Goal: Task Accomplishment & Management: Manage account settings

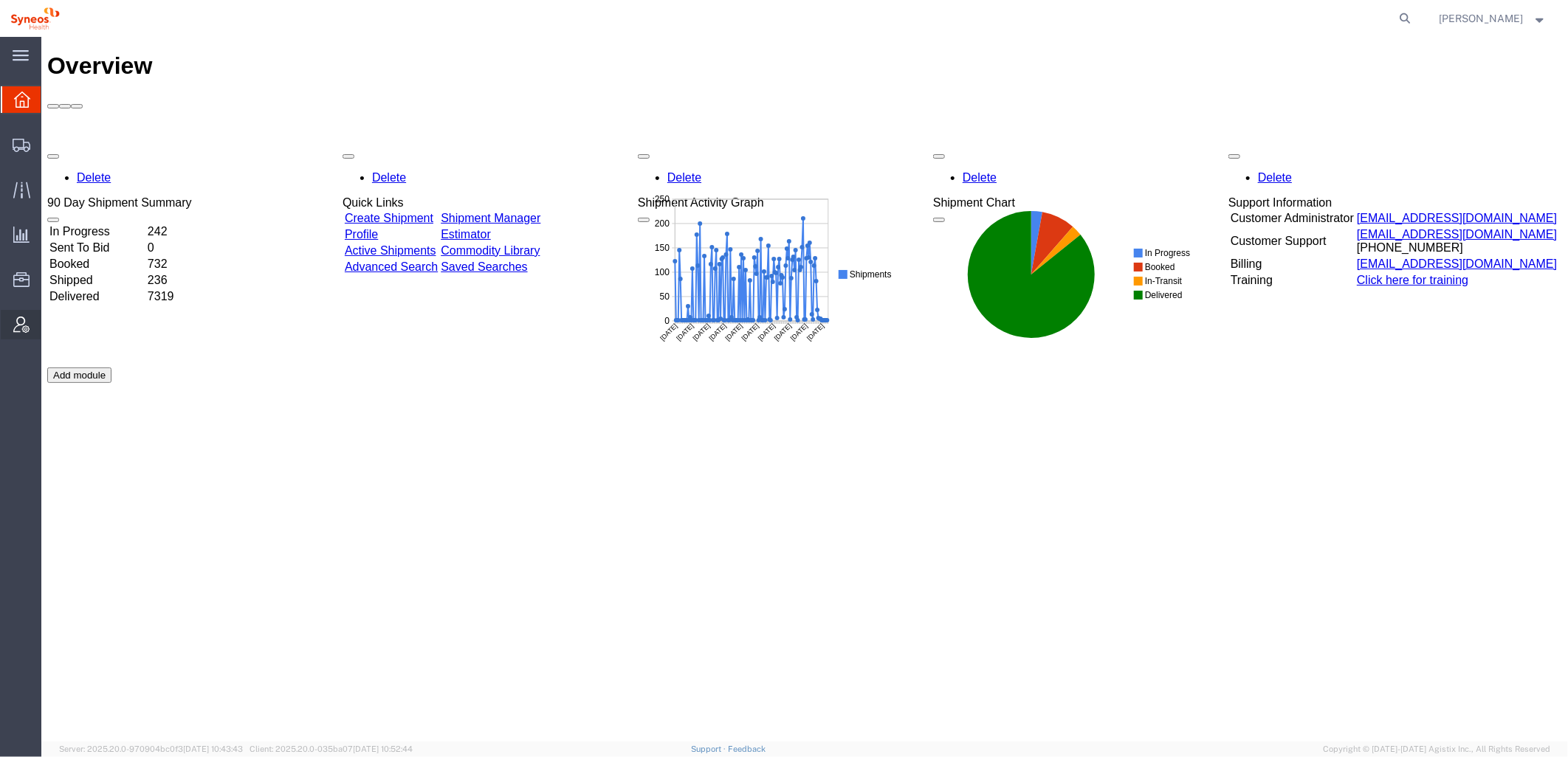
click at [20, 325] on icon at bounding box center [22, 325] width 17 height 17
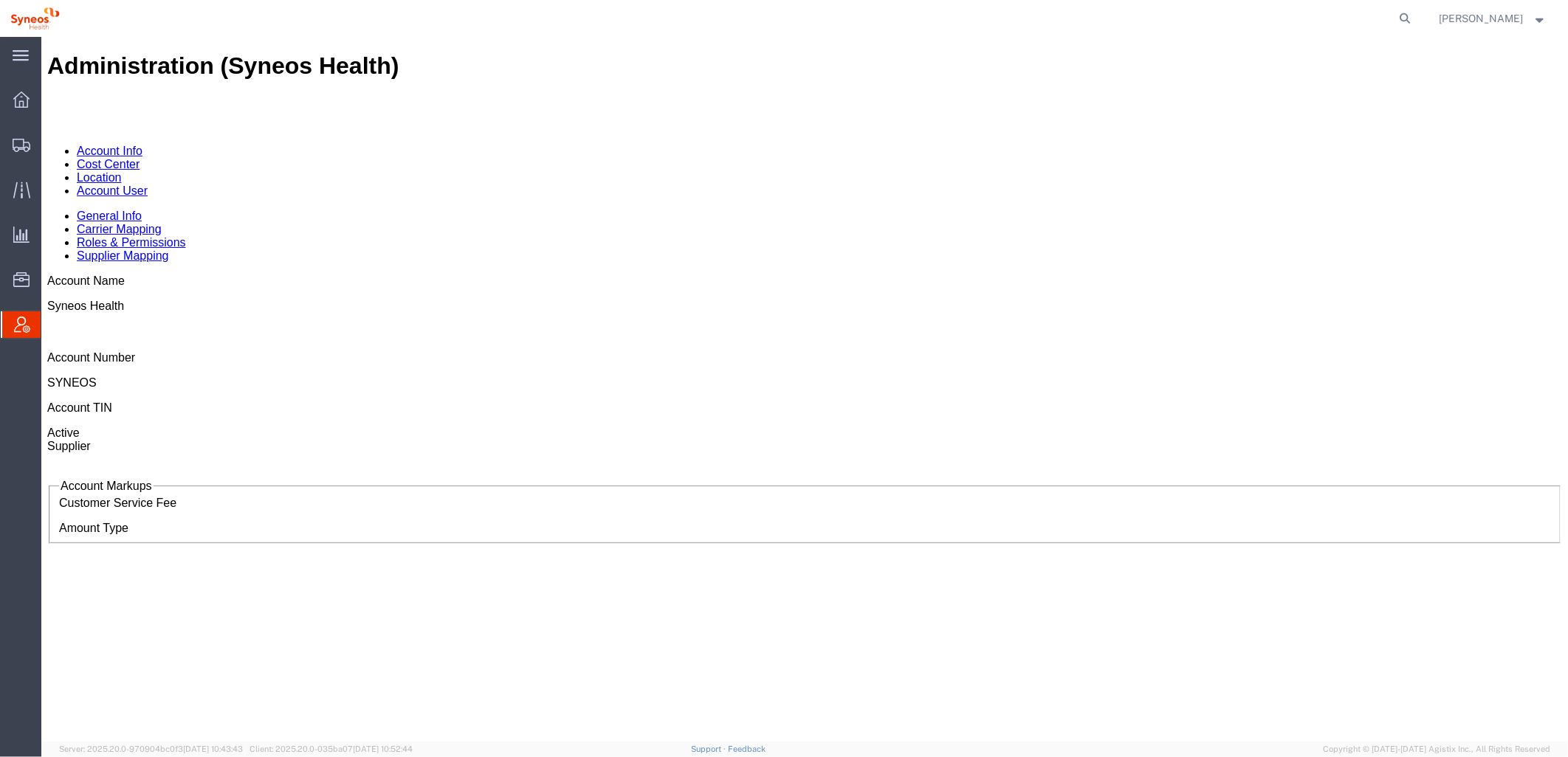
click at [139, 157] on link "Cost Center" at bounding box center [108, 163] width 63 height 13
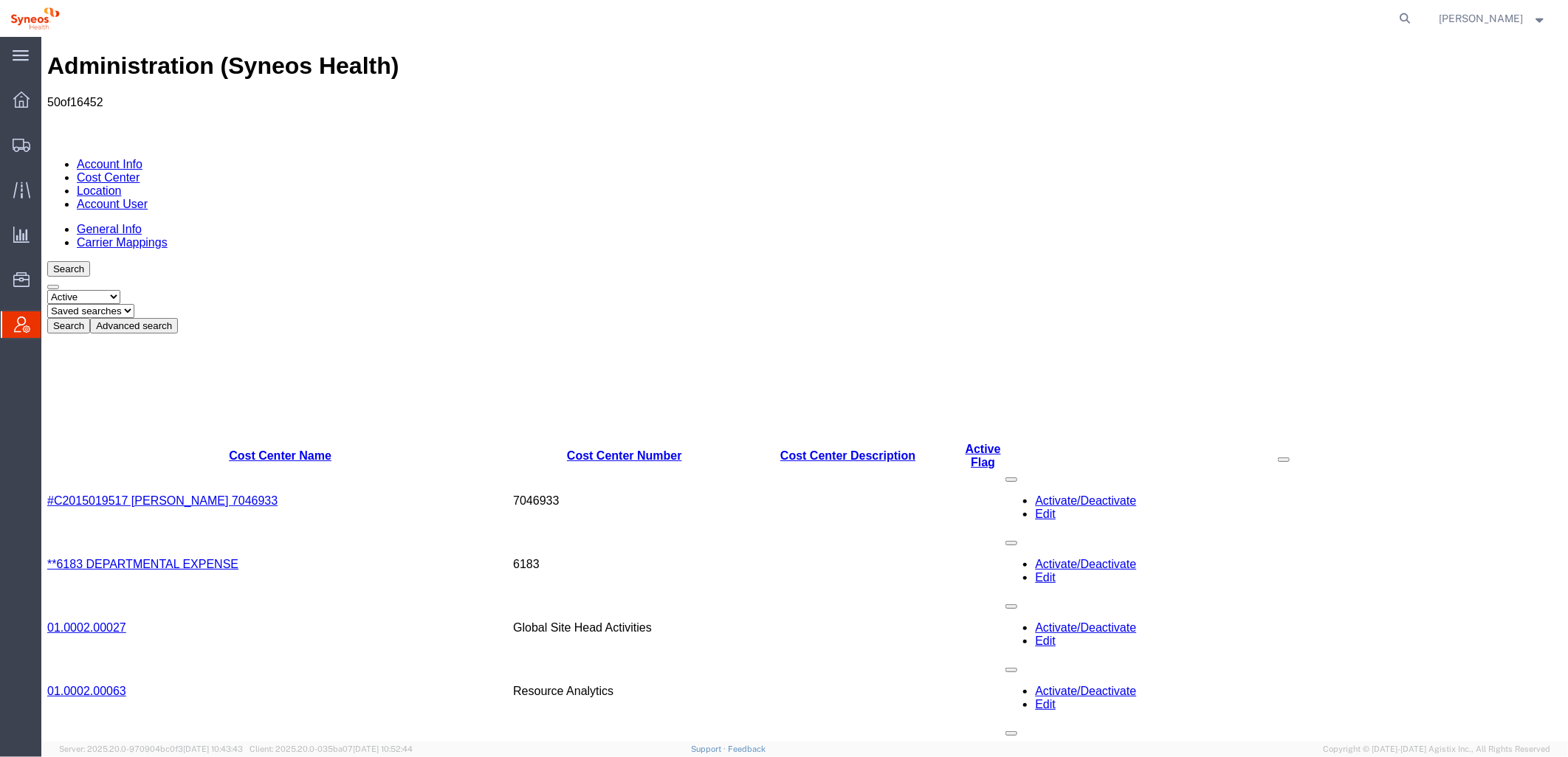
click at [177, 318] on button "Advanced search" at bounding box center [133, 326] width 88 height 16
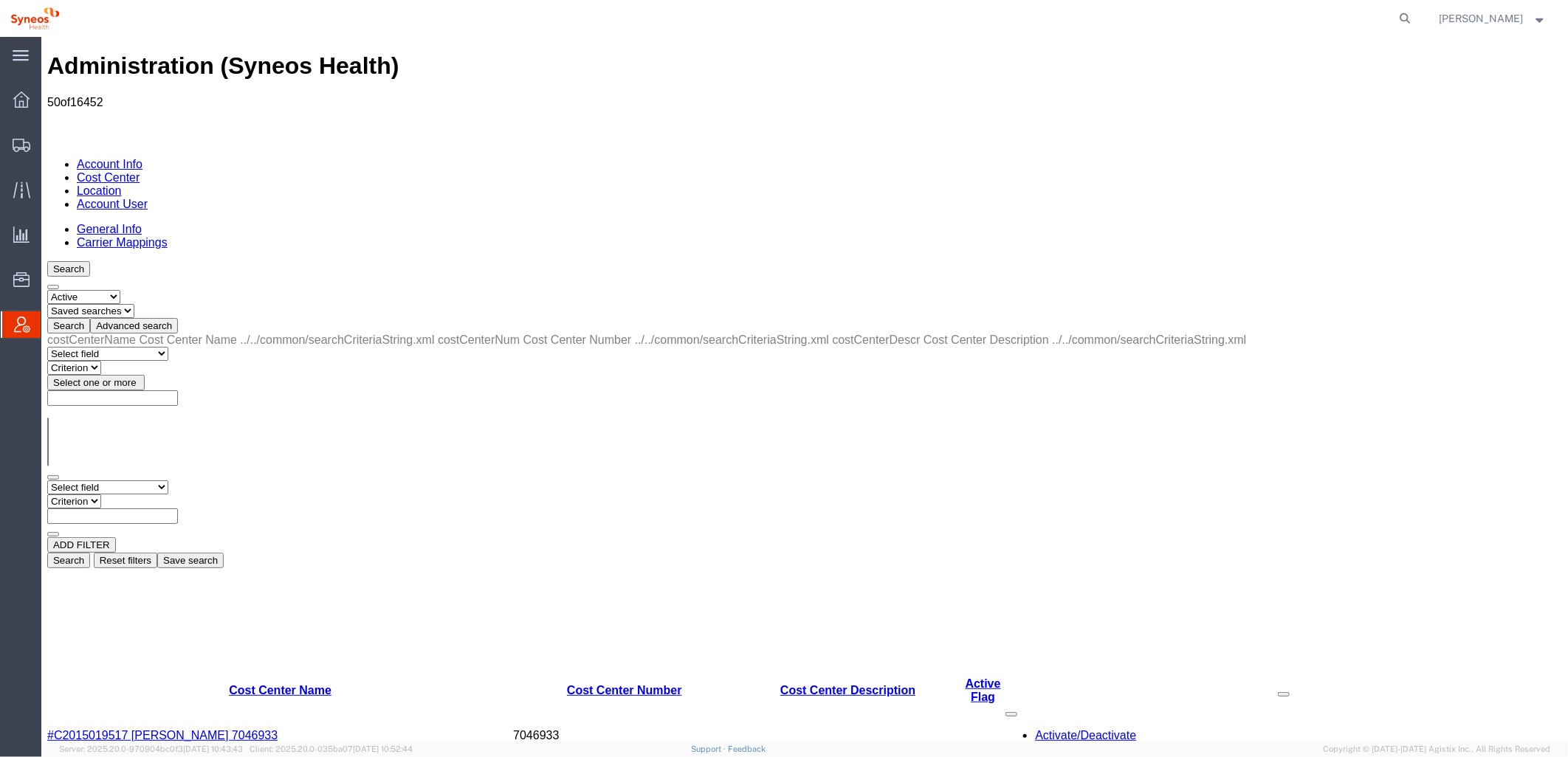
click at [177, 318] on button "Advanced search" at bounding box center [133, 326] width 88 height 16
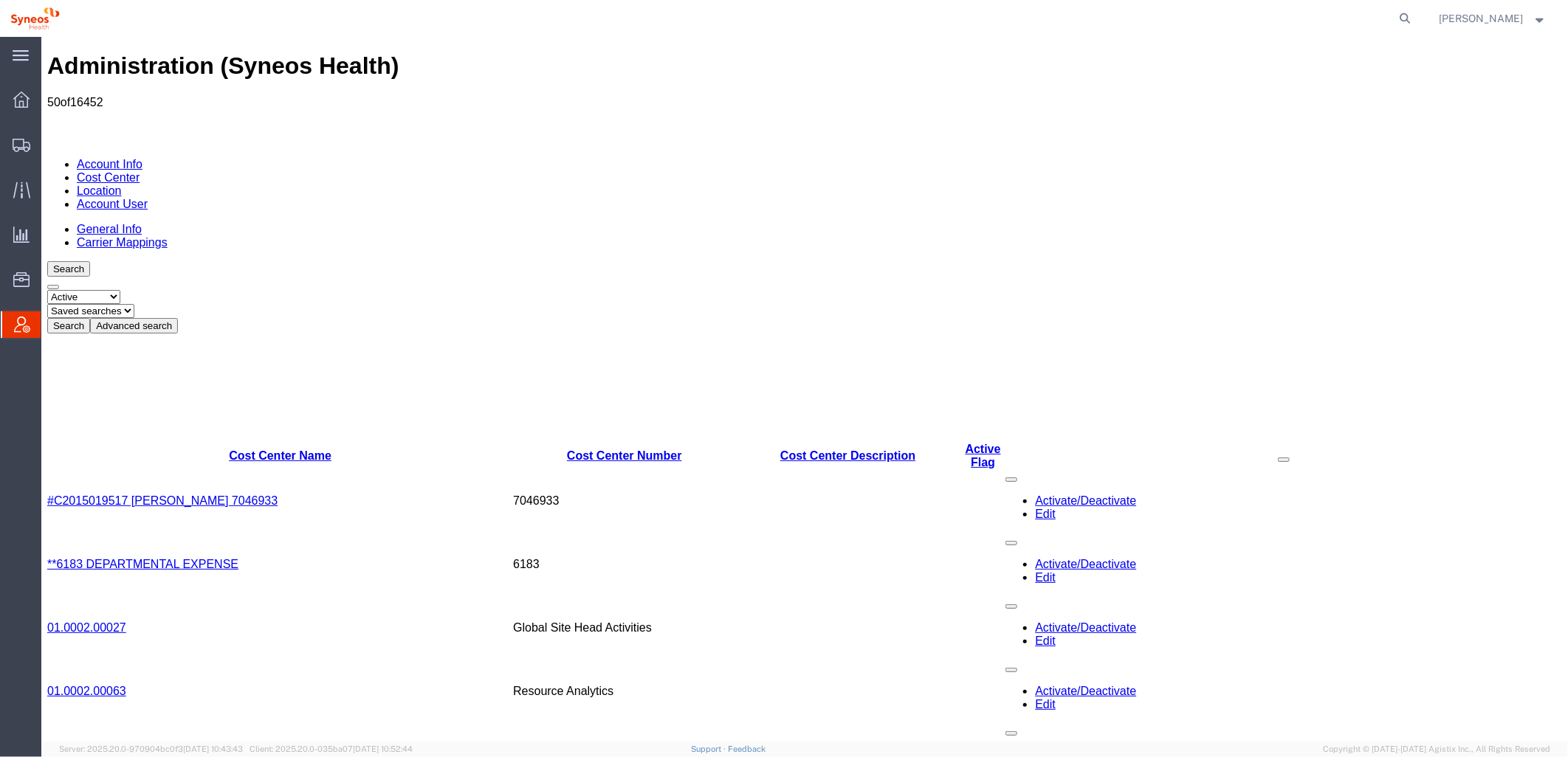
click at [177, 318] on button "Advanced search" at bounding box center [133, 326] width 88 height 16
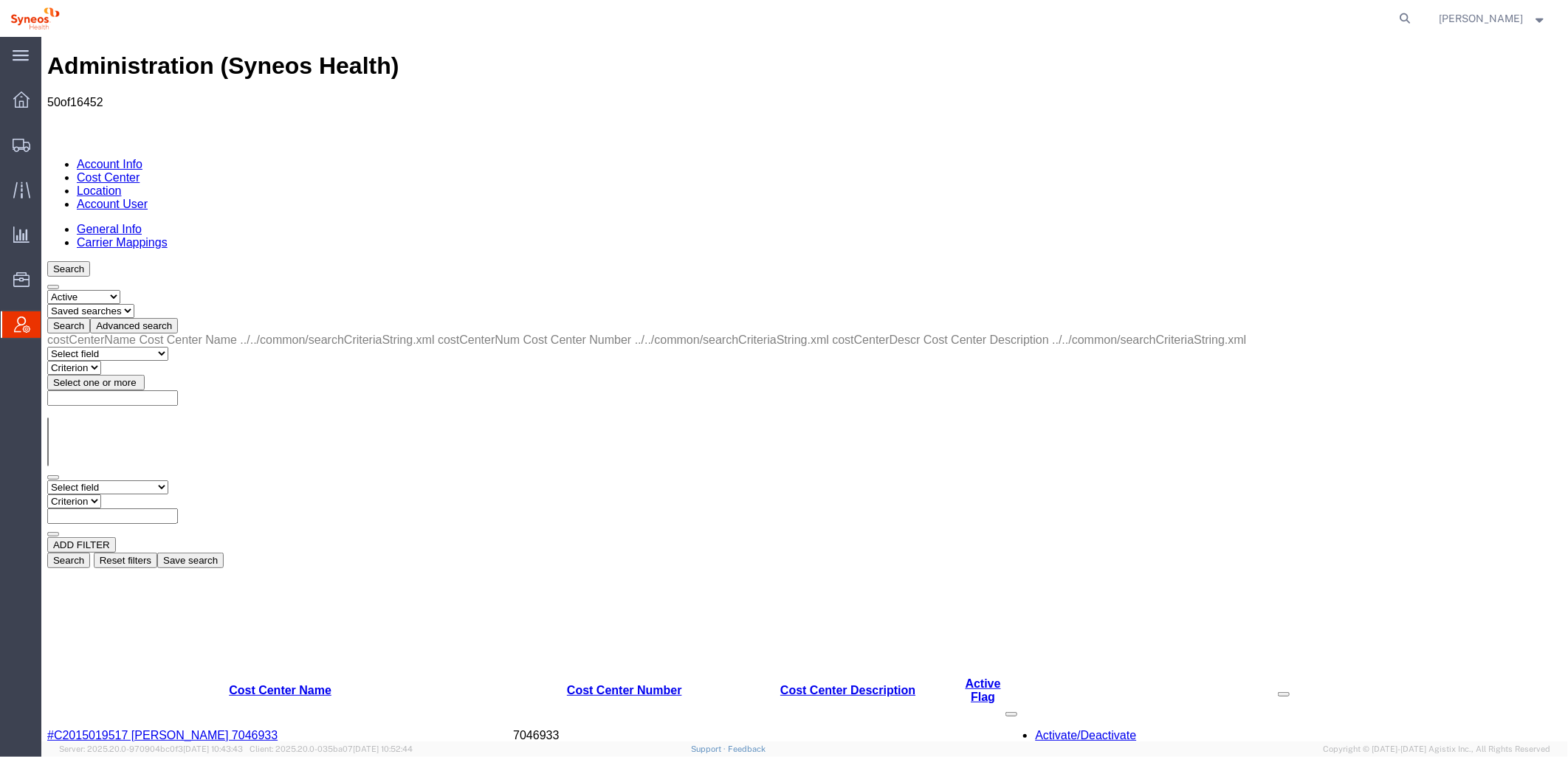
click at [150, 480] on select "Select field Cost Center Description Cost Center Name Cost Center Number" at bounding box center [108, 487] width 121 height 14
select select "costCenterDescr"
click at [47, 480] on select "Select field Cost Center Description Cost Center Name Cost Center Number" at bounding box center [108, 487] width 121 height 14
click at [135, 494] on select "Criterion contains does not contain is is blank is not blank starts with" at bounding box center [91, 501] width 89 height 14
select select "contains"
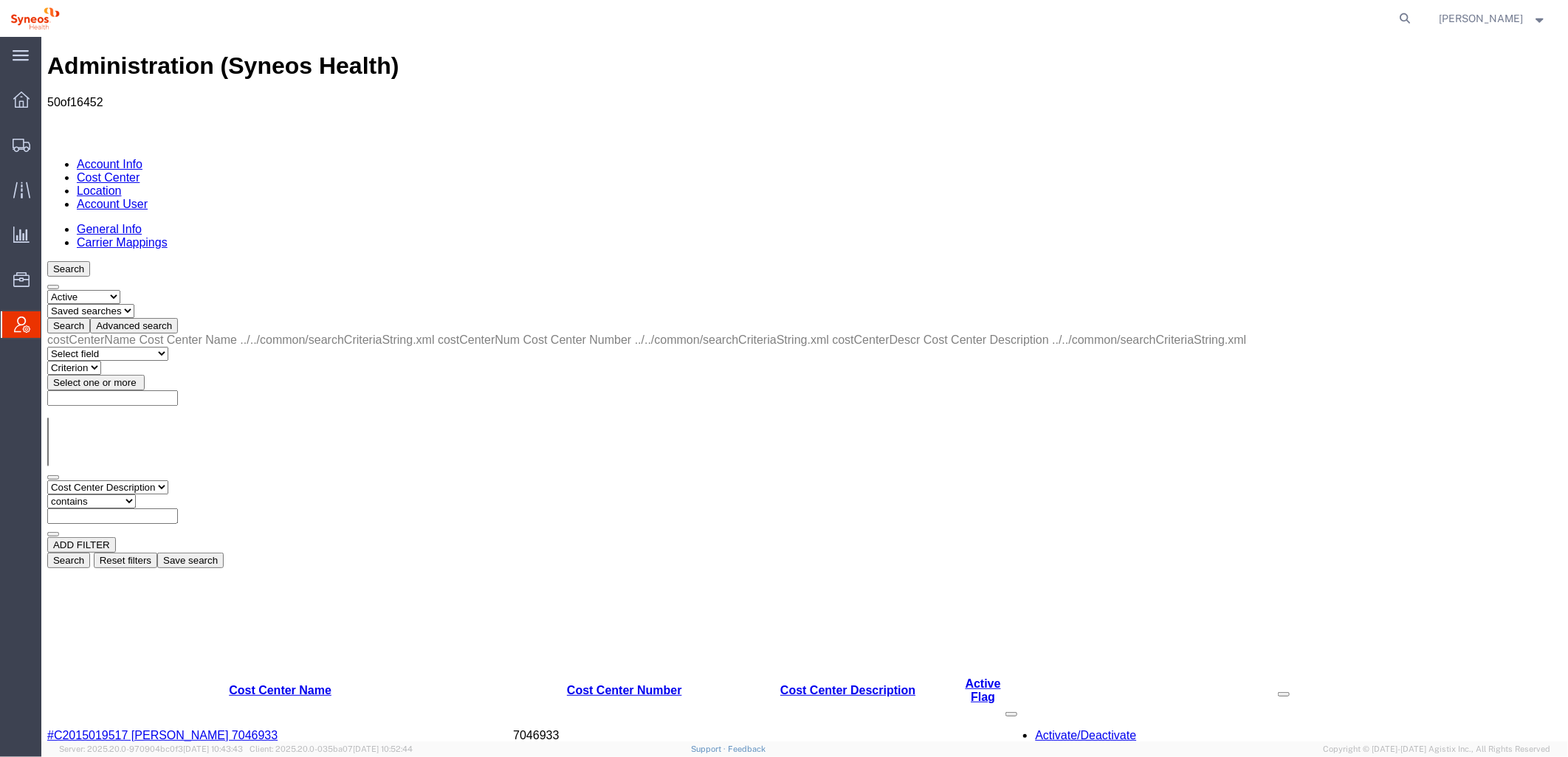
click at [135, 494] on select "Criterion contains does not contain is is blank is not blank starts with" at bounding box center [91, 501] width 89 height 14
paste input "7074695 - GSWLA.CL.BioMarin.BMALSD.25.BMRN US ET CLN2 Q3 SOW"
type input "7074695 - GSWLA.CL.BioMarin.BMALSD.25.BMRN US ET CLN2 Q3 SOW"
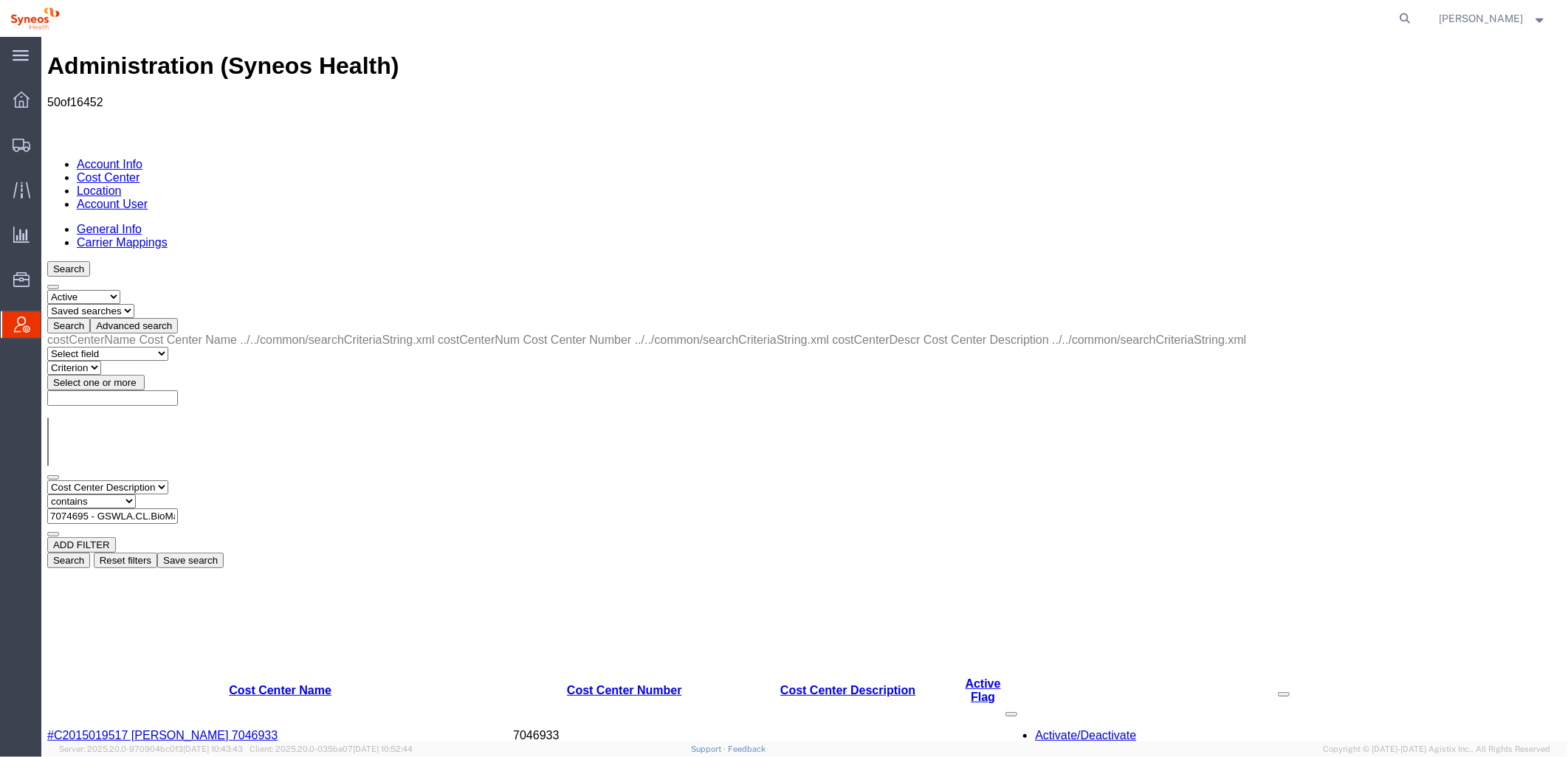
click at [89, 553] on button "Search" at bounding box center [68, 560] width 43 height 16
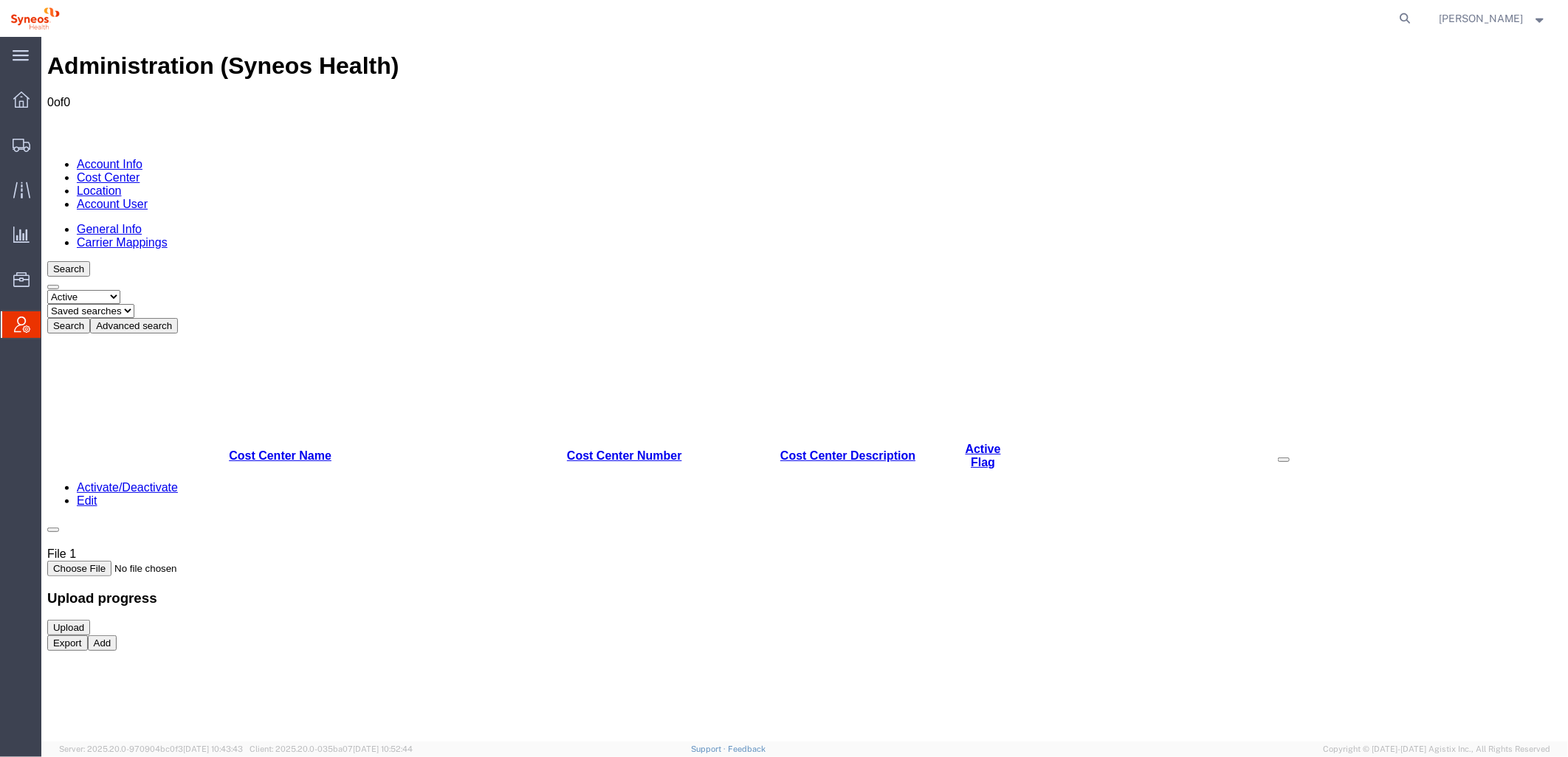
click at [177, 318] on button "Advanced search" at bounding box center [133, 326] width 88 height 16
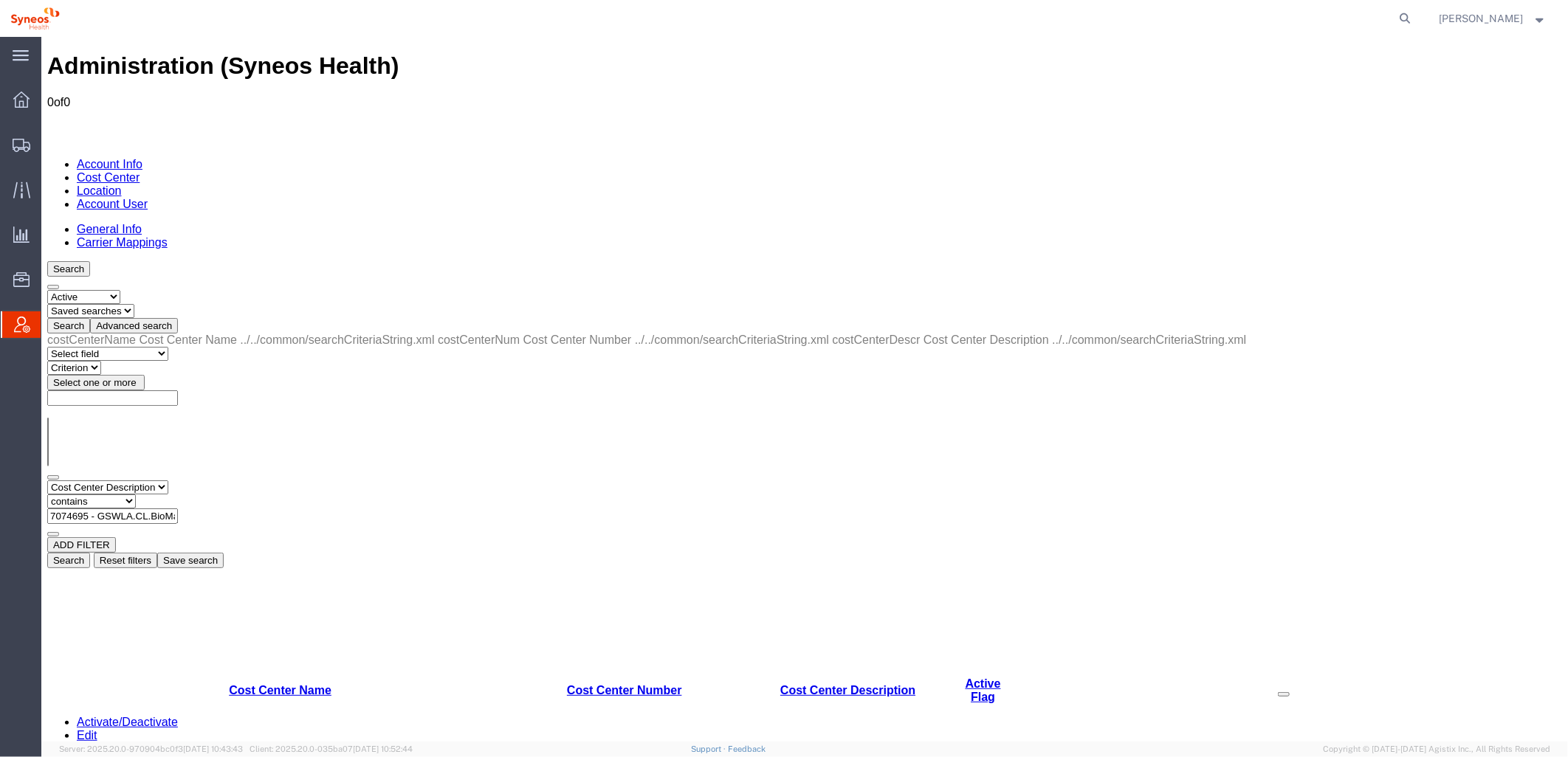
click at [119, 289] on select "Select status Active All Inactive" at bounding box center [83, 296] width 73 height 14
select select "ALL"
click at [47, 289] on select "Select status Active All Inactive" at bounding box center [83, 296] width 73 height 14
click at [135, 494] on select "Criterion contains does not contain is is blank is not blank starts with" at bounding box center [91, 501] width 89 height 14
click at [177, 508] on input "7074695 - GSWLA.CL.BioMarin.BMALSD.25.BMRN US ET CLN2 Q3 SOW" at bounding box center [112, 515] width 131 height 16
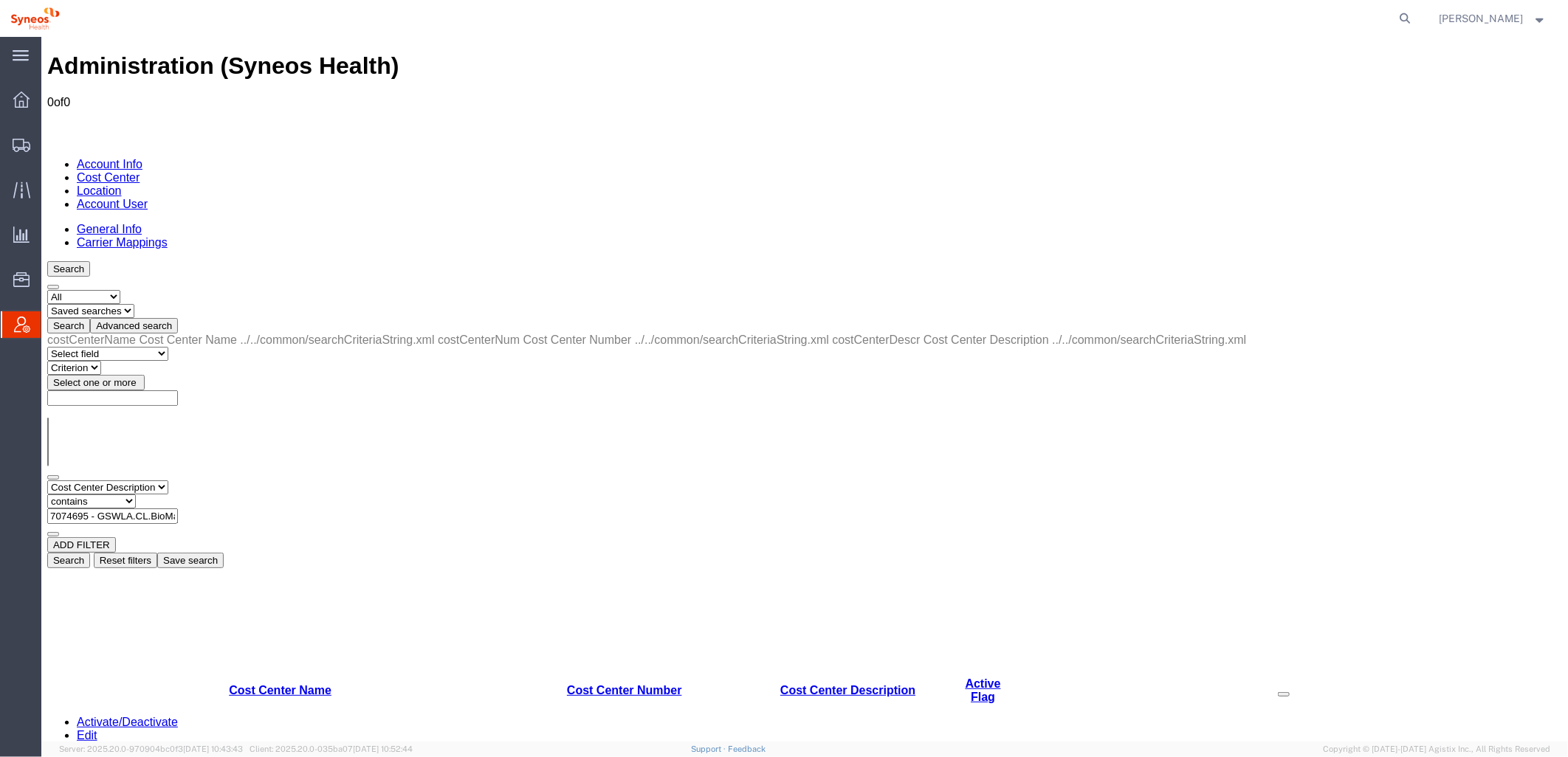
click at [89, 553] on button "Search" at bounding box center [68, 560] width 43 height 16
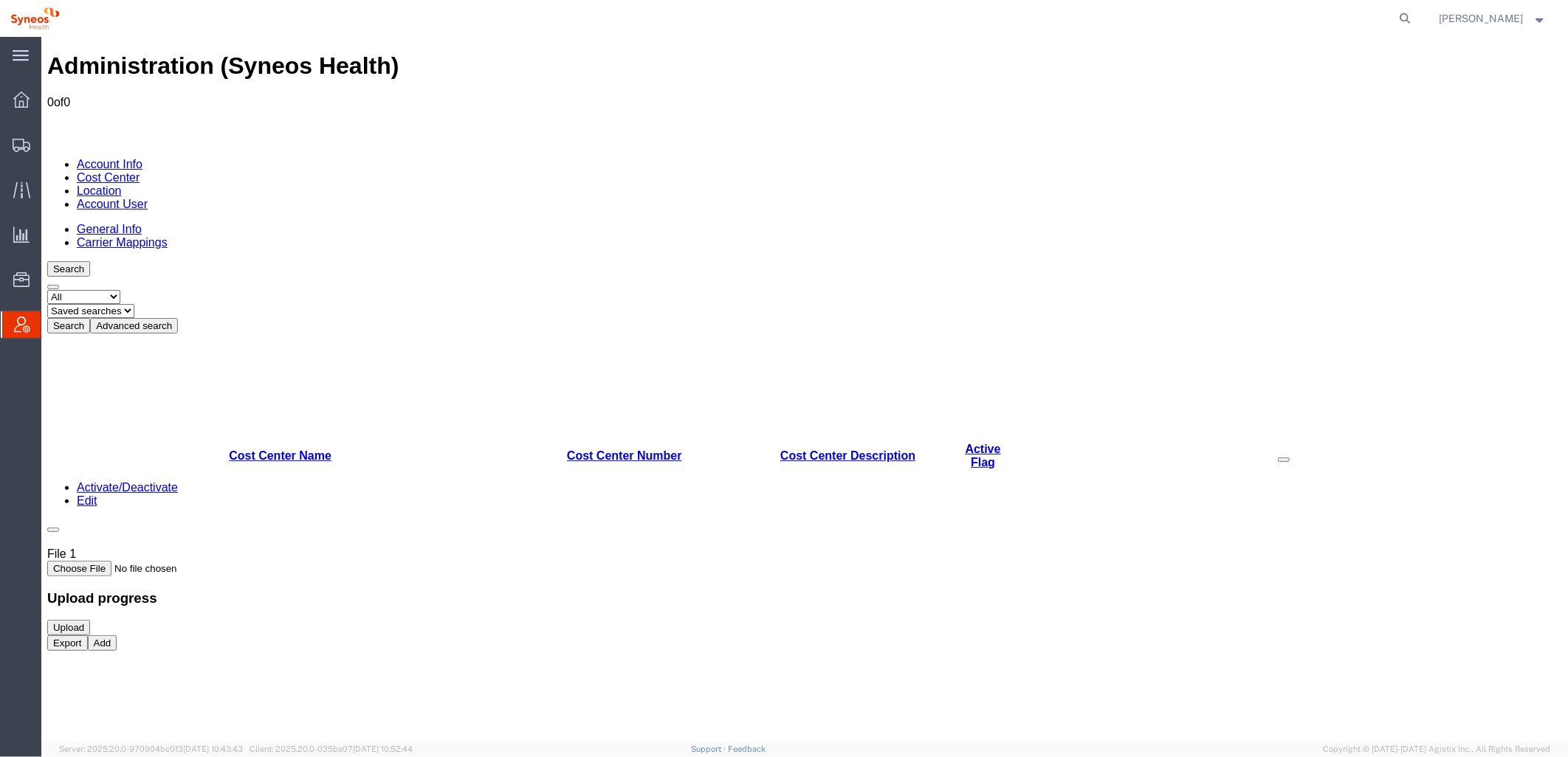
click at [177, 318] on button "Advanced search" at bounding box center [133, 326] width 88 height 16
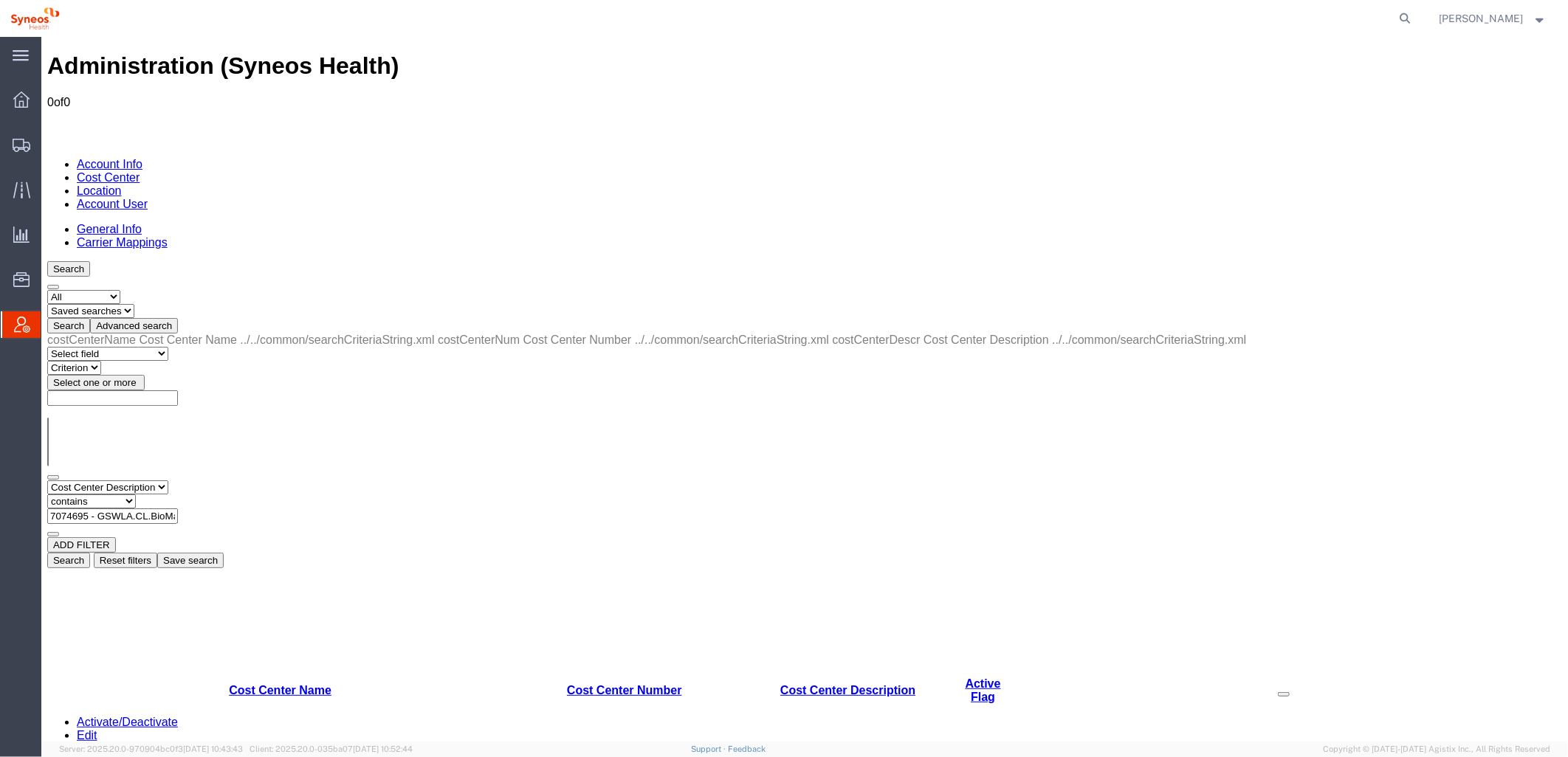
click at [167, 480] on select "Select field Cost Center Description Cost Center Name Cost Center Number" at bounding box center [108, 487] width 121 height 14
select select "costCenterName"
click at [47, 480] on select "Select field Cost Center Description Cost Center Name Cost Center Number" at bounding box center [108, 487] width 121 height 14
paste input "7074695 - GSWLA.CL.BioMarin.BMALSD.25.BMRN US ET CLN2 Q3 SOW"
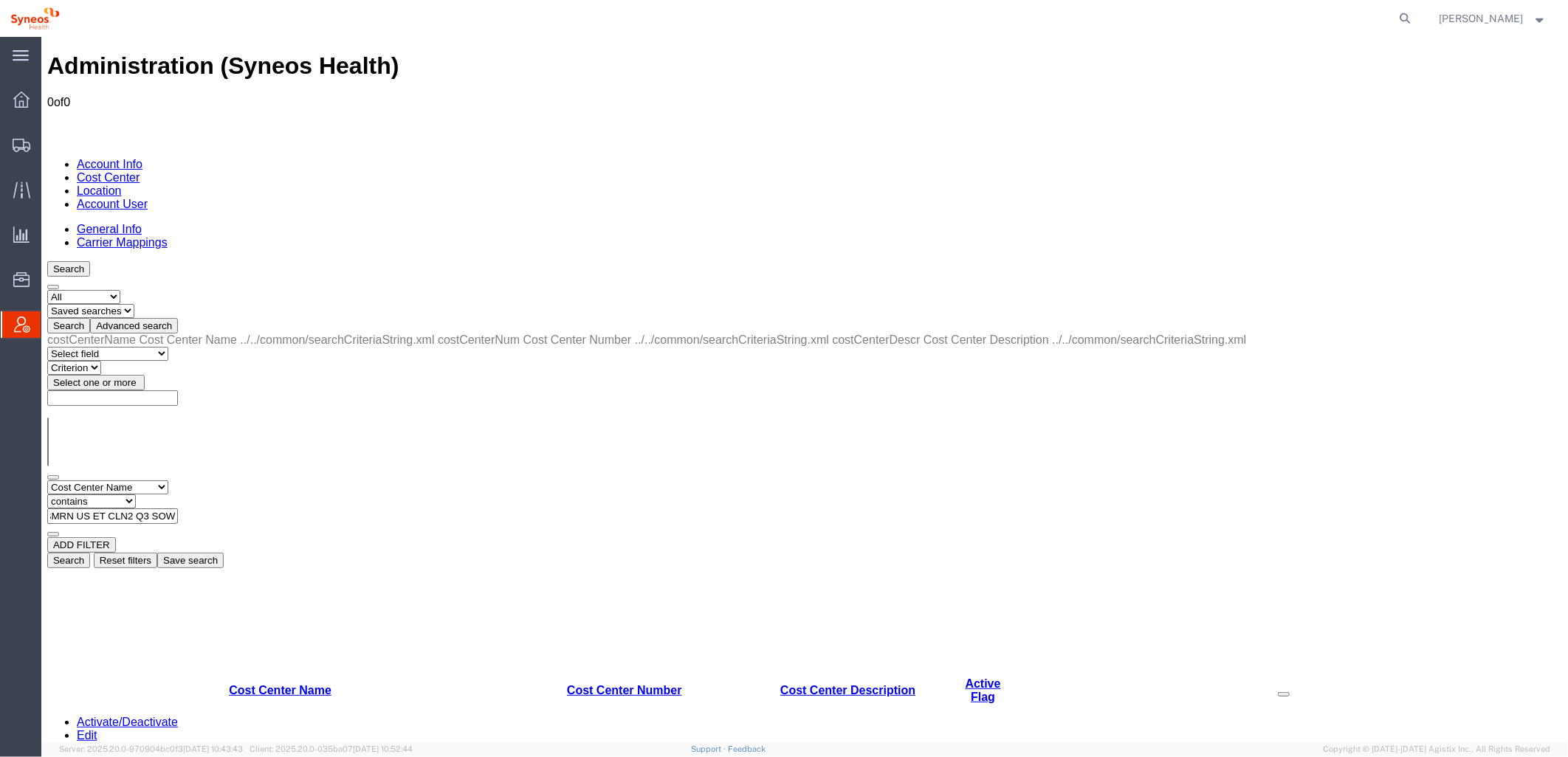
type input "7074695 - GSWLA.CL.BioMarin.BMALSD.25.BMRN US ET CLN2 Q3 SOW"
click at [89, 553] on button "Search" at bounding box center [68, 560] width 43 height 16
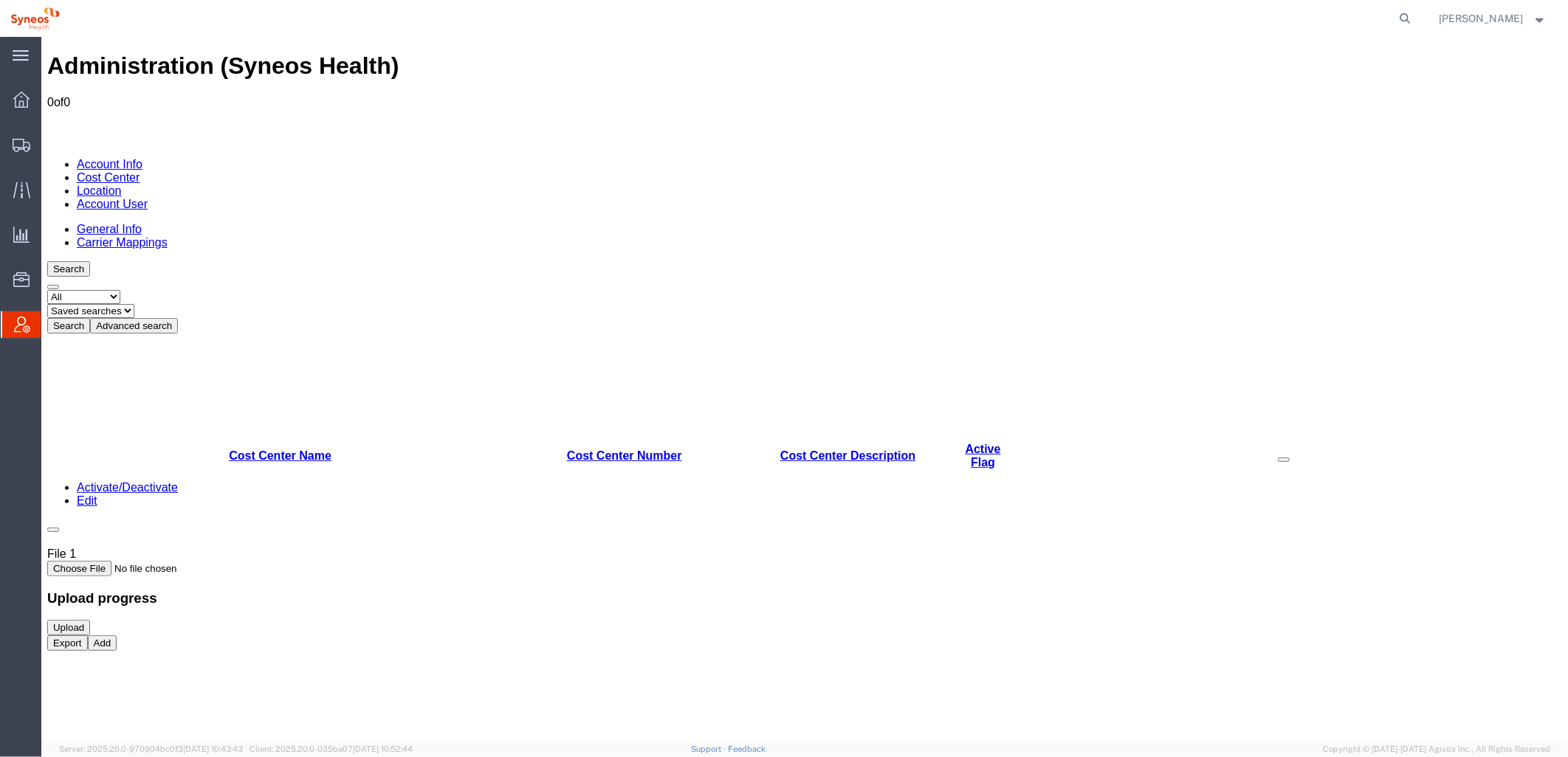
click at [177, 318] on button "Advanced search" at bounding box center [133, 326] width 88 height 16
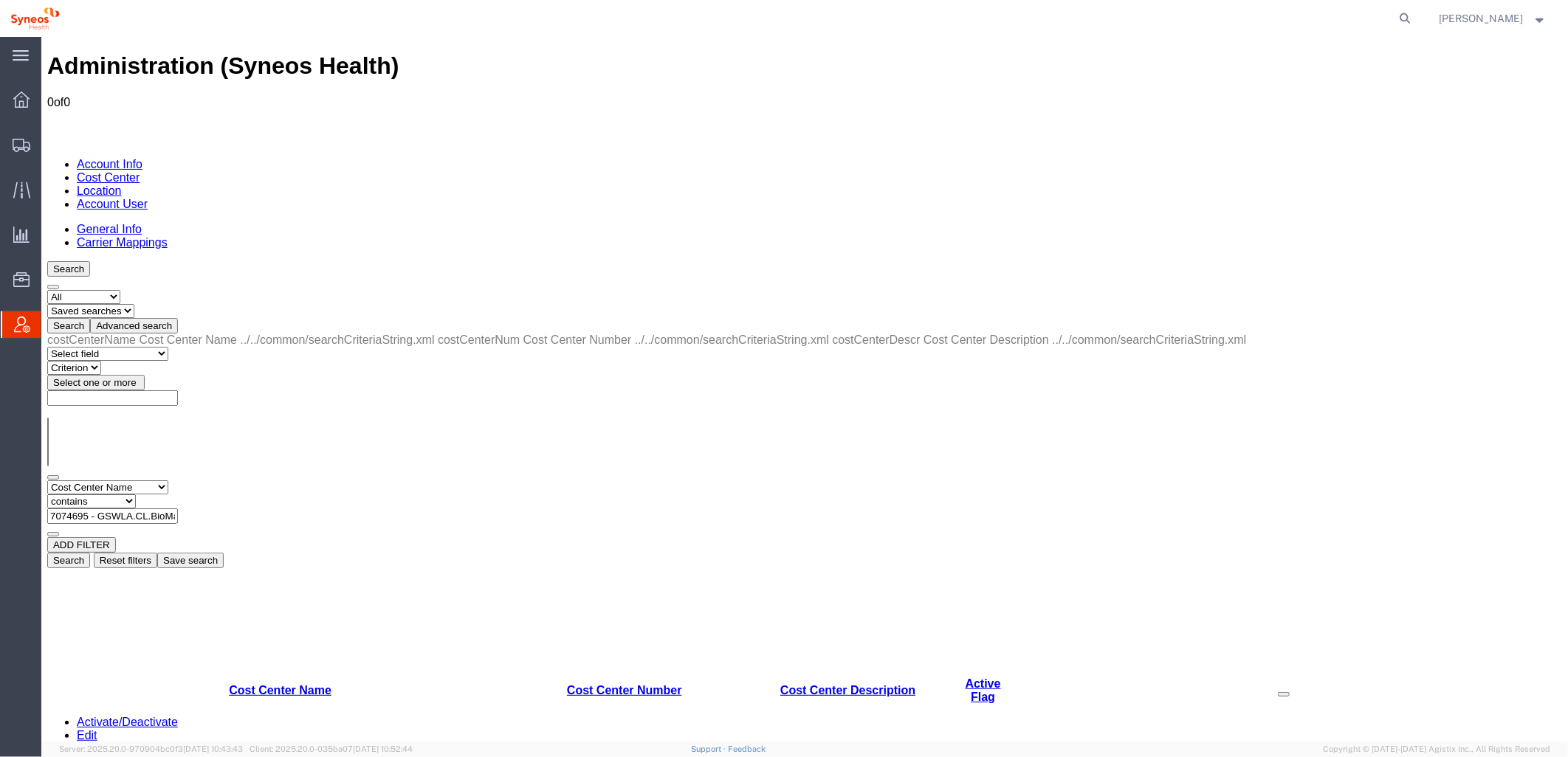
click at [167, 480] on select "Select field Cost Center Description Cost Center Name Cost Center Number" at bounding box center [108, 487] width 121 height 14
select select "costCenterNum"
click at [47, 480] on select "Select field Cost Center Description Cost Center Name Cost Center Number" at bounding box center [108, 487] width 121 height 14
paste input "7074695 - GSWLA.CL.BioMarin.BMALSD.25.BMRN US ET CLN2 Q3 SOW"
type input "7074695"
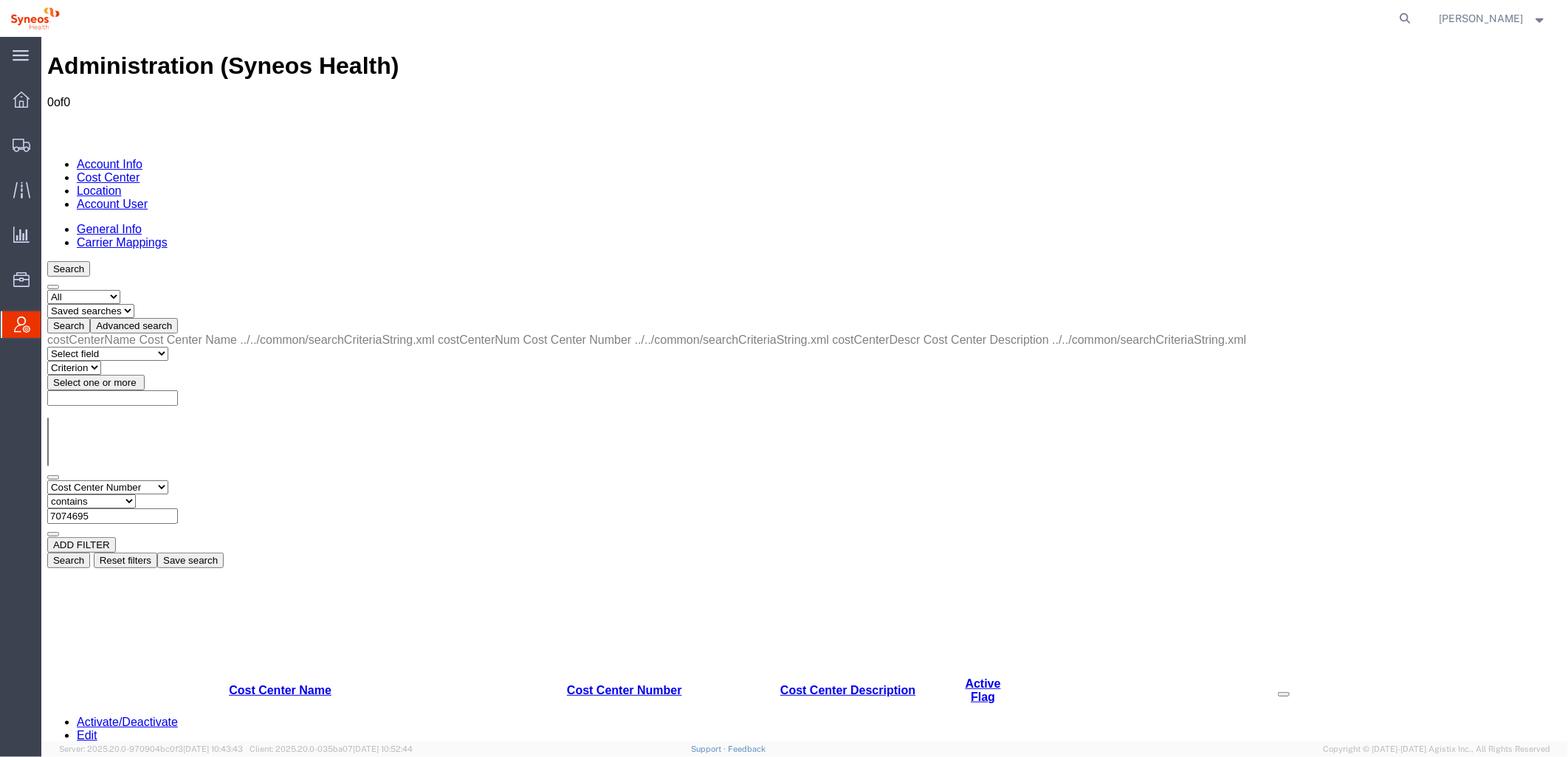
click at [89, 553] on button "Search" at bounding box center [68, 560] width 43 height 16
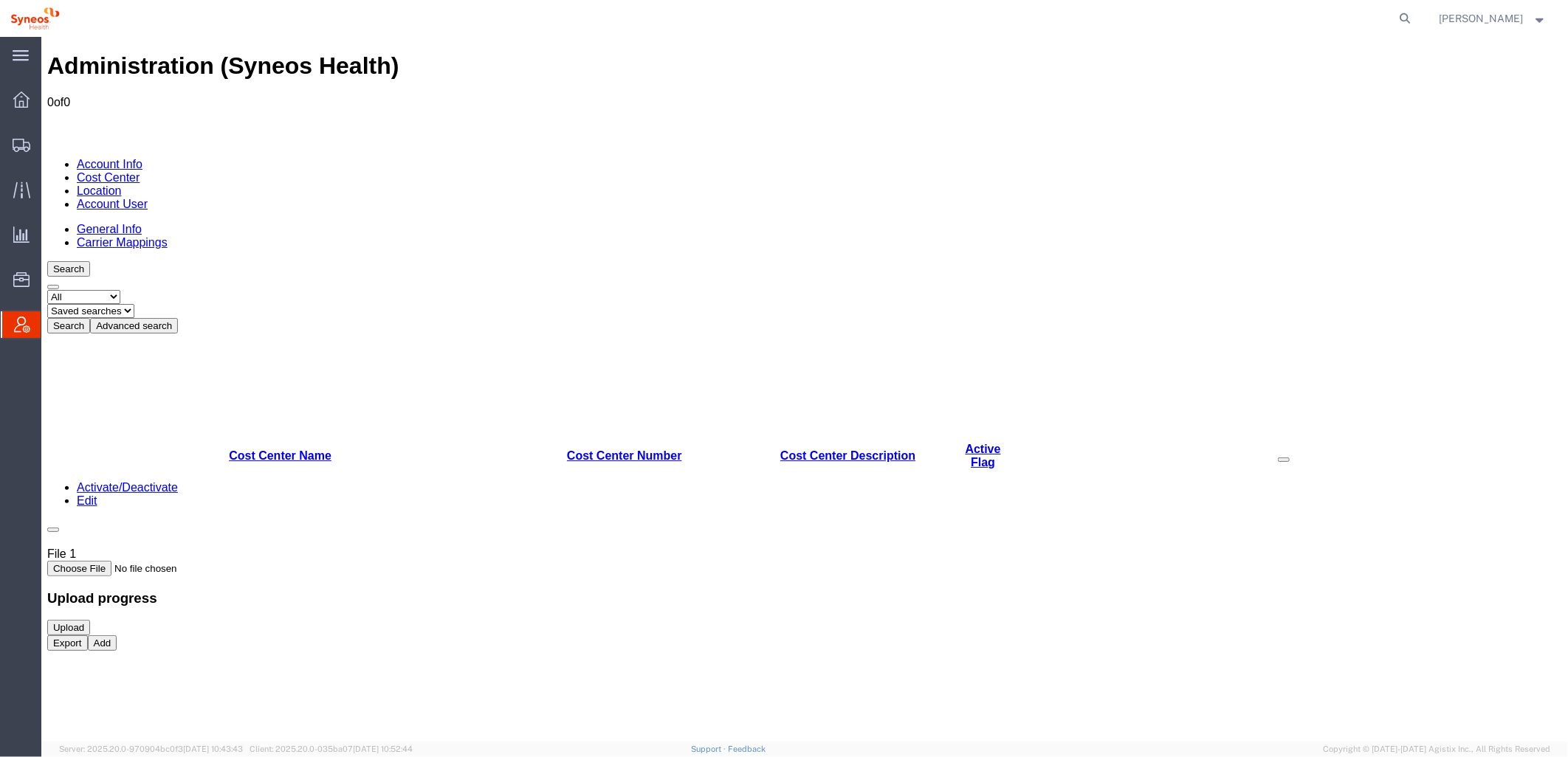
click at [177, 318] on button "Advanced search" at bounding box center [133, 326] width 88 height 16
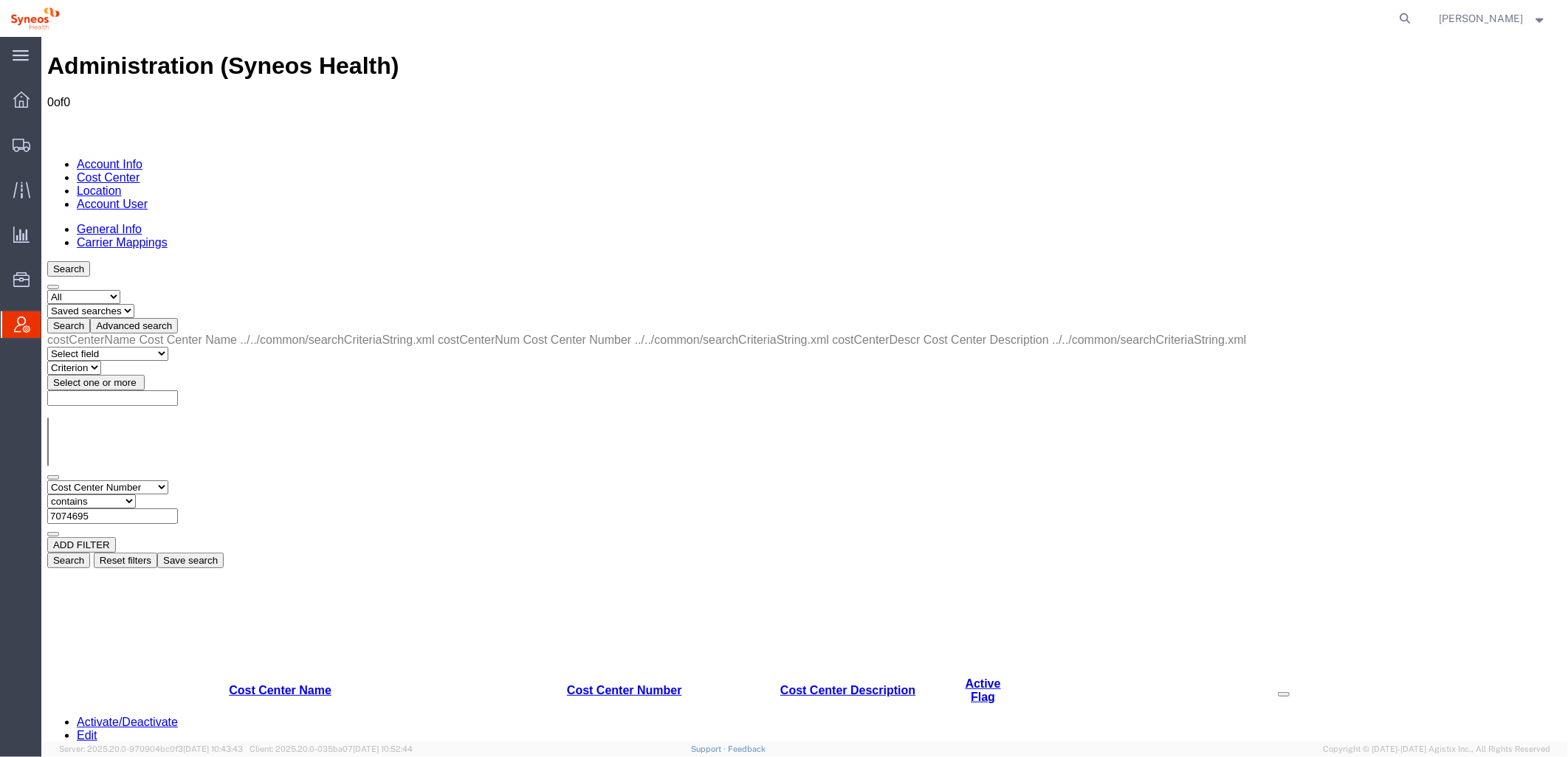
click at [150, 480] on select "Select field Cost Center Description Cost Center Name Cost Center Number" at bounding box center [108, 487] width 121 height 14
select select "costCenterDescr"
click at [47, 480] on select "Select field Cost Center Description Cost Center Name Cost Center Number" at bounding box center [108, 487] width 121 height 14
click at [177, 508] on input "text" at bounding box center [112, 515] width 131 height 16
paste input "7074695 - GSWLA.CL.BioMarin.BMALSD.25.BMRN US ET CLN2 Q3 SOW"
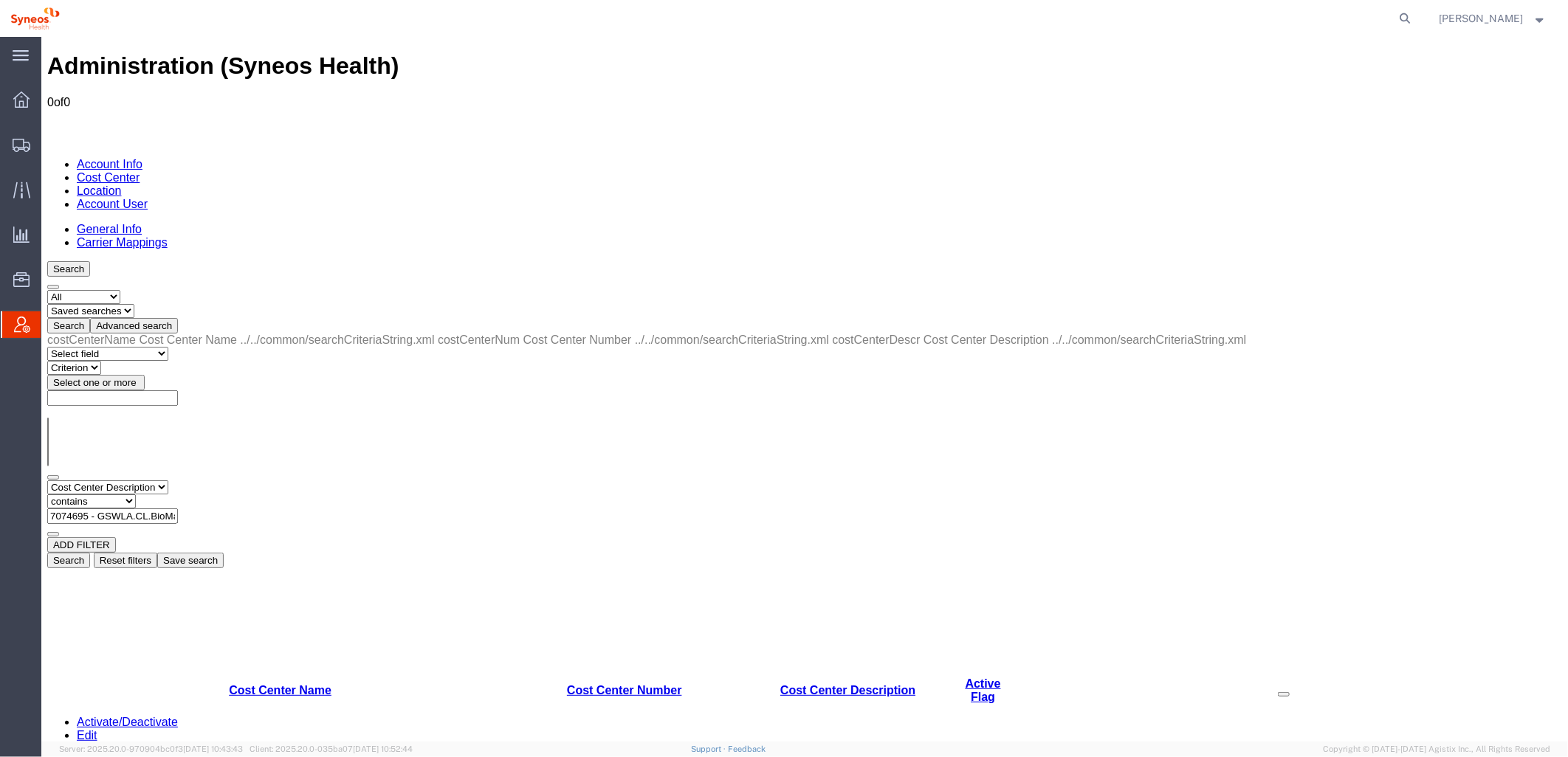
drag, startPoint x: 435, startPoint y: 228, endPoint x: 344, endPoint y: 222, distance: 91.2
click at [177, 508] on input "7074695 - GSWLA.CL.BioMarin.BMALSD.25.BMRN US ET CLN2 Q3 SOW" at bounding box center [112, 515] width 131 height 16
type input "7074695"
click at [89, 553] on button "Search" at bounding box center [68, 560] width 43 height 16
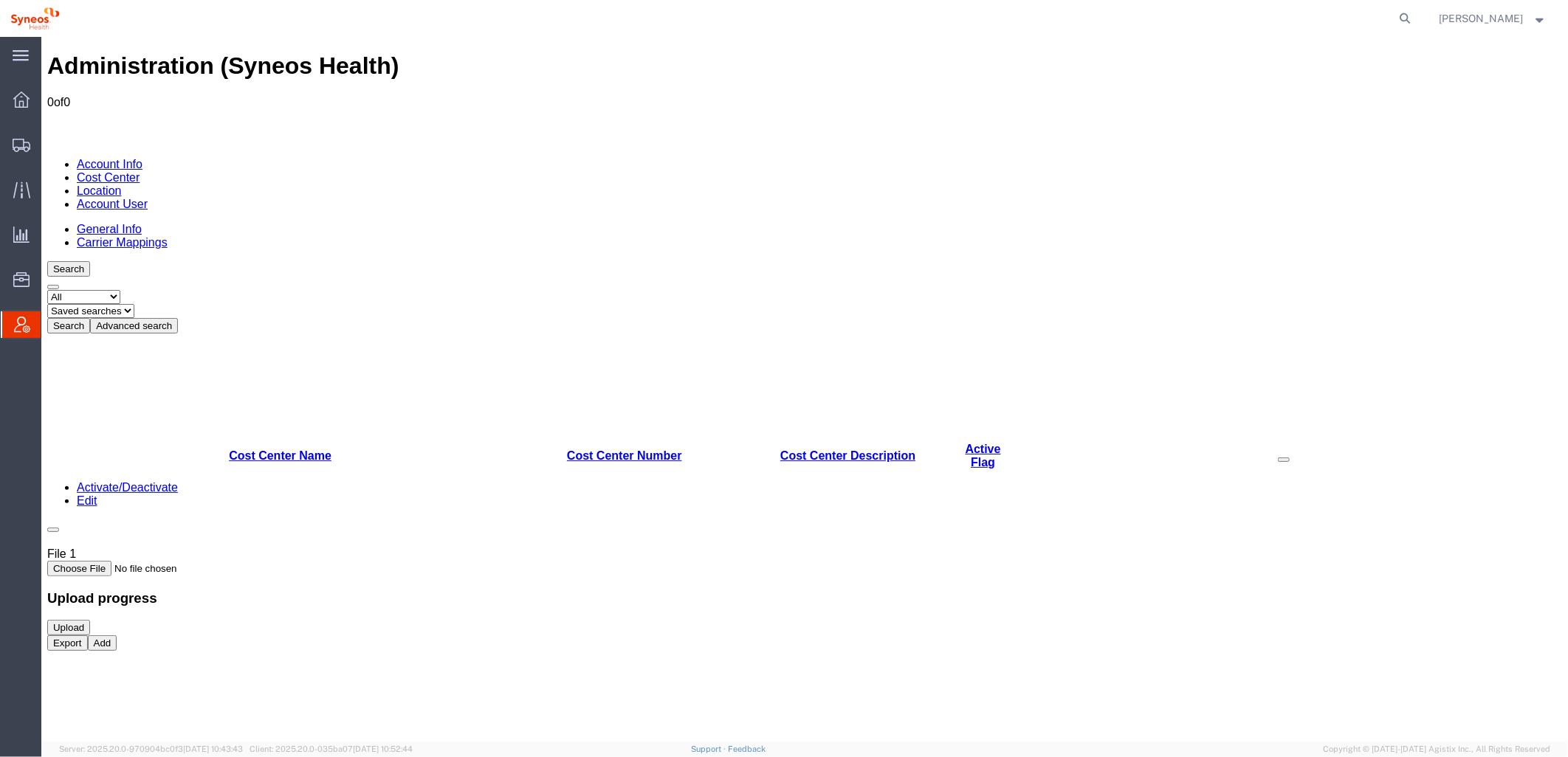
click at [134, 303] on select "Saved searches" at bounding box center [90, 310] width 87 height 14
click at [177, 318] on button "Advanced search" at bounding box center [133, 326] width 88 height 16
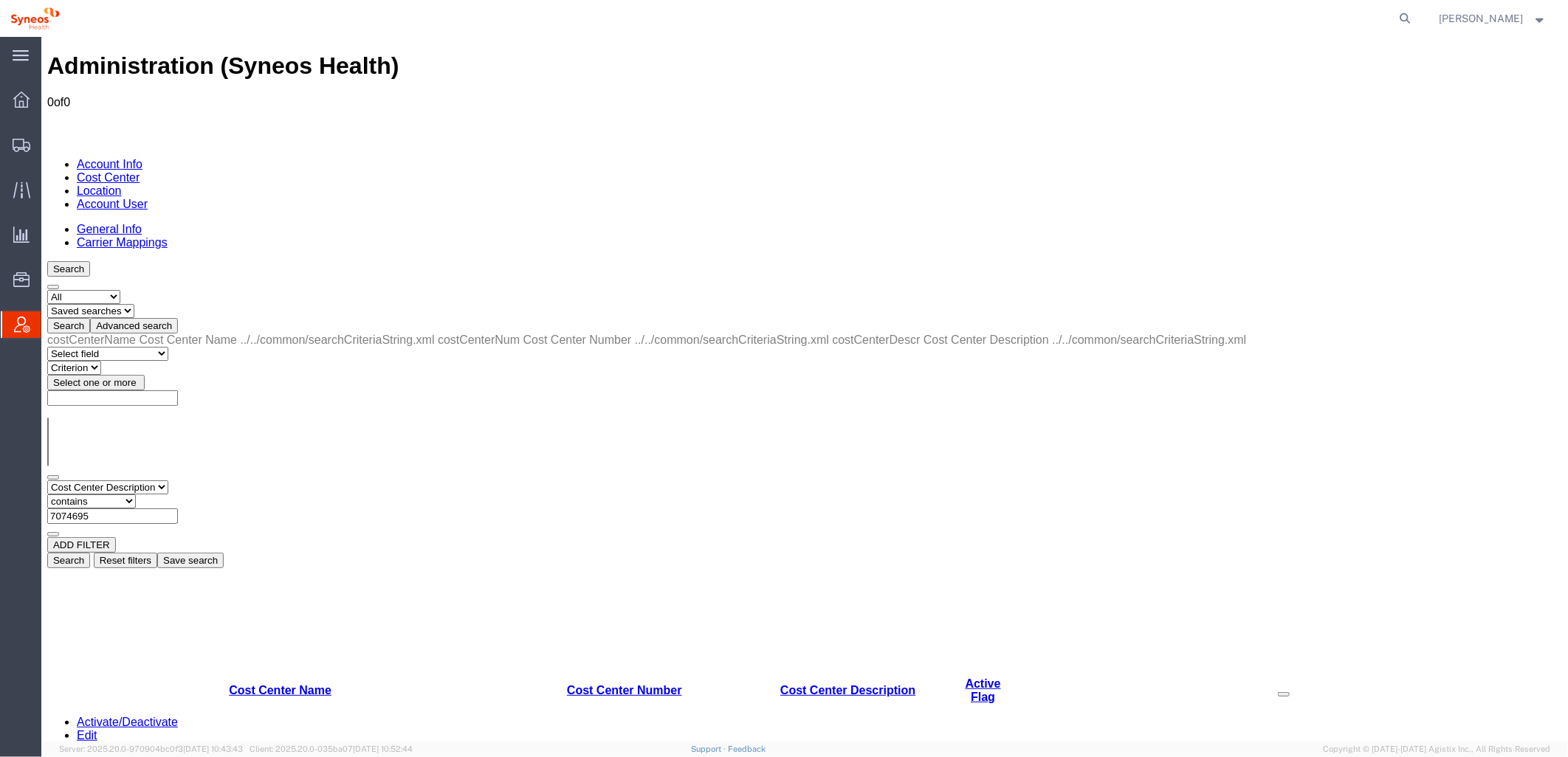
click at [166, 480] on select "Select field Cost Center Description Cost Center Name Cost Center Number" at bounding box center [108, 487] width 121 height 14
select select "costCenterName"
click at [47, 480] on select "Select field Cost Center Description Cost Center Name Cost Center Number" at bounding box center [108, 487] width 121 height 14
click at [177, 508] on input "text" at bounding box center [112, 515] width 131 height 16
paste input "7074695 - GSWLA.CL.BioMarin.BMALSD.25.BMRN US ET CLN2 Q3 SOW"
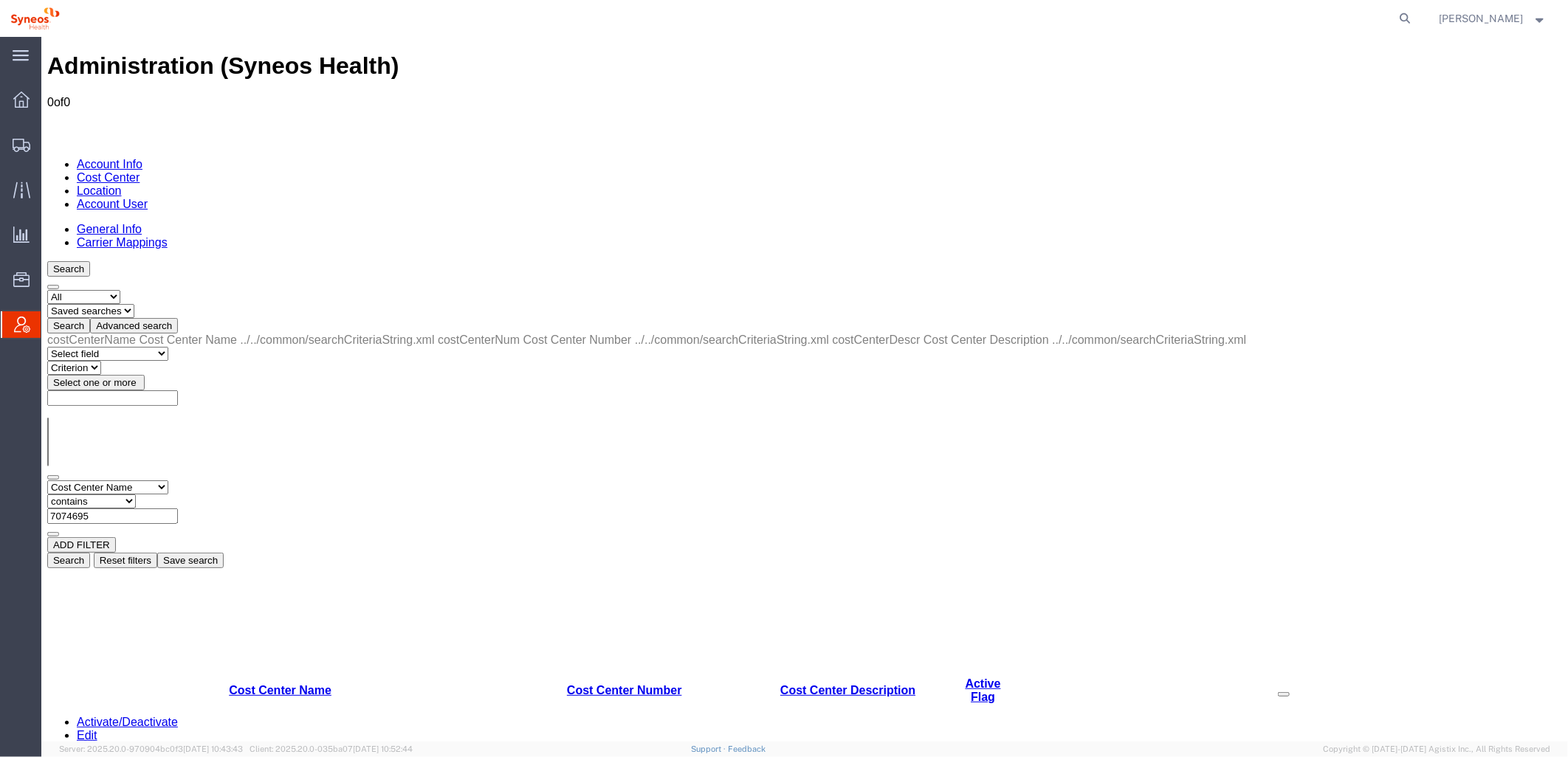
click at [89, 553] on button "Search" at bounding box center [68, 560] width 43 height 16
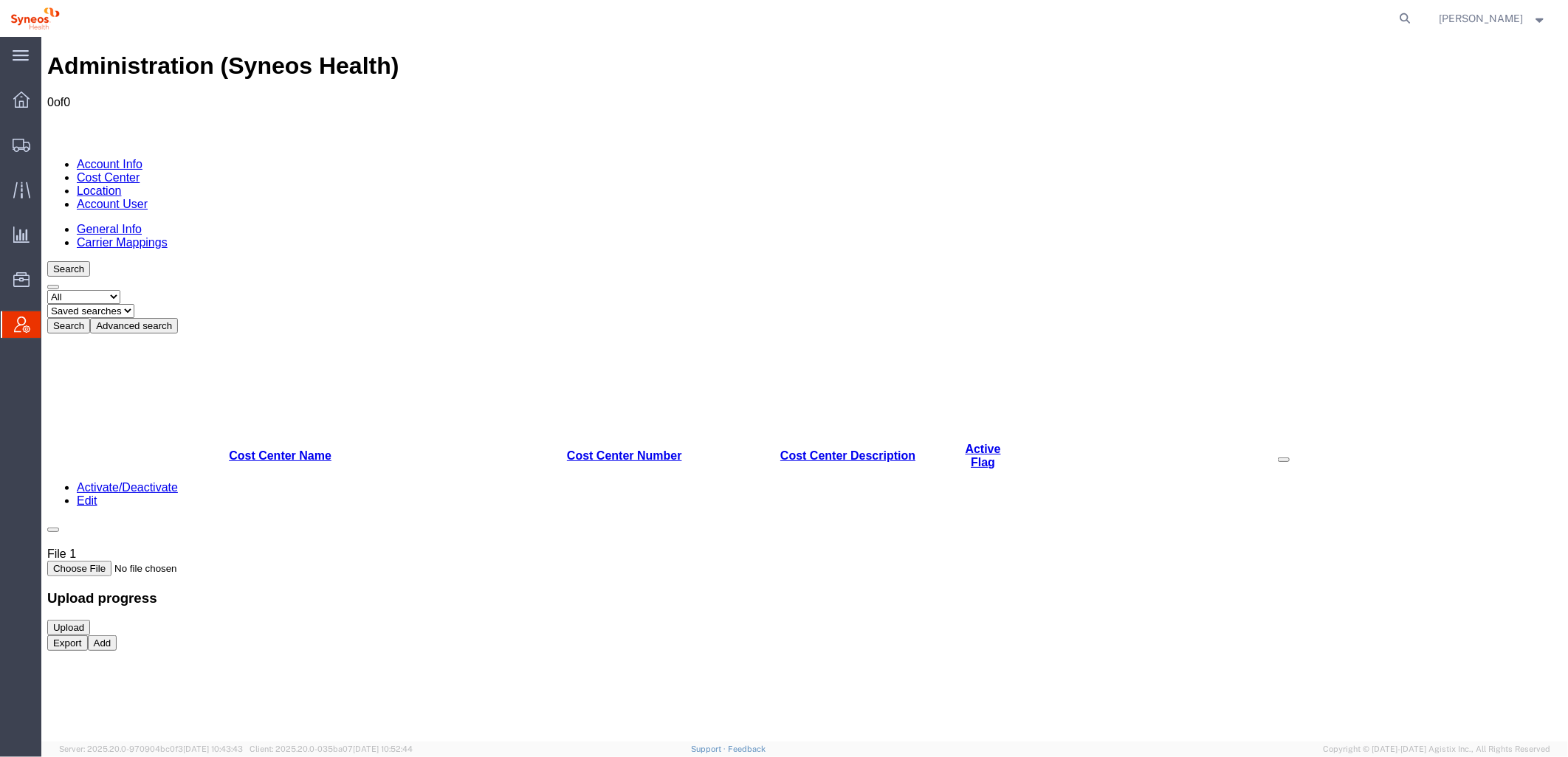
click at [177, 318] on button "Advanced search" at bounding box center [133, 326] width 88 height 16
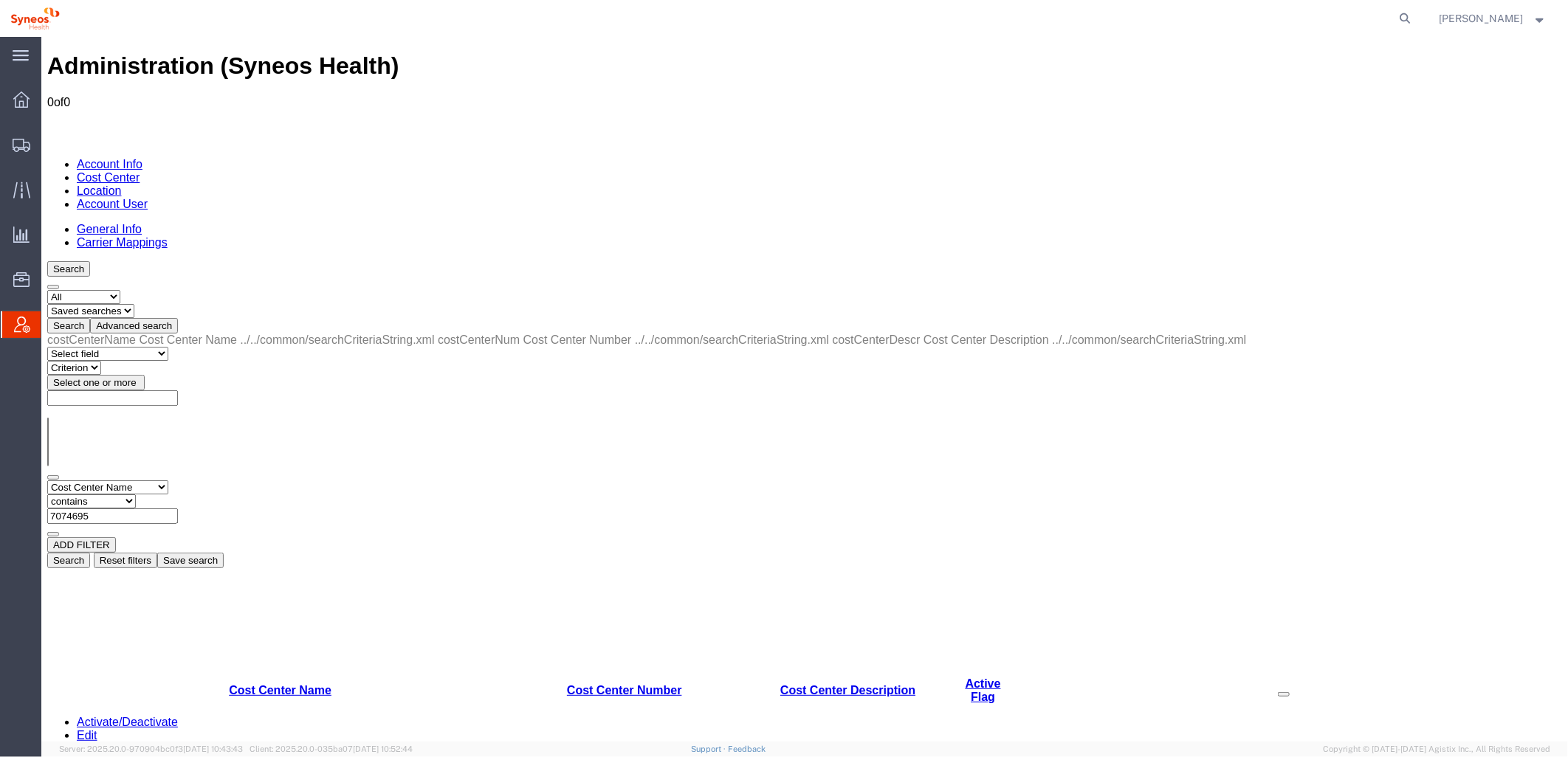
drag, startPoint x: 378, startPoint y: 226, endPoint x: 197, endPoint y: 224, distance: 181.0
click at [197, 480] on div "Select field Cost Center Description Cost Center Name Cost Center Number Criter…" at bounding box center [804, 509] width 1515 height 57
paste input "BioMarin"
click at [89, 553] on button "Search" at bounding box center [68, 560] width 43 height 16
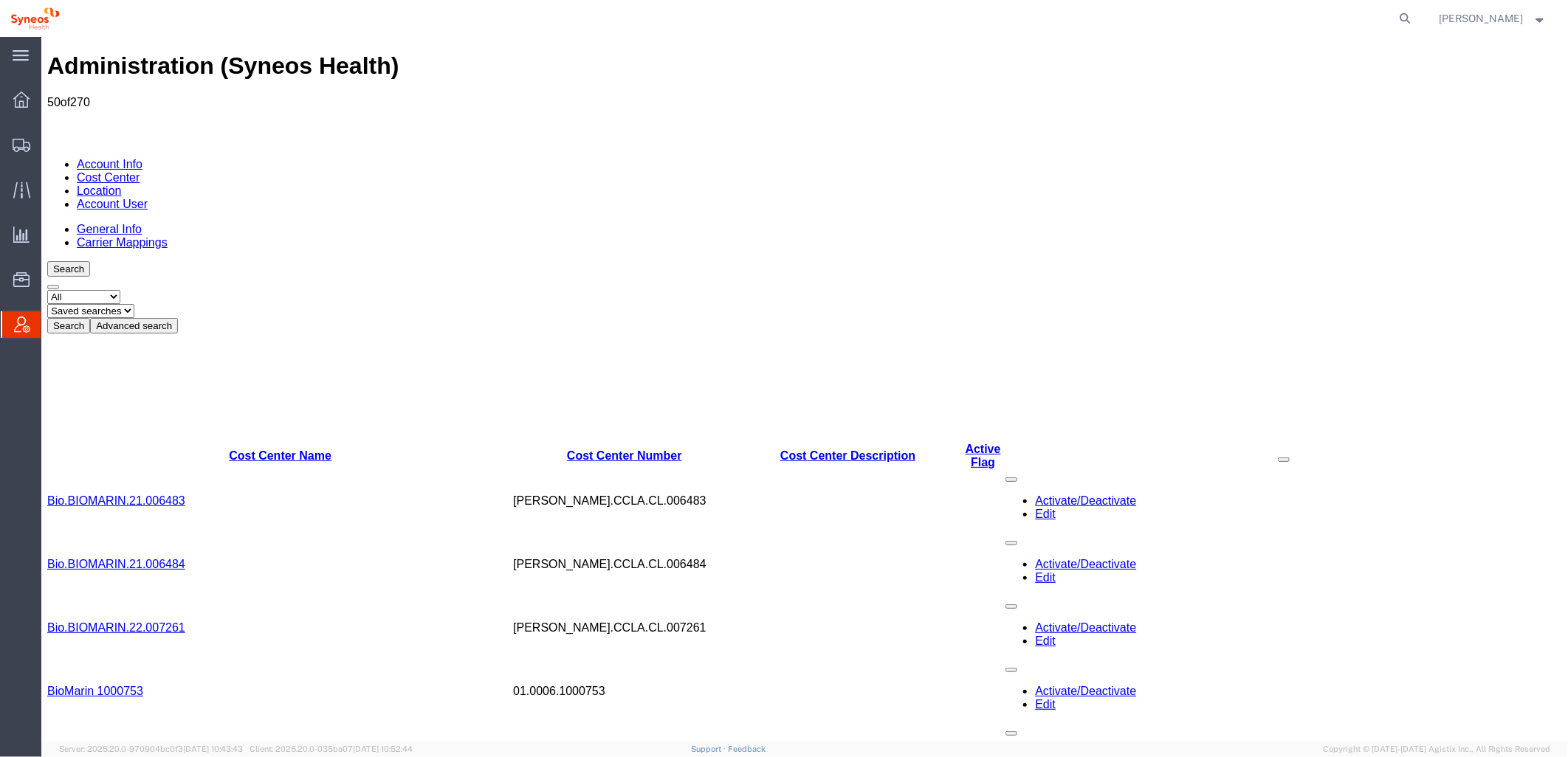
click at [177, 318] on button "Advanced search" at bounding box center [133, 326] width 88 height 16
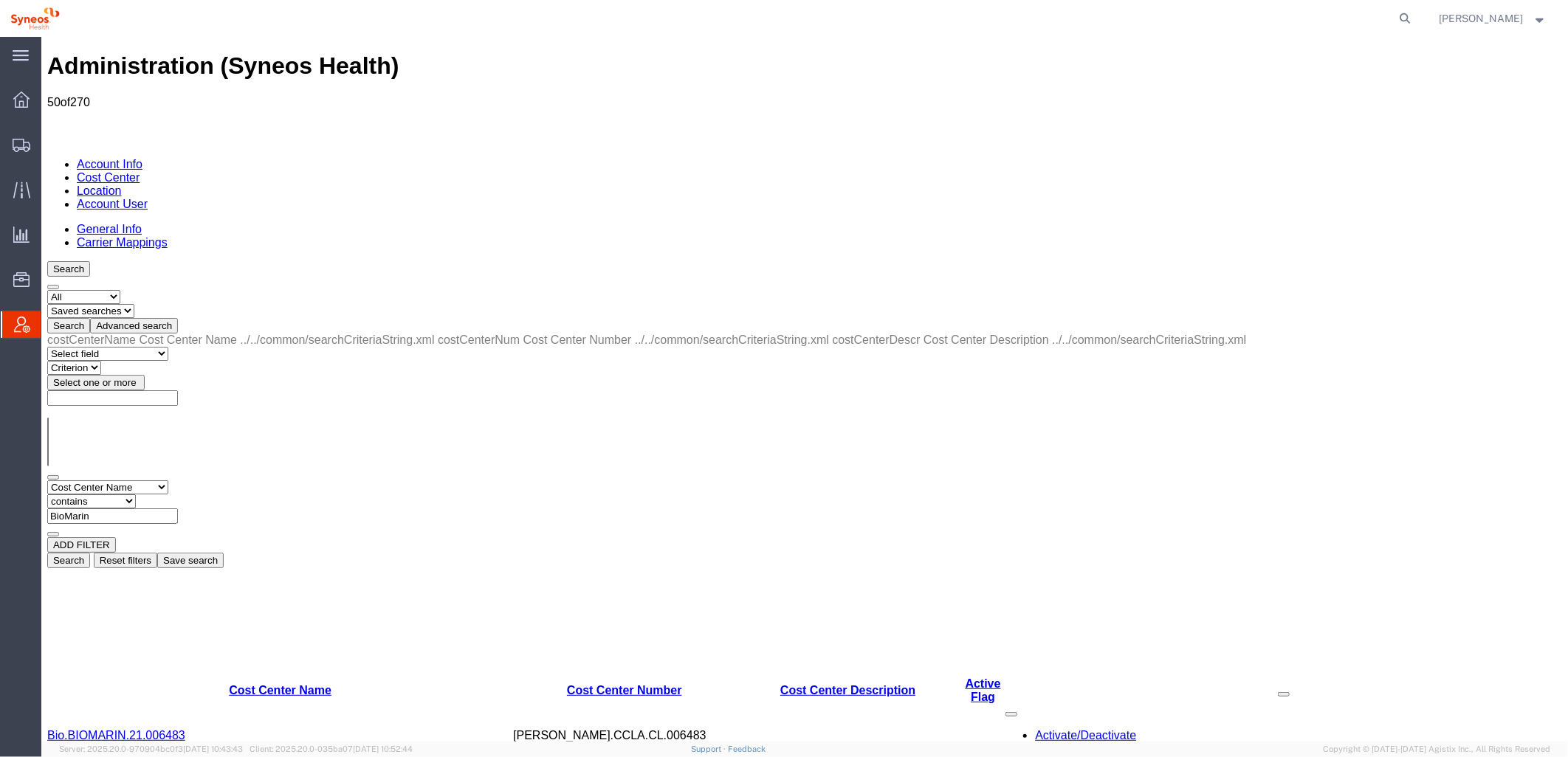
click at [177, 508] on input "BioMarin" at bounding box center [112, 515] width 131 height 16
paste input "7074695"
type input "BioMarin 7074695"
click at [89, 553] on button "Search" at bounding box center [68, 560] width 43 height 16
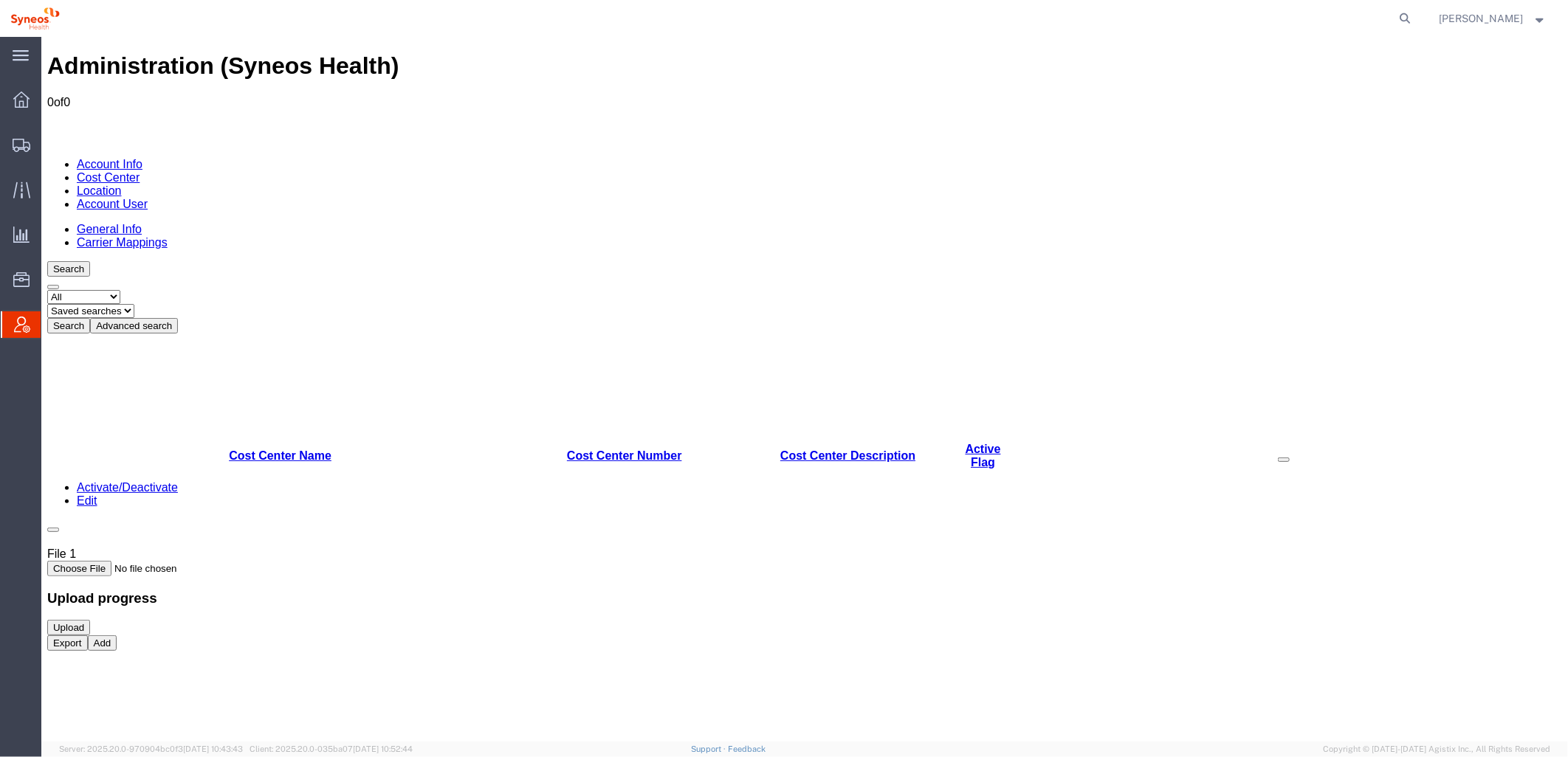
click at [177, 318] on button "Advanced search" at bounding box center [133, 326] width 88 height 16
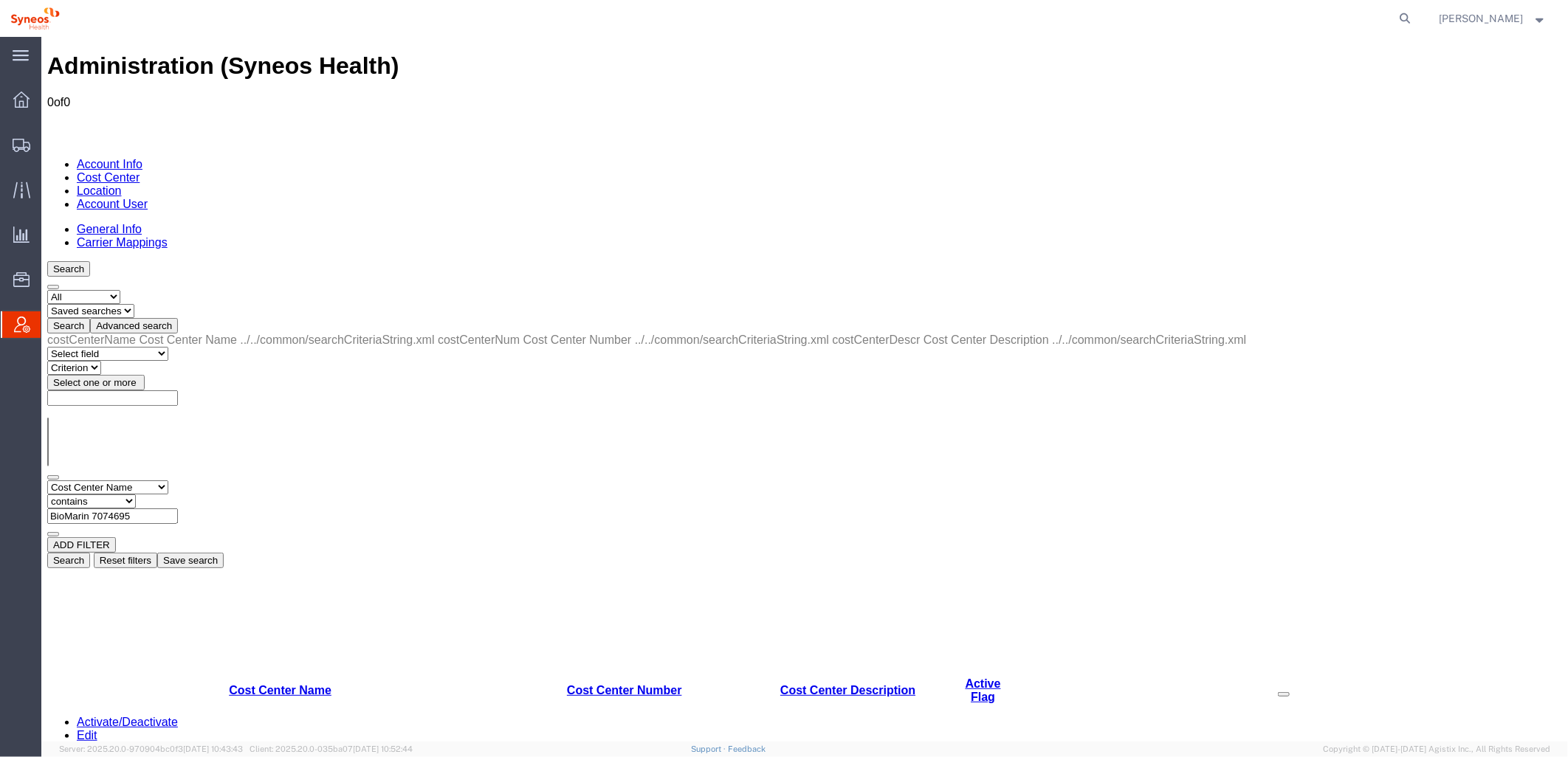
click at [167, 480] on select "Select field Cost Center Description Cost Center Name Cost Center Number" at bounding box center [108, 487] width 121 height 14
select select "costCenterDescr"
click at [47, 480] on select "Select field Cost Center Description Cost Center Name Cost Center Number" at bounding box center [108, 487] width 121 height 14
click at [177, 508] on input "text" at bounding box center [112, 515] width 131 height 16
click at [177, 508] on input "Biomarin" at bounding box center [112, 515] width 131 height 16
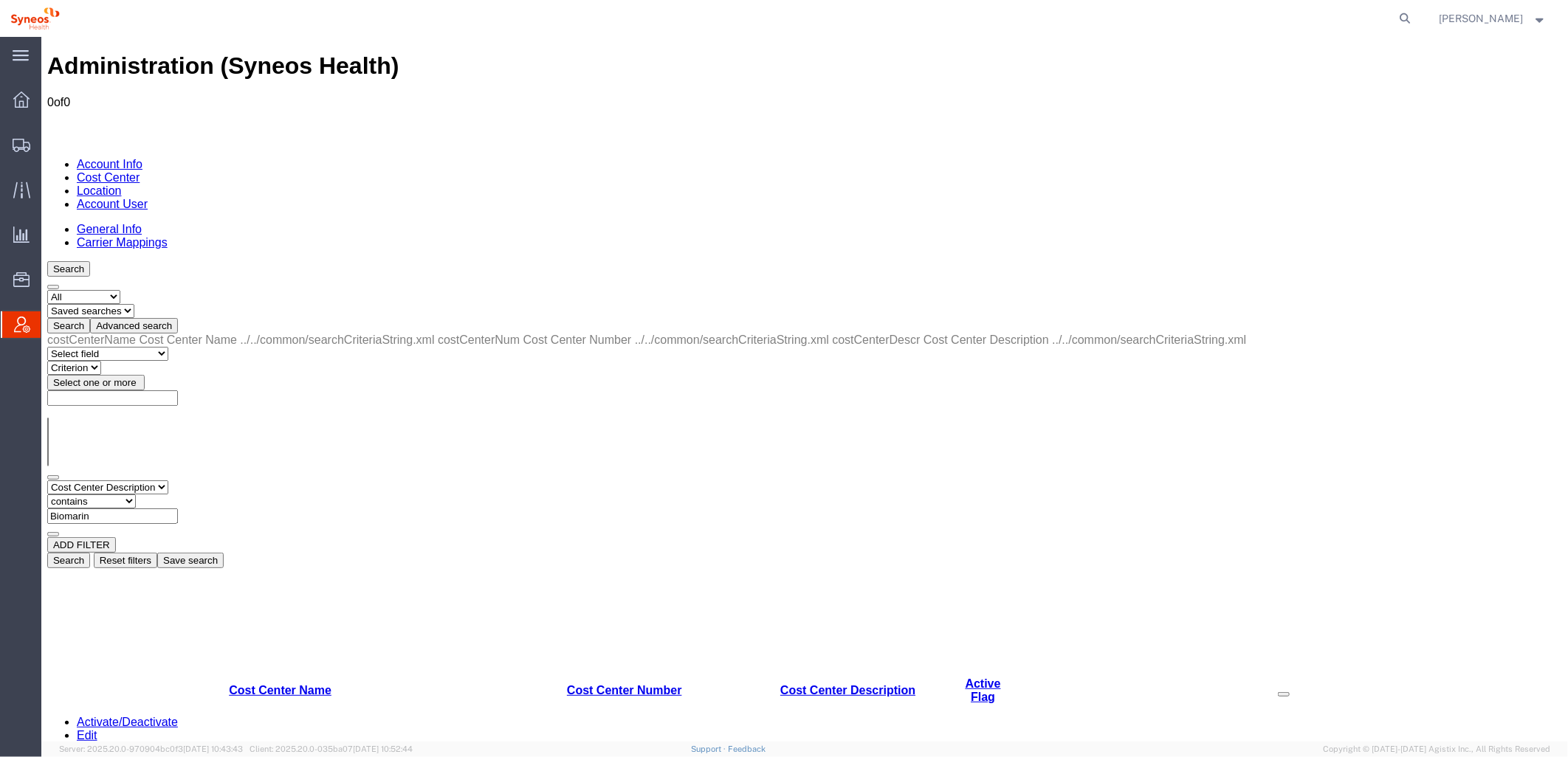
paste input "7074695"
type input "Biomarin 7074695"
click at [89, 553] on button "Search" at bounding box center [68, 560] width 43 height 16
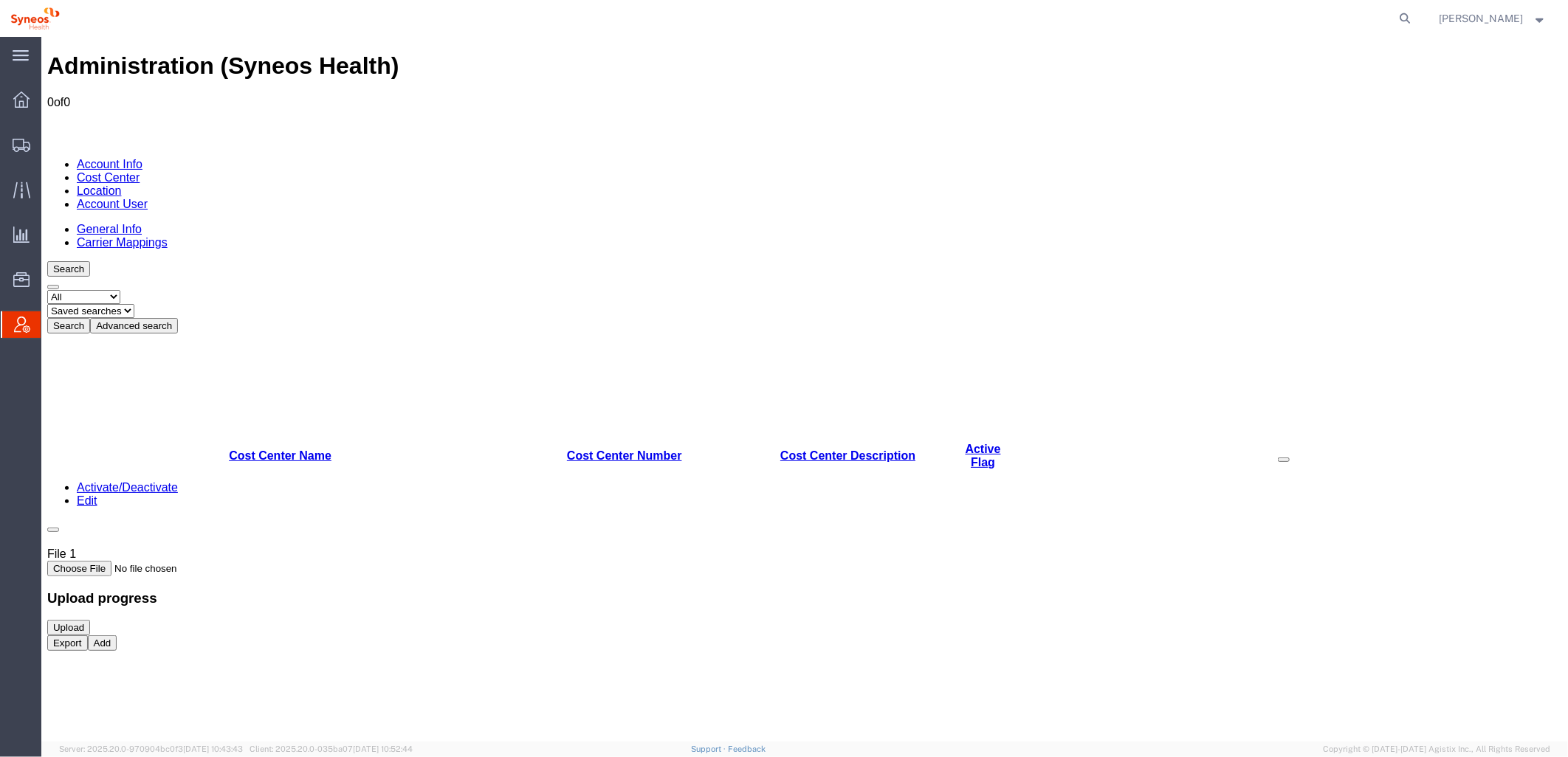
click at [116, 650] on button "Add" at bounding box center [102, 643] width 29 height 16
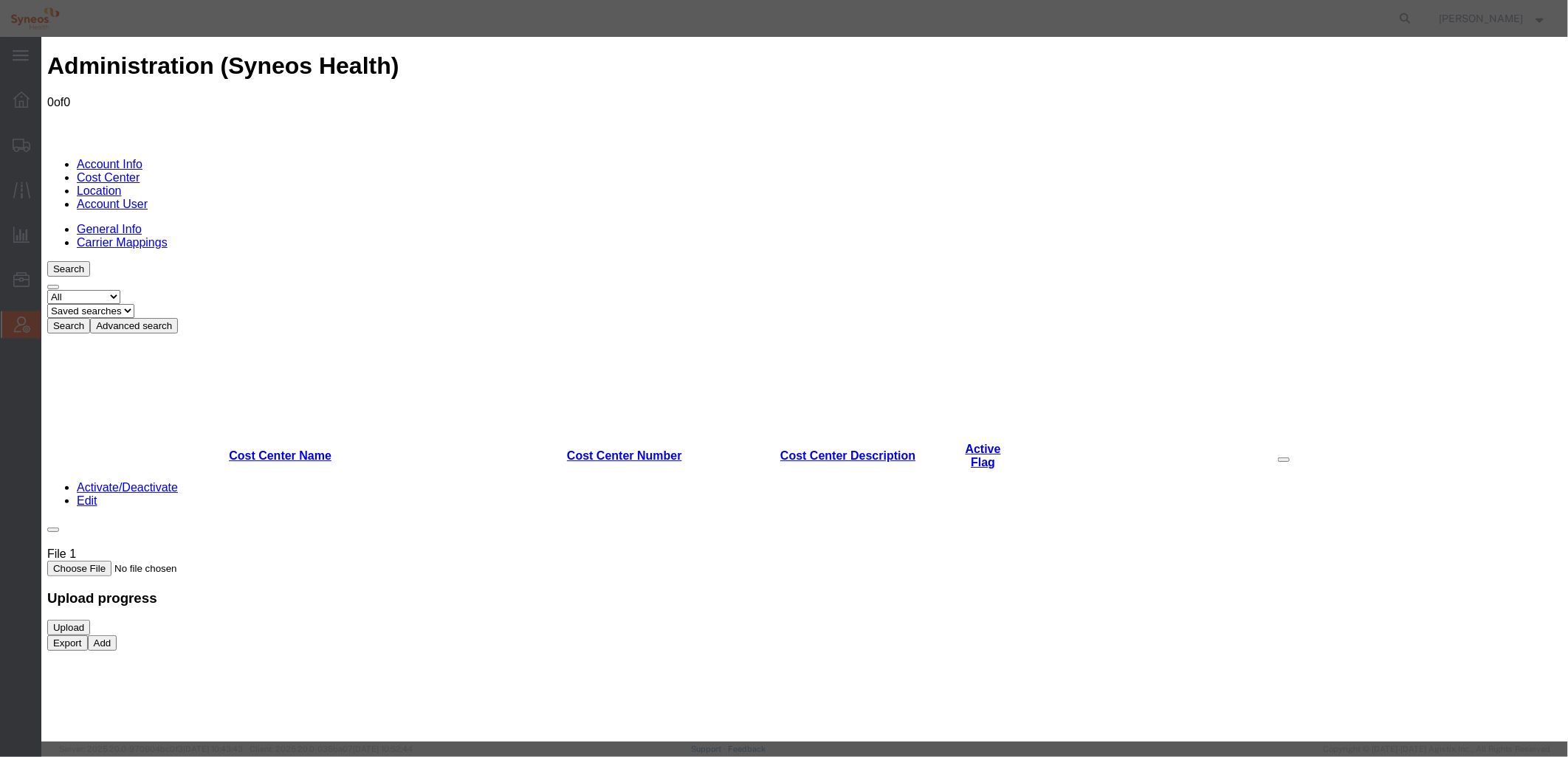
select select "COSTCENTER"
paste input "7074695 - GSWLA.CL.BioMarin.BMALSD.25.BMRN US ET CLN2 Q3 SOW"
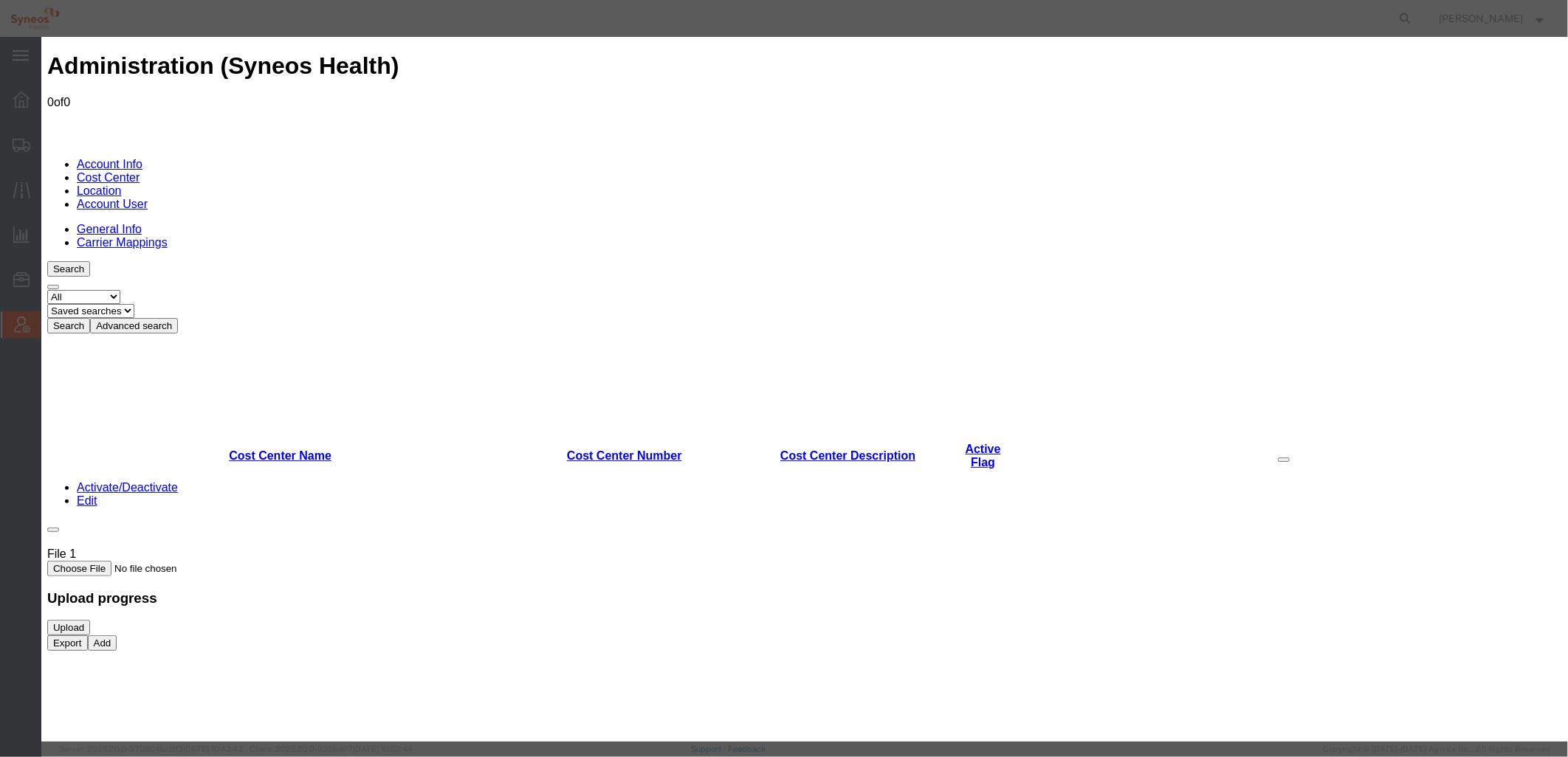
type input "7074695 - GSWLA.CL.BioMarin.BMALSD.25.BMRN US ET CLN2 Q3 SOW"
paste input "7074695 - GSWLA.CL.BioMarin.BMALSD.25.BMRN US ET CLN2 Q3 SOW"
type input "7074695 - GSWLA.CL.BioMarin.BMALSD.25.BMRN US ET CLN2 Q3 SOW"
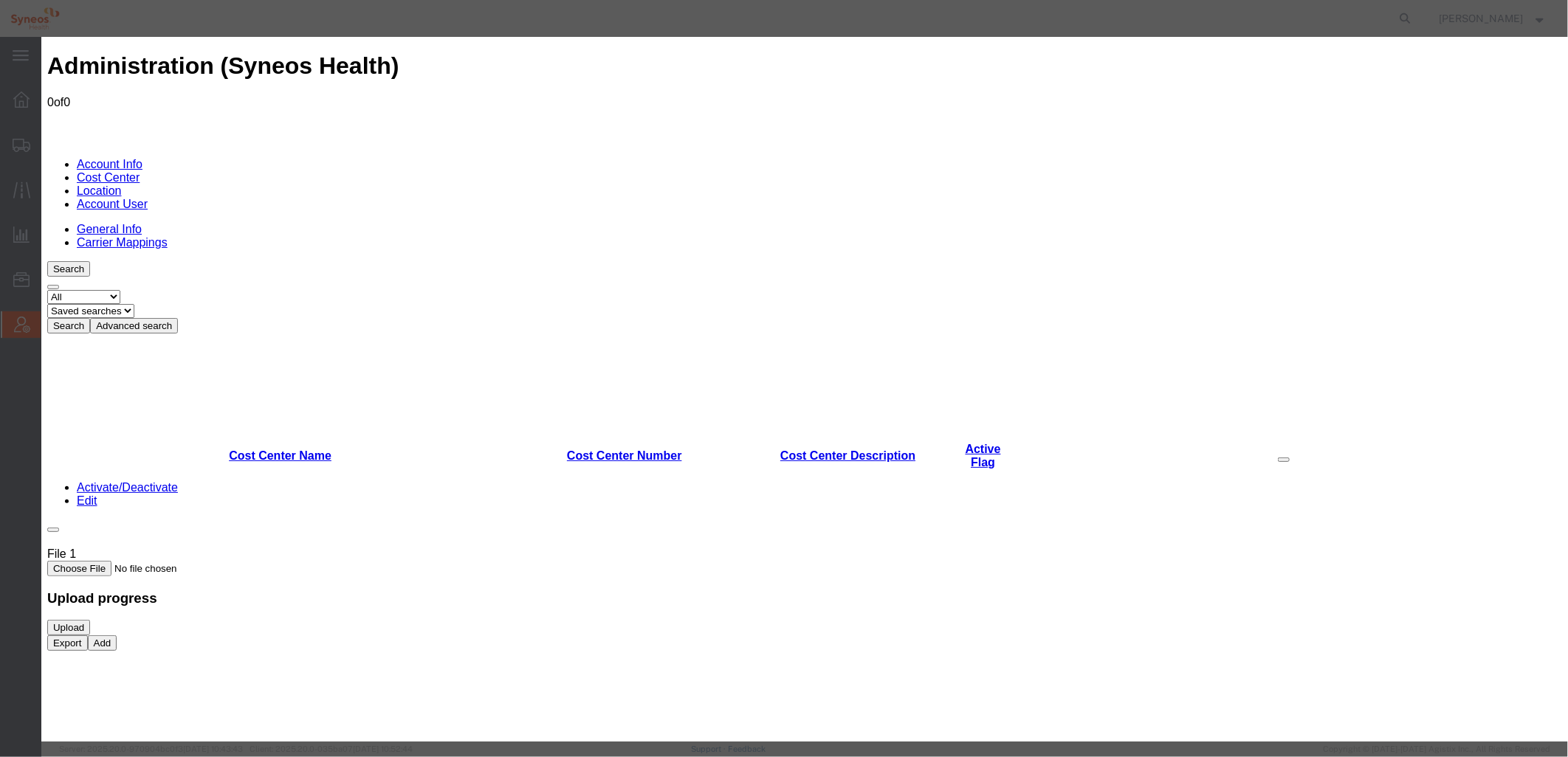
scroll to position [0, 0]
paste textarea "7074695 - GSWLA.CL.BioMarin.BMALSD.25.BMRN US ET CLN2 Q3 SOW"
type textarea "7074695 - GSWLA.CL.BioMarin.BMALSD.25.BMRN US ET CLN2 Q3 SOW"
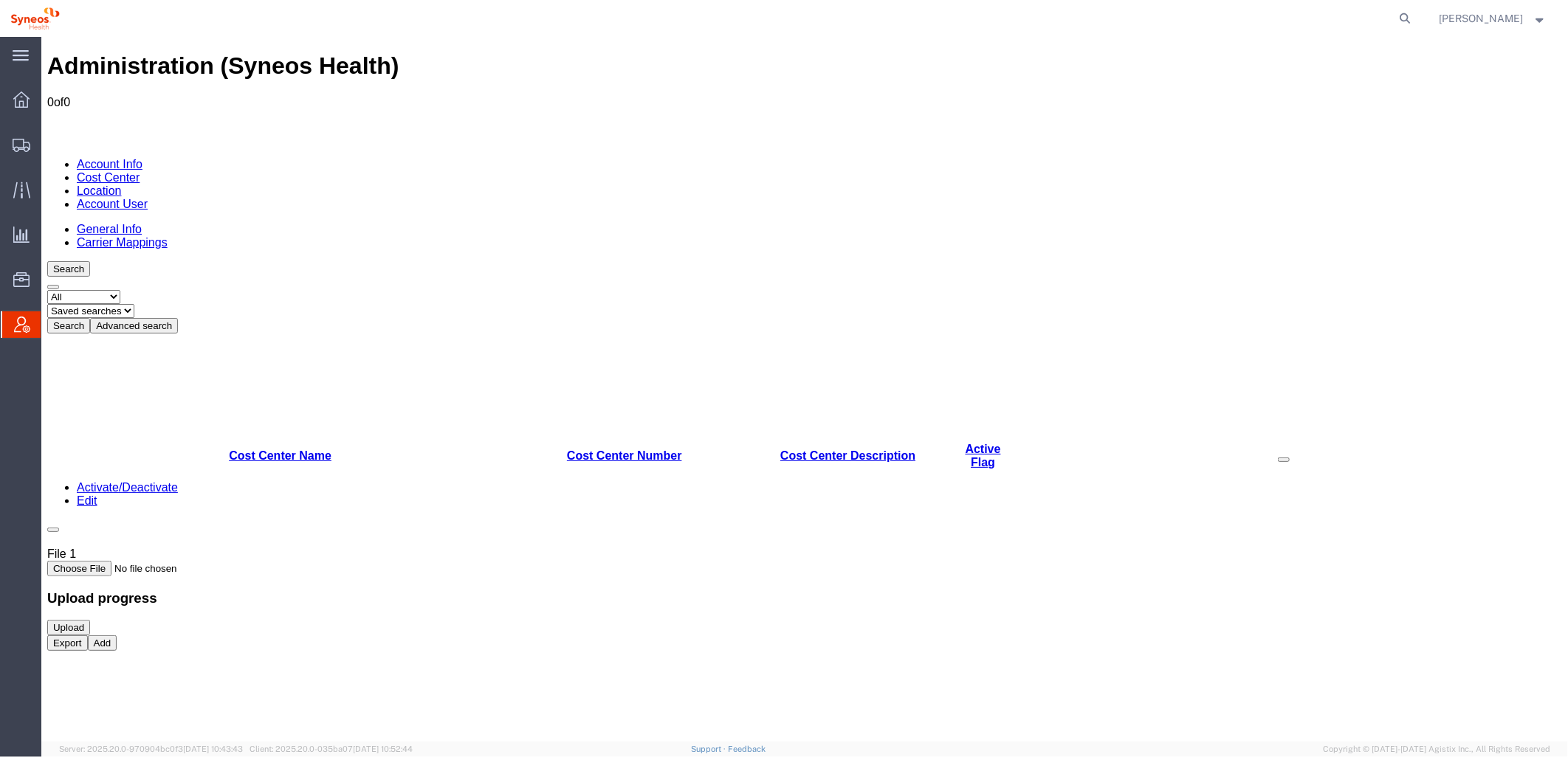
click at [139, 170] on link "Cost Center" at bounding box center [108, 176] width 63 height 13
click at [119, 289] on select "Select status Active All Inactive" at bounding box center [83, 296] width 73 height 14
select select "ACTIVE"
click at [47, 289] on select "Select status Active All Inactive" at bounding box center [83, 296] width 73 height 14
click at [177, 318] on button "Advanced search" at bounding box center [133, 326] width 88 height 16
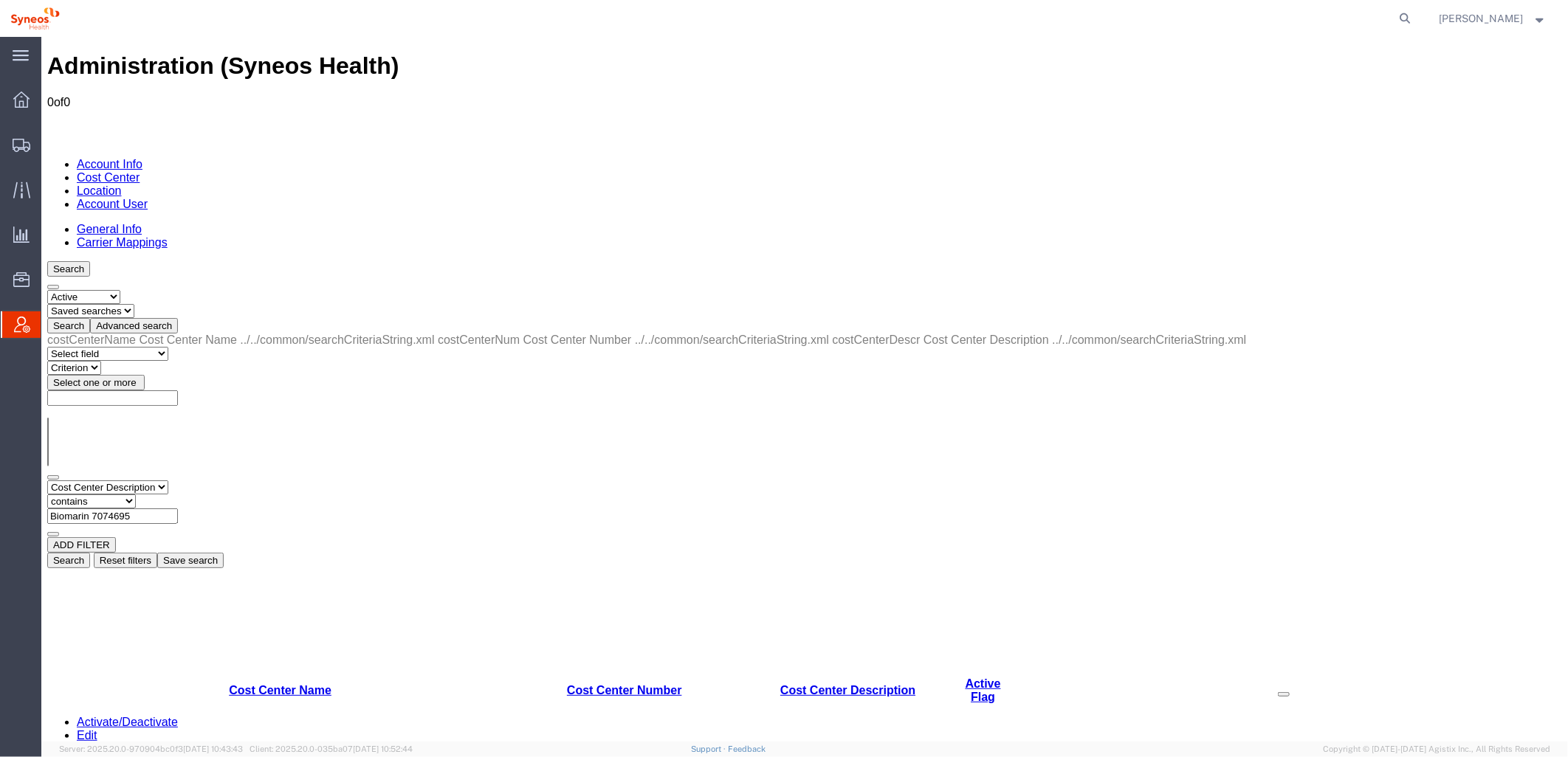
drag, startPoint x: 411, startPoint y: 229, endPoint x: 266, endPoint y: 231, distance: 145.0
click at [266, 480] on div "Select field Cost Center Description Cost Center Name Cost Center Number Criter…" at bounding box center [804, 509] width 1515 height 57
click at [177, 508] on input "Biomarin 7074695" at bounding box center [112, 515] width 131 height 16
click at [89, 553] on button "Search" at bounding box center [68, 560] width 43 height 16
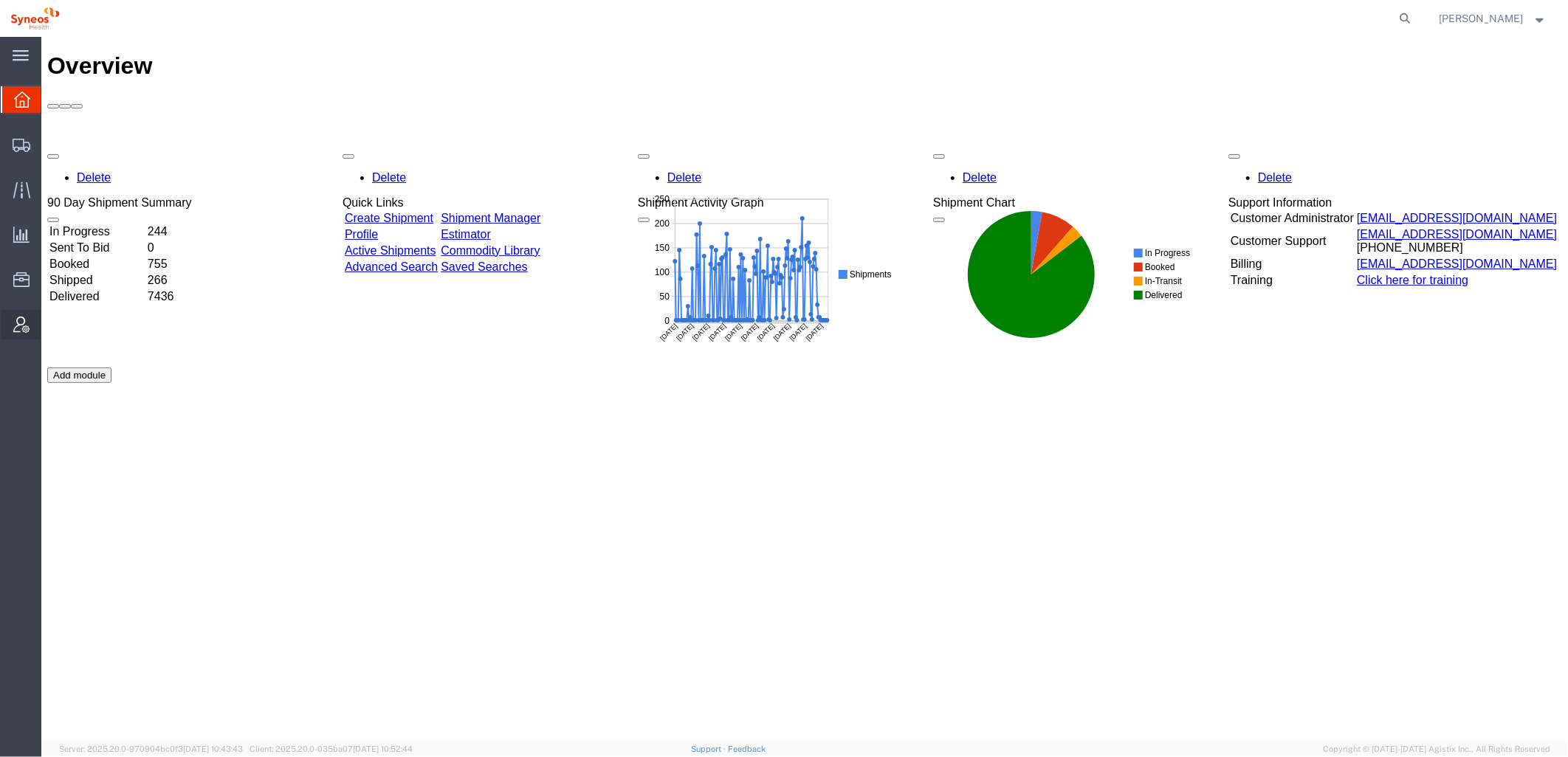
click at [19, 312] on div at bounding box center [22, 325] width 41 height 29
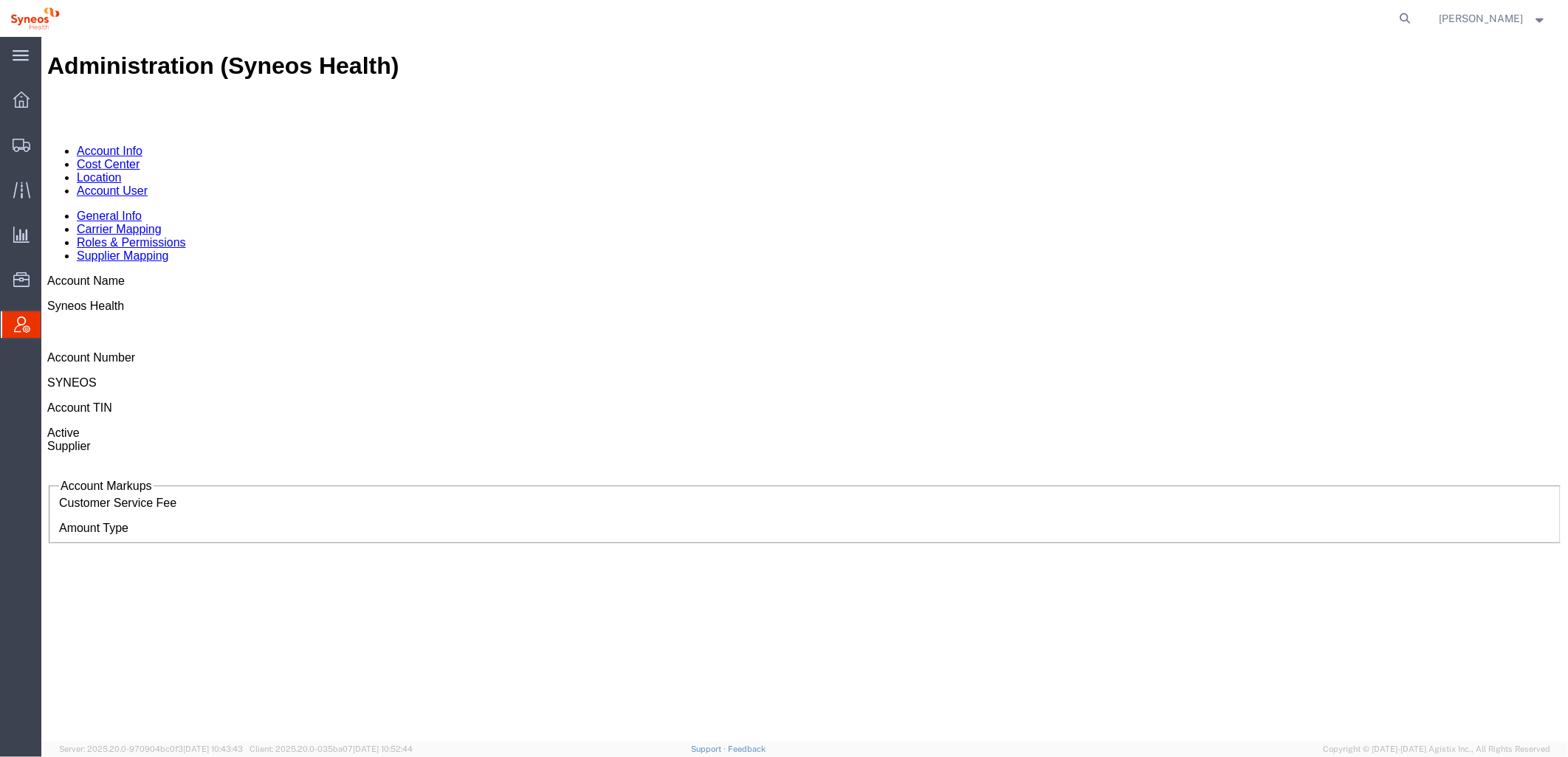
click at [139, 157] on link "Cost Center" at bounding box center [108, 163] width 63 height 13
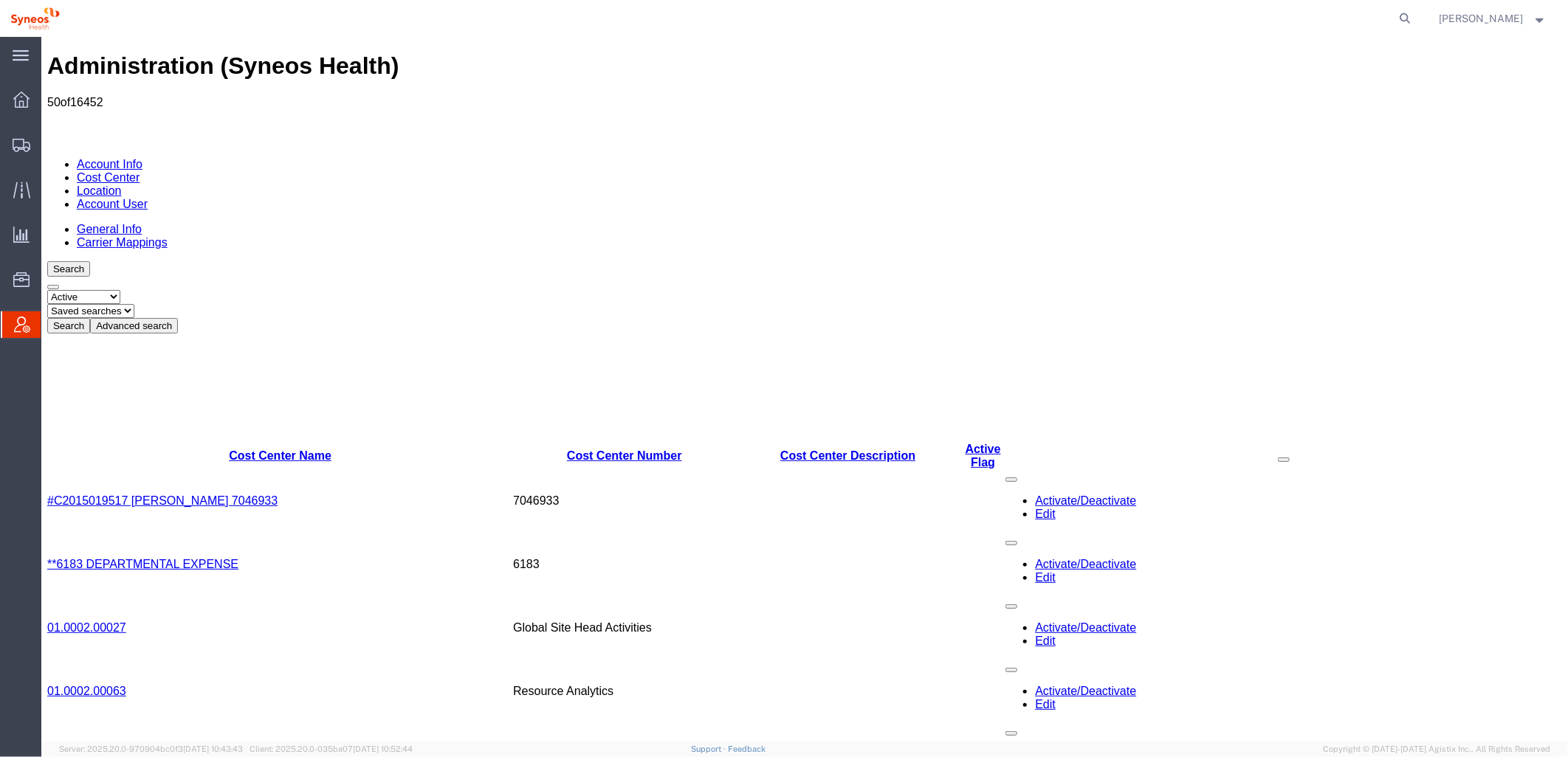
click at [177, 318] on button "Advanced search" at bounding box center [133, 326] width 88 height 16
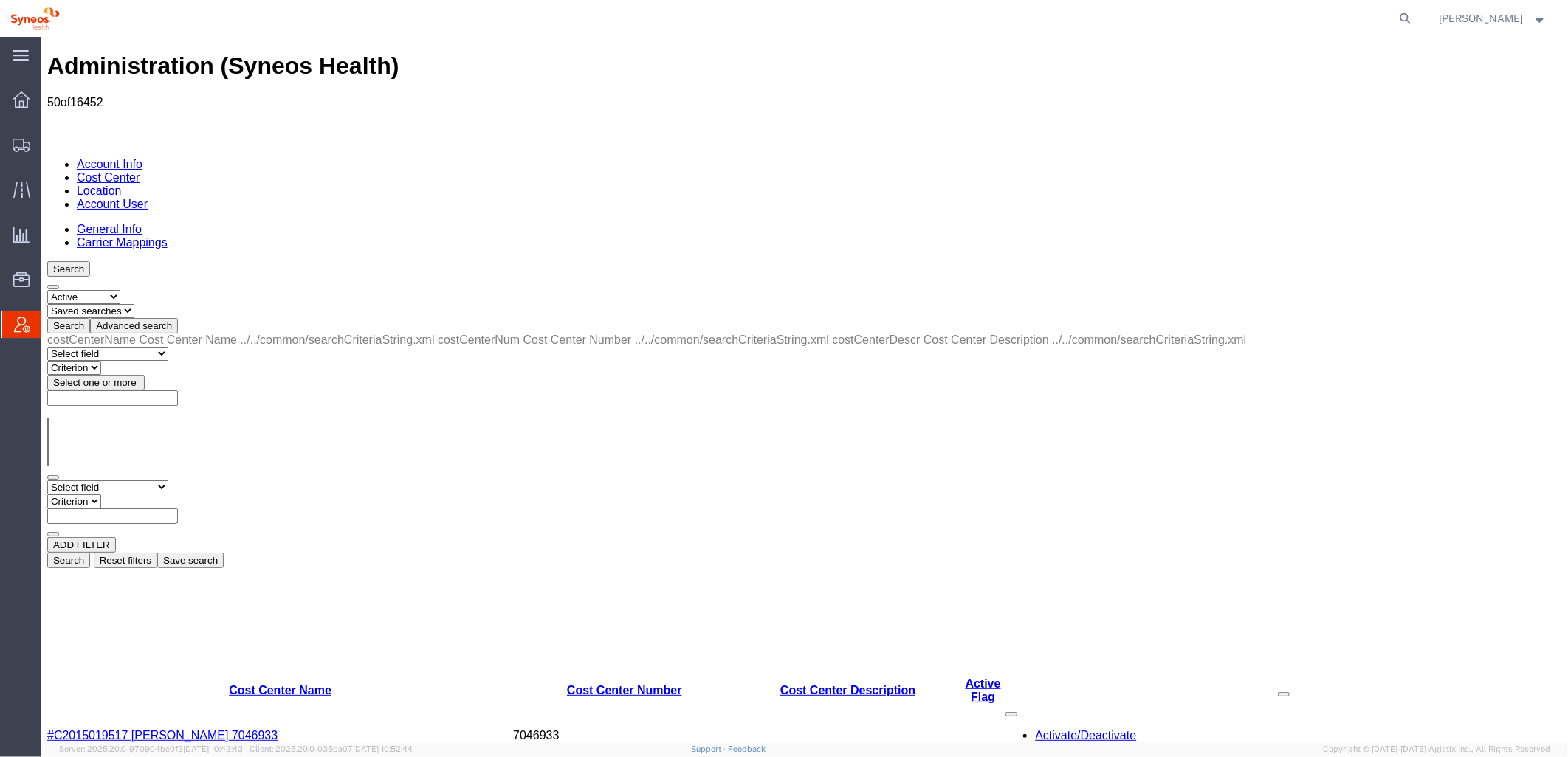
click at [167, 480] on select "Select field Cost Center Description Cost Center Name Cost Center Number" at bounding box center [108, 487] width 121 height 14
select select "costCenterDescr"
click at [47, 480] on select "Select field Cost Center Description Cost Center Name Cost Center Number" at bounding box center [108, 487] width 121 height 14
click at [135, 494] on select "Criterion contains does not contain is is blank is not blank starts with" at bounding box center [91, 501] width 89 height 14
select select "contains"
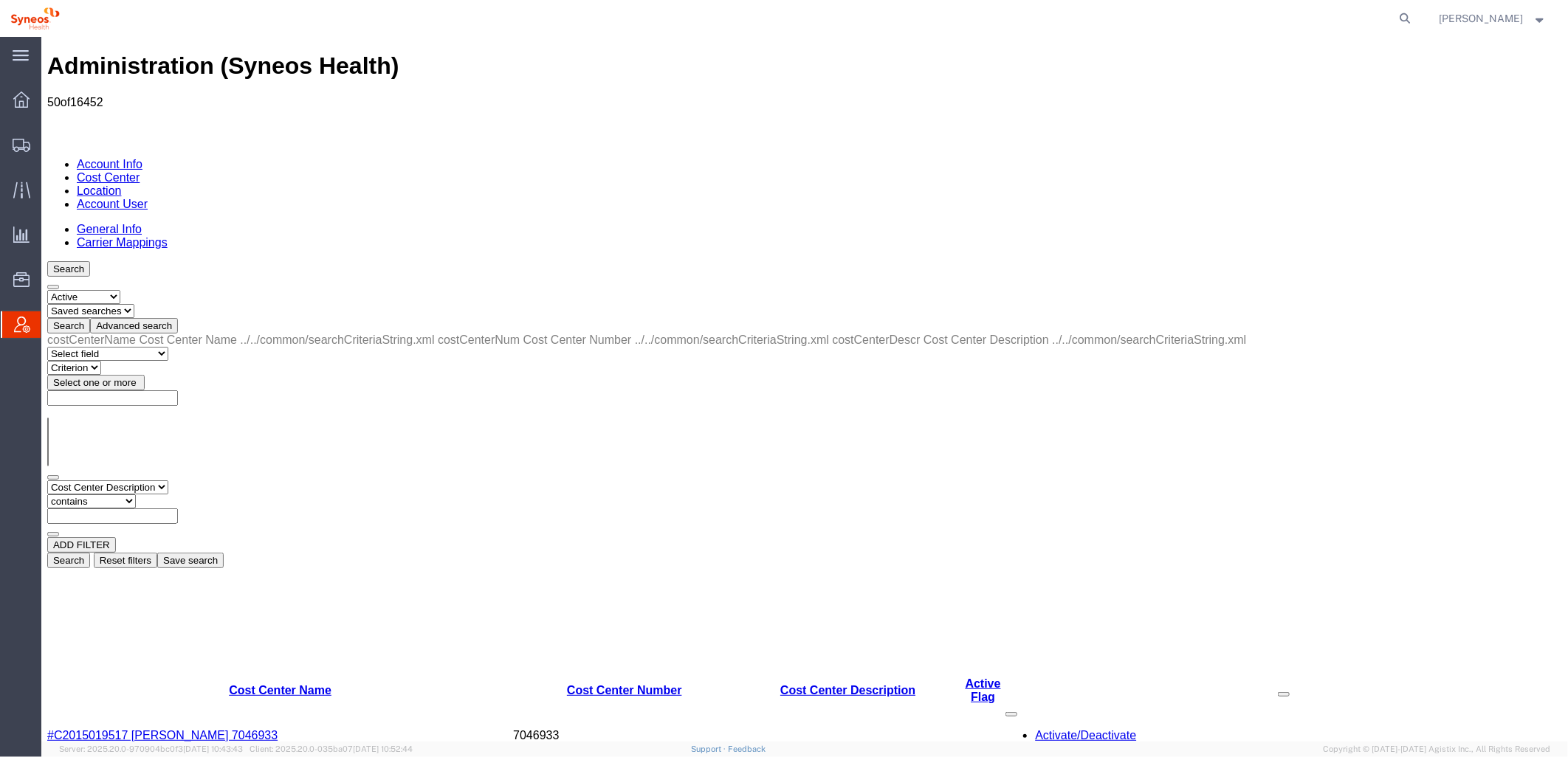
click at [135, 494] on select "Criterion contains does not contain is is blank is not blank starts with" at bounding box center [91, 501] width 89 height 14
paste input "7074695 - GSWLA.CL.BioMarin.BMALSD.25.BMRN US ET CLN2 Q3 SOW"
type input "7074695 - GSWLA.CL.BioMarin.BMALSD.25.BMRN US ET CLN2 Q3 SOW"
click at [89, 553] on button "Search" at bounding box center [68, 560] width 43 height 16
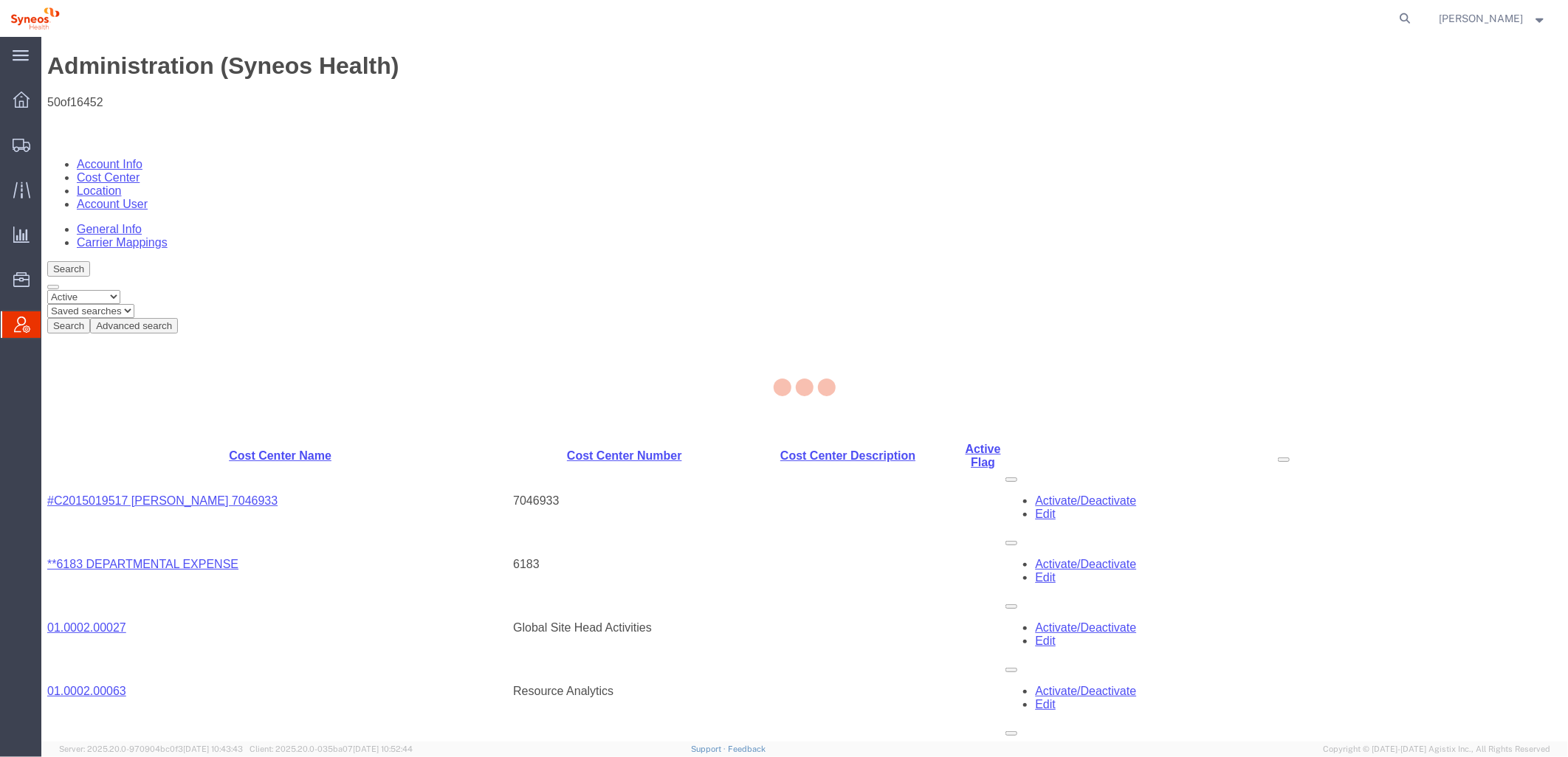
scroll to position [0, 0]
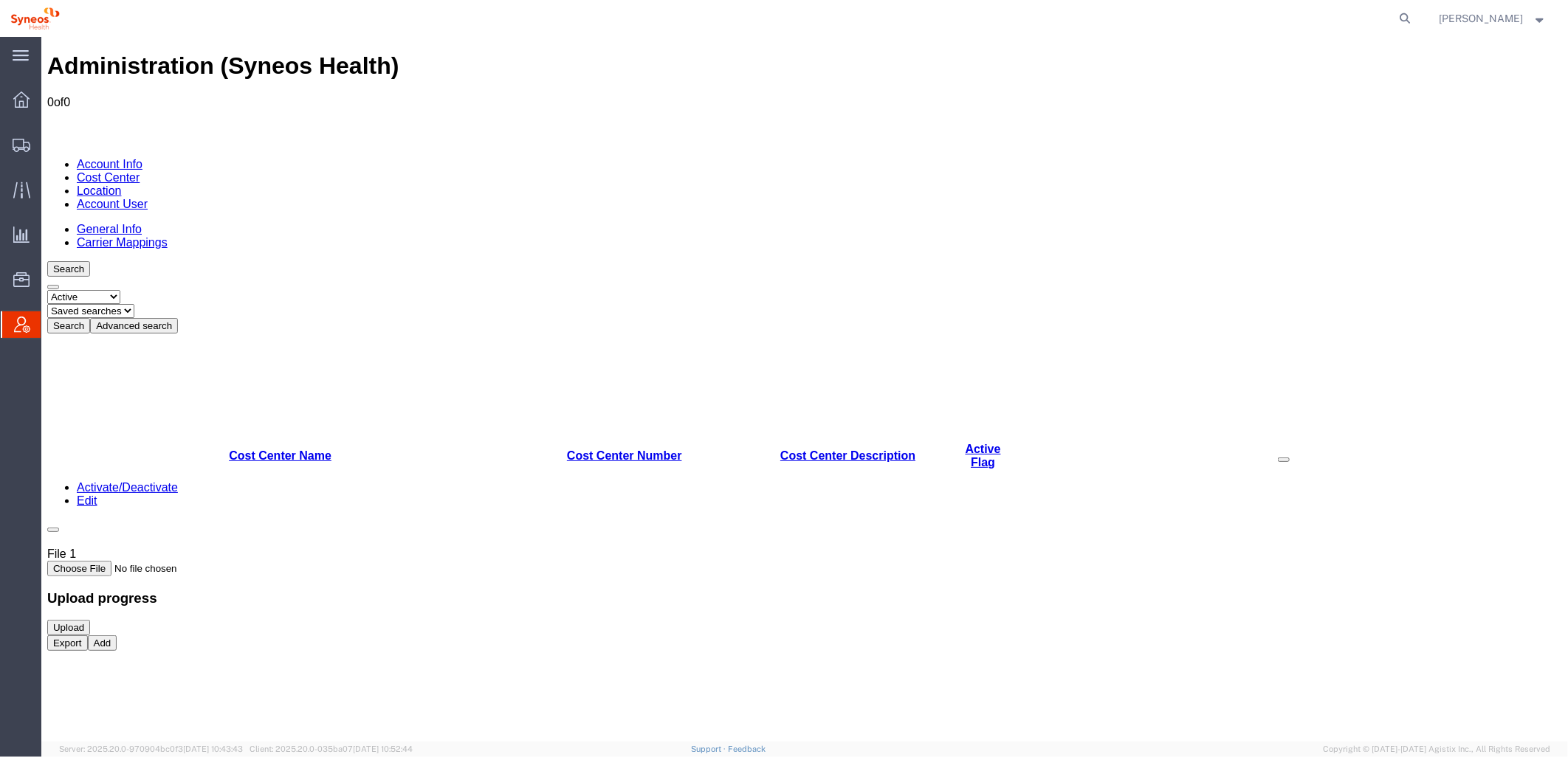
click at [119, 289] on select "Select status Active All Inactive" at bounding box center [83, 296] width 73 height 14
select select "ALL"
click at [47, 289] on select "Select status Active All Inactive" at bounding box center [83, 296] width 73 height 14
click at [89, 318] on button "Search" at bounding box center [68, 326] width 43 height 16
click at [177, 318] on button "Advanced search" at bounding box center [133, 326] width 88 height 16
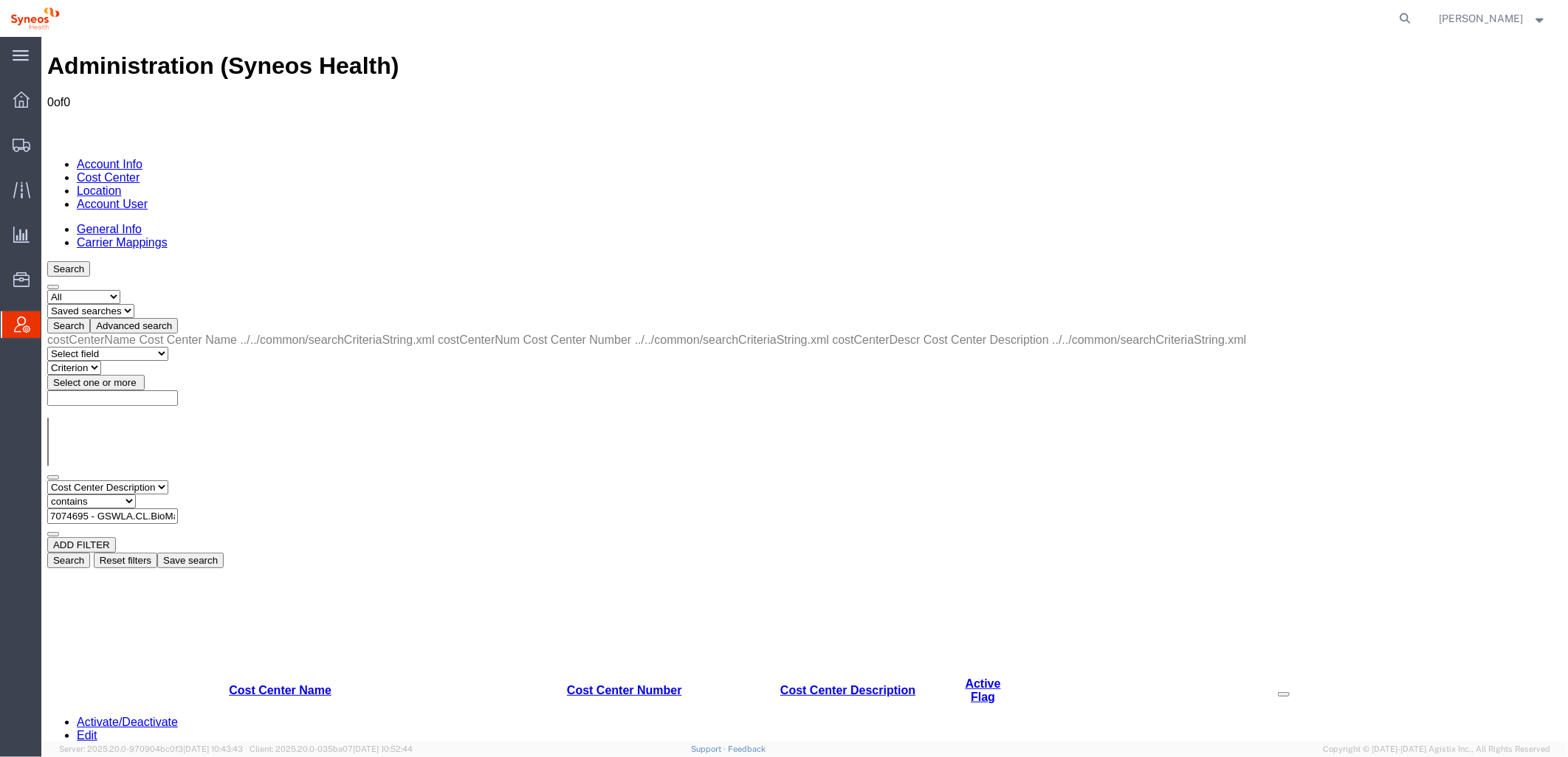
click at [89, 553] on button "Search" at bounding box center [68, 560] width 43 height 16
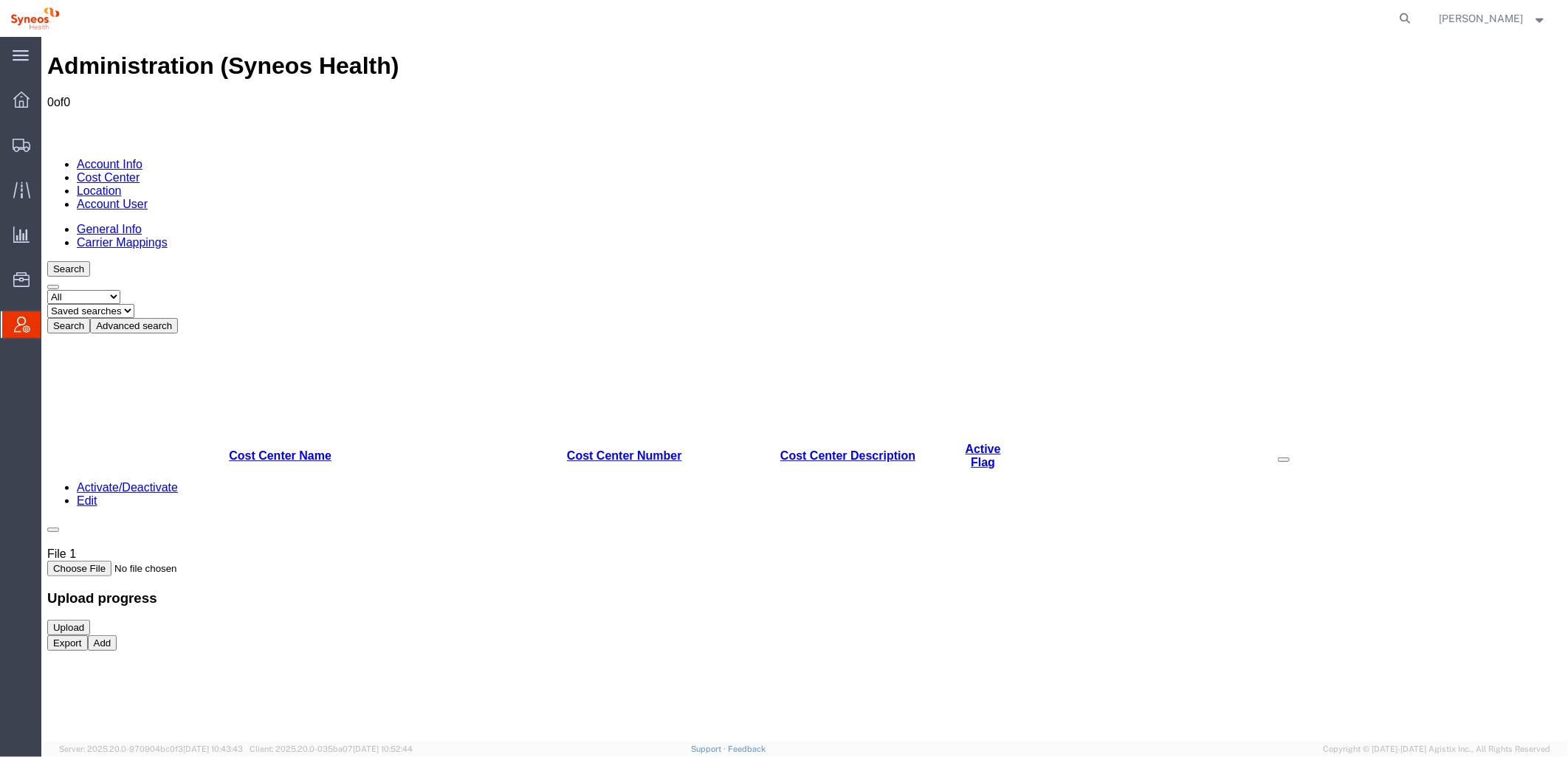
click at [116, 650] on button "Add" at bounding box center [102, 643] width 29 height 16
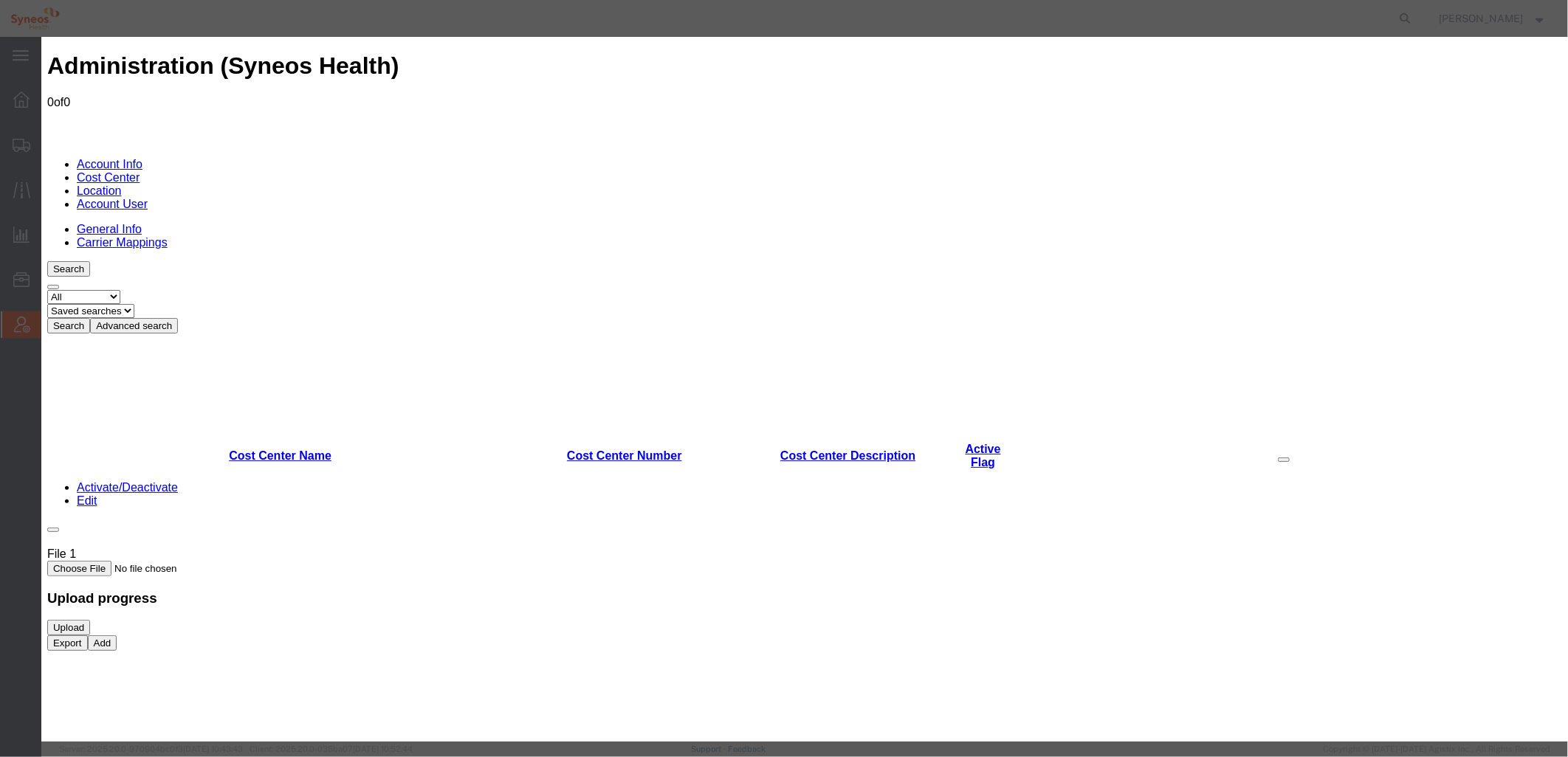
select select "COSTCENTER"
paste input "7074695 - GSWLA.CL.BioMarin.BMALSD.25.BMRN US ET CLN2 Q3 SOW"
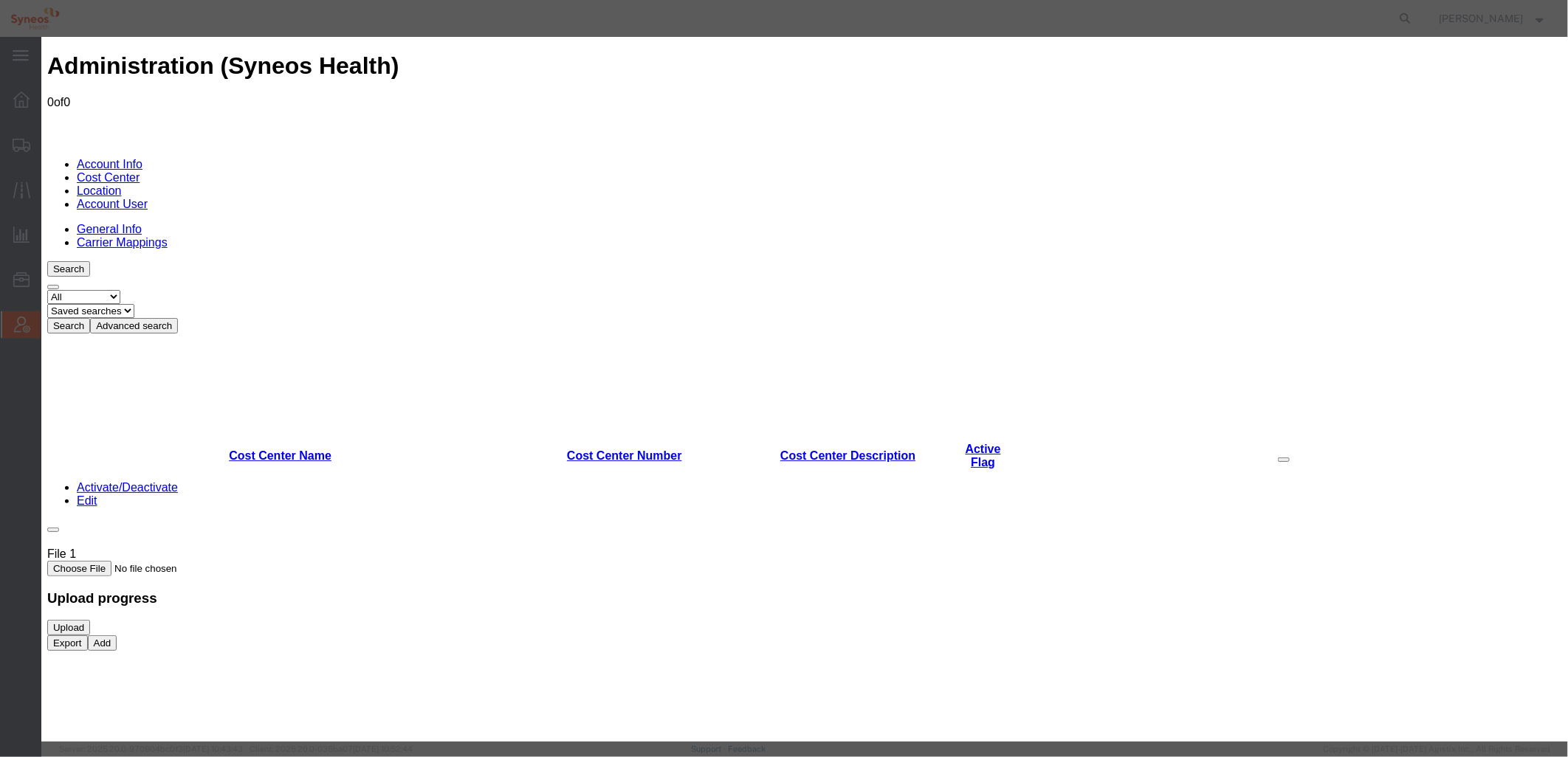
type input "7074695 - GSWLA.CL.BioMarin.BMALSD.25.BMRN US ET CLN2 Q3 SOW"
paste textarea "7074695 - GSWLA.CL.BioMarin.BMALSD.25.BMRN US ET CLN2 Q3 SOW"
type textarea "7074695 - GSWLA.CL.BioMarin.BMALSD.25.BMRN US ET CLN2 Q3 SOW"
paste input "7074695 - GSWLA.CL.BioMarin.BMALSD.25.BMRN US ET CLN2 Q3 SOW"
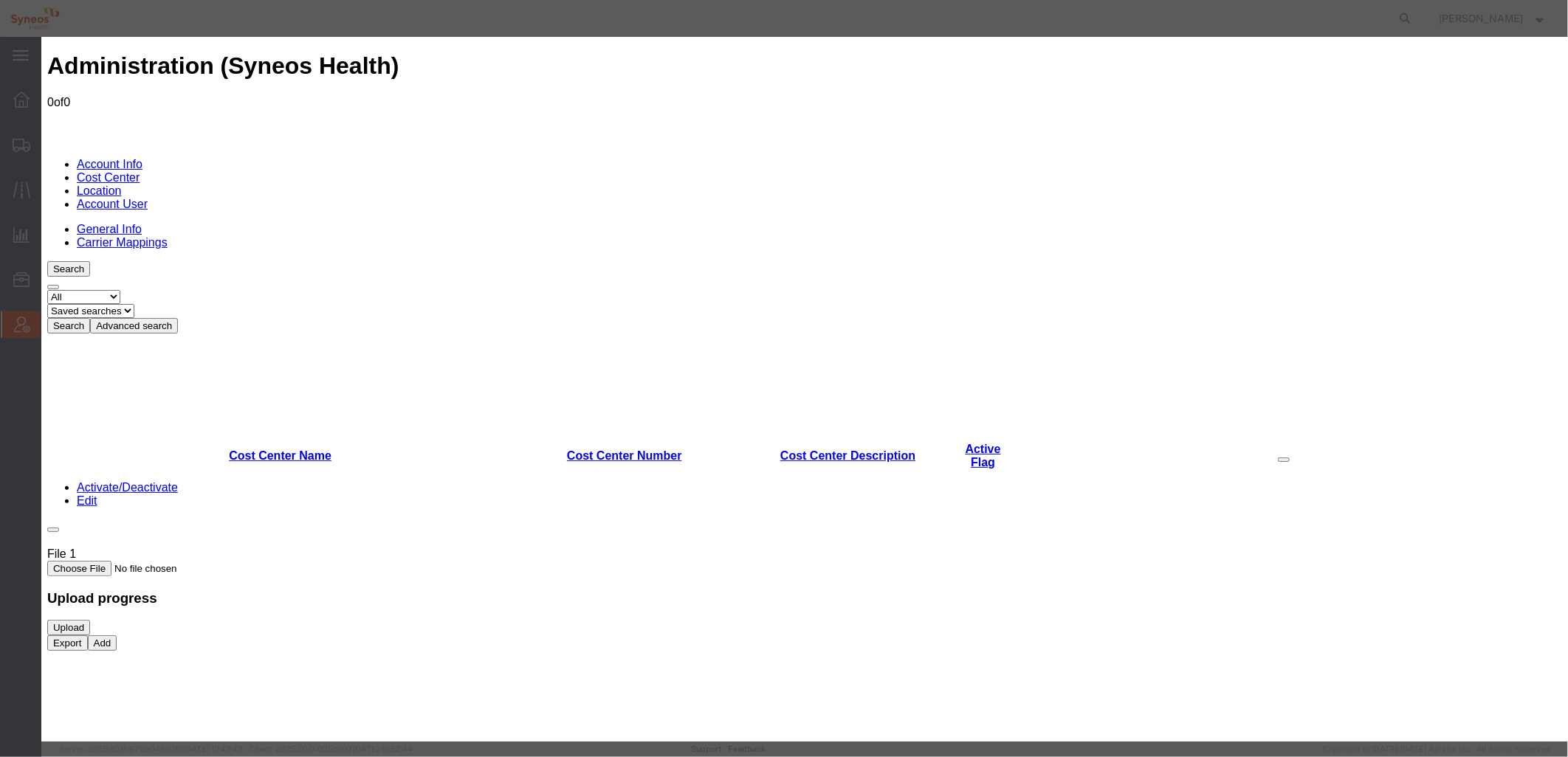
scroll to position [0, 211]
type input "7074695 - GSWLA.CL.BioMarin.BMALSD.25.BMRN US ET CLN2 Q3 SOW"
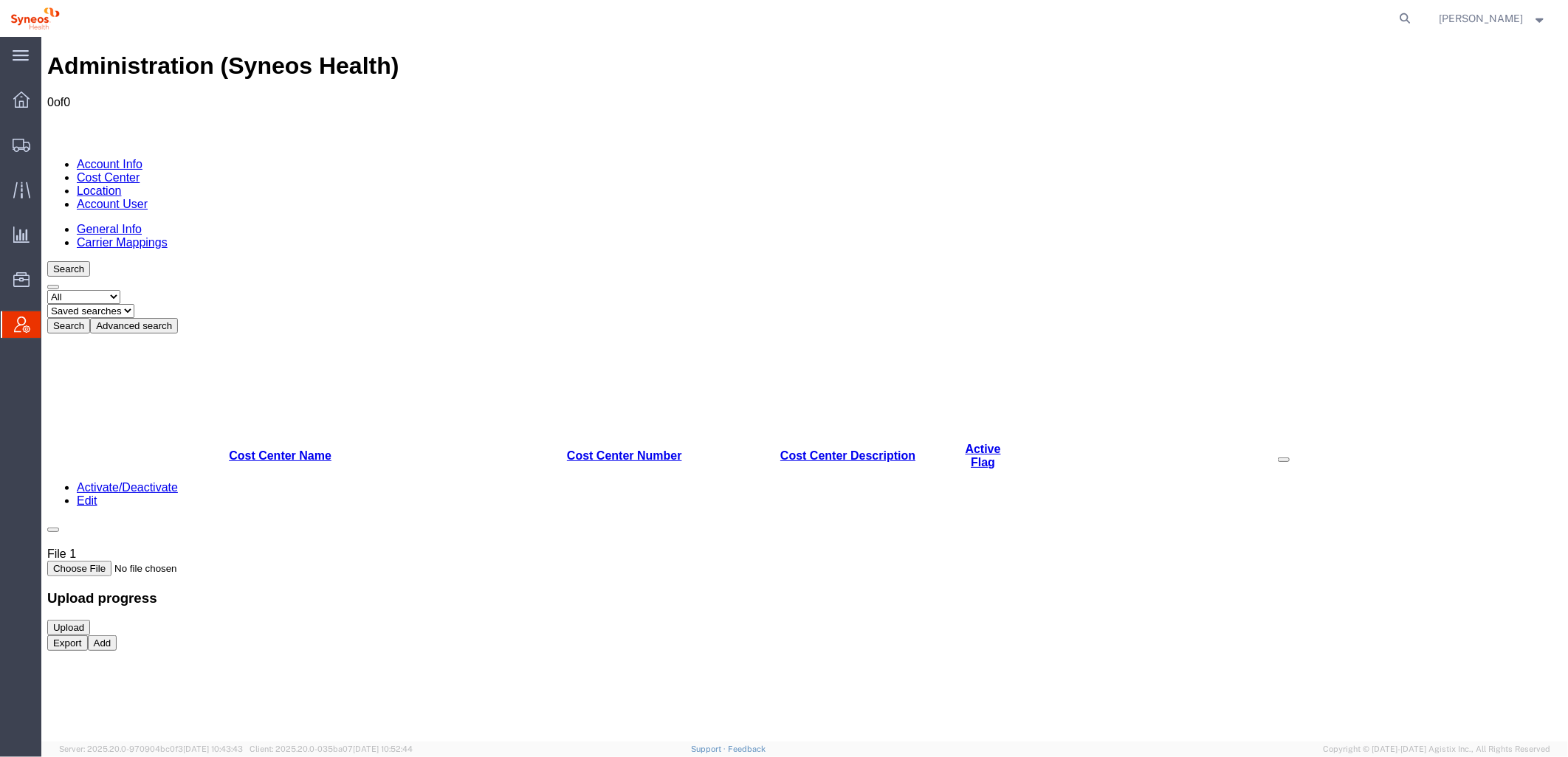
click at [133, 343] on div "Administration (Syneos Health) 0 of 0 Account Info Cost Center Location Account…" at bounding box center [804, 404] width 1515 height 705
click at [177, 318] on button "Advanced search" at bounding box center [133, 326] width 88 height 16
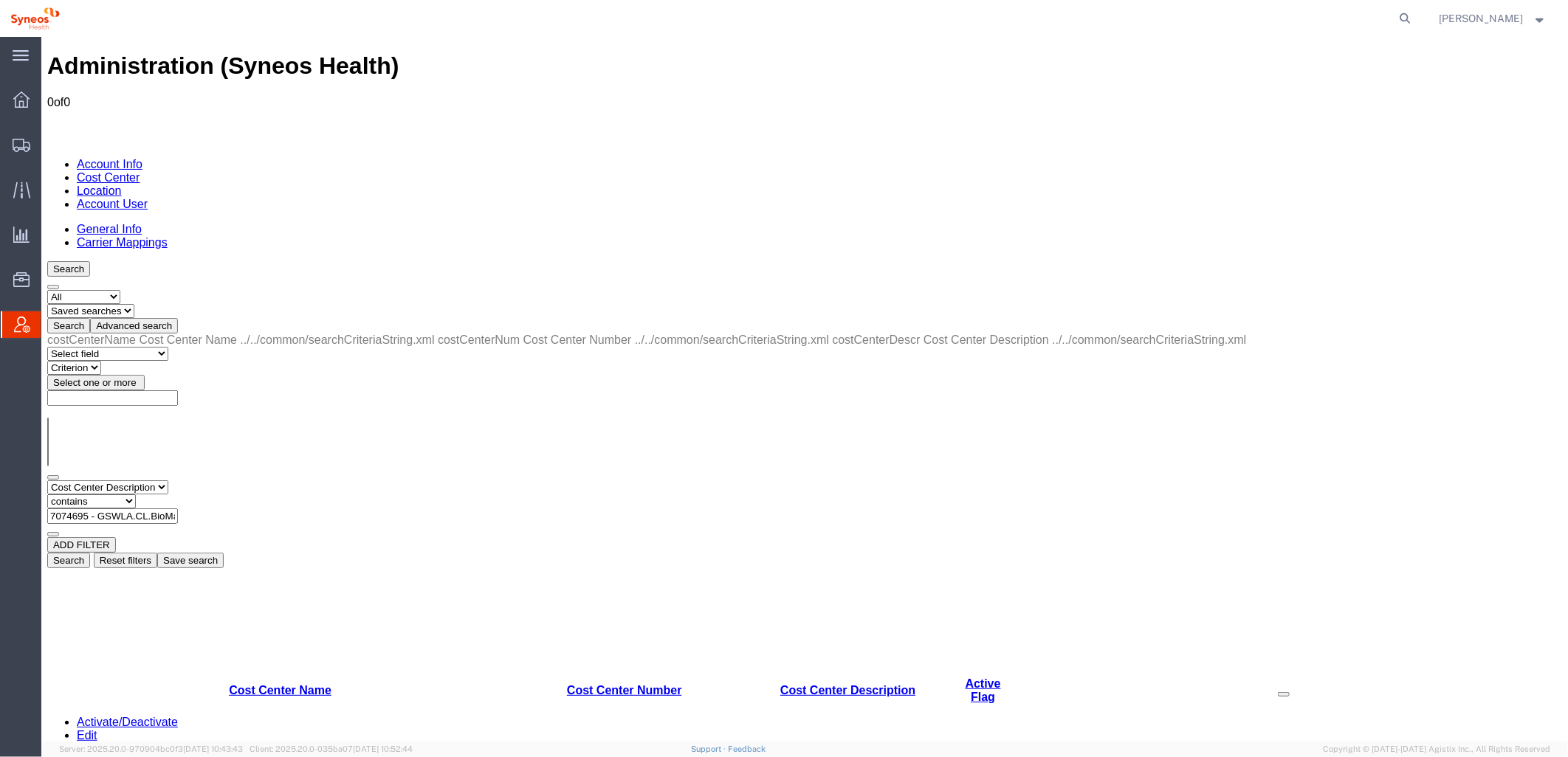
click at [89, 553] on button "Search" at bounding box center [68, 560] width 43 height 16
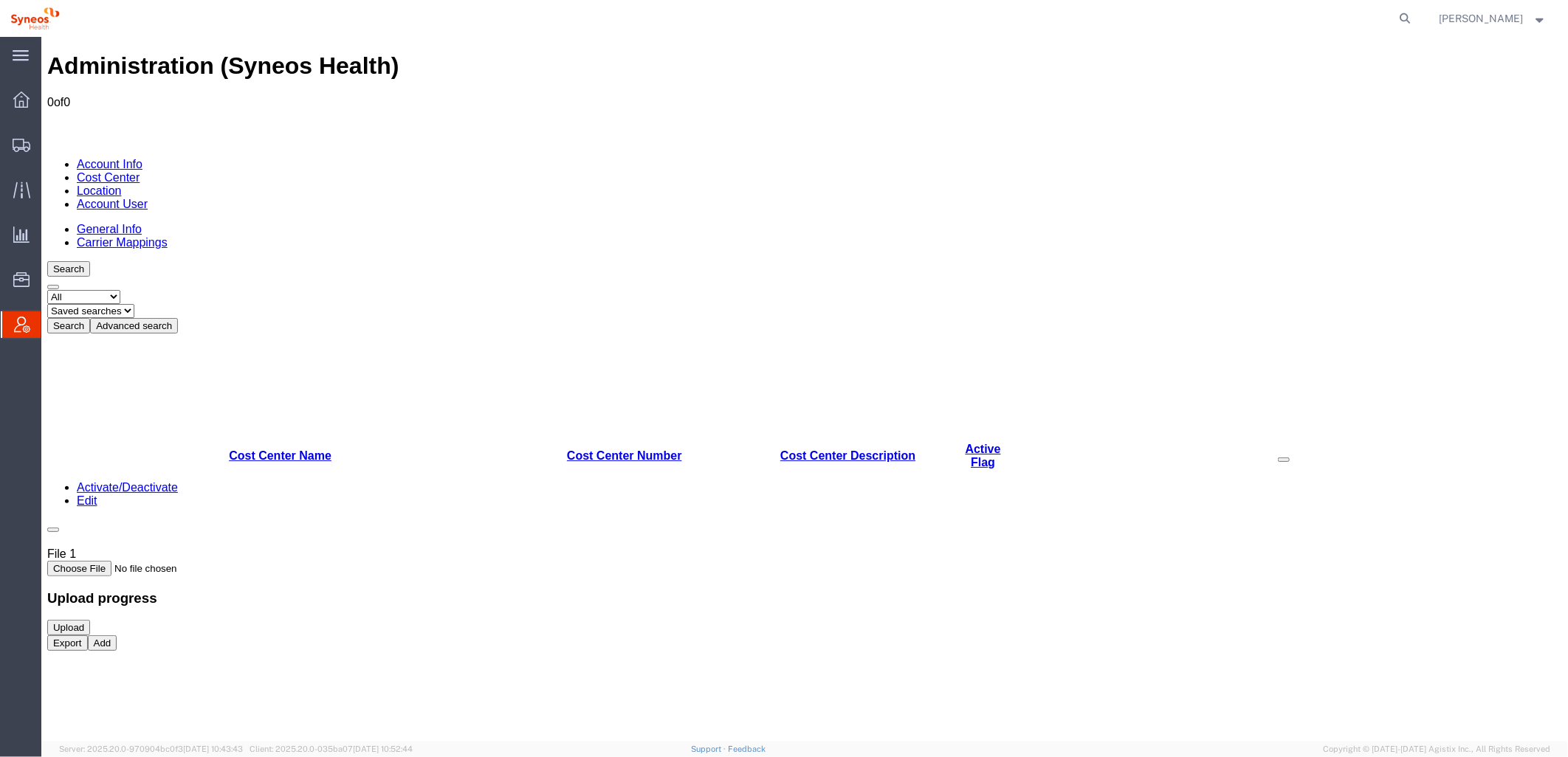
click at [116, 650] on button "Add" at bounding box center [102, 643] width 29 height 16
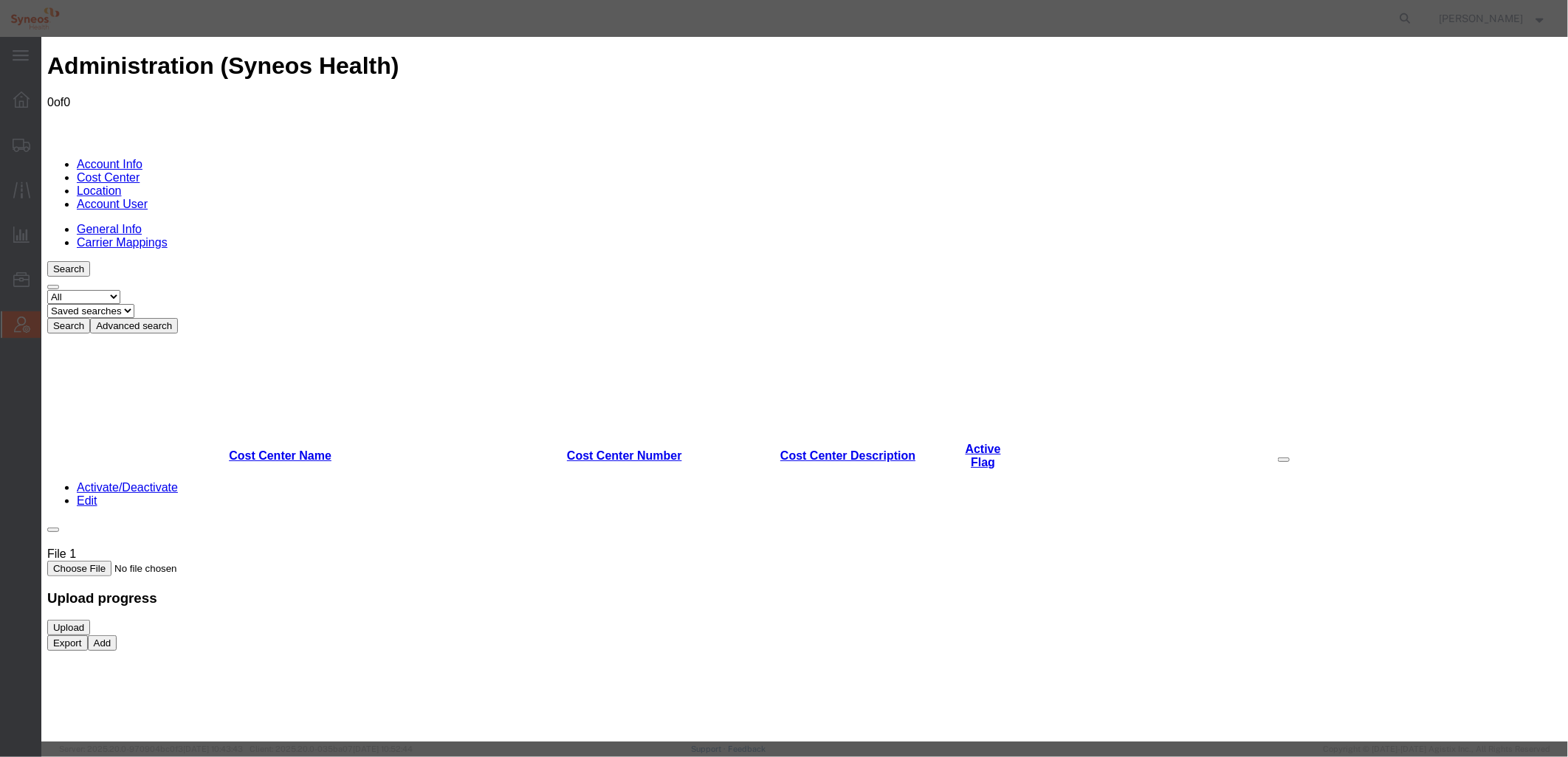
select select "COSTCENTER"
paste input "7074695 - GSWLA.CL.BioMarin.BMALSD.25.BMRN US ET CLN2 Q3 SOW"
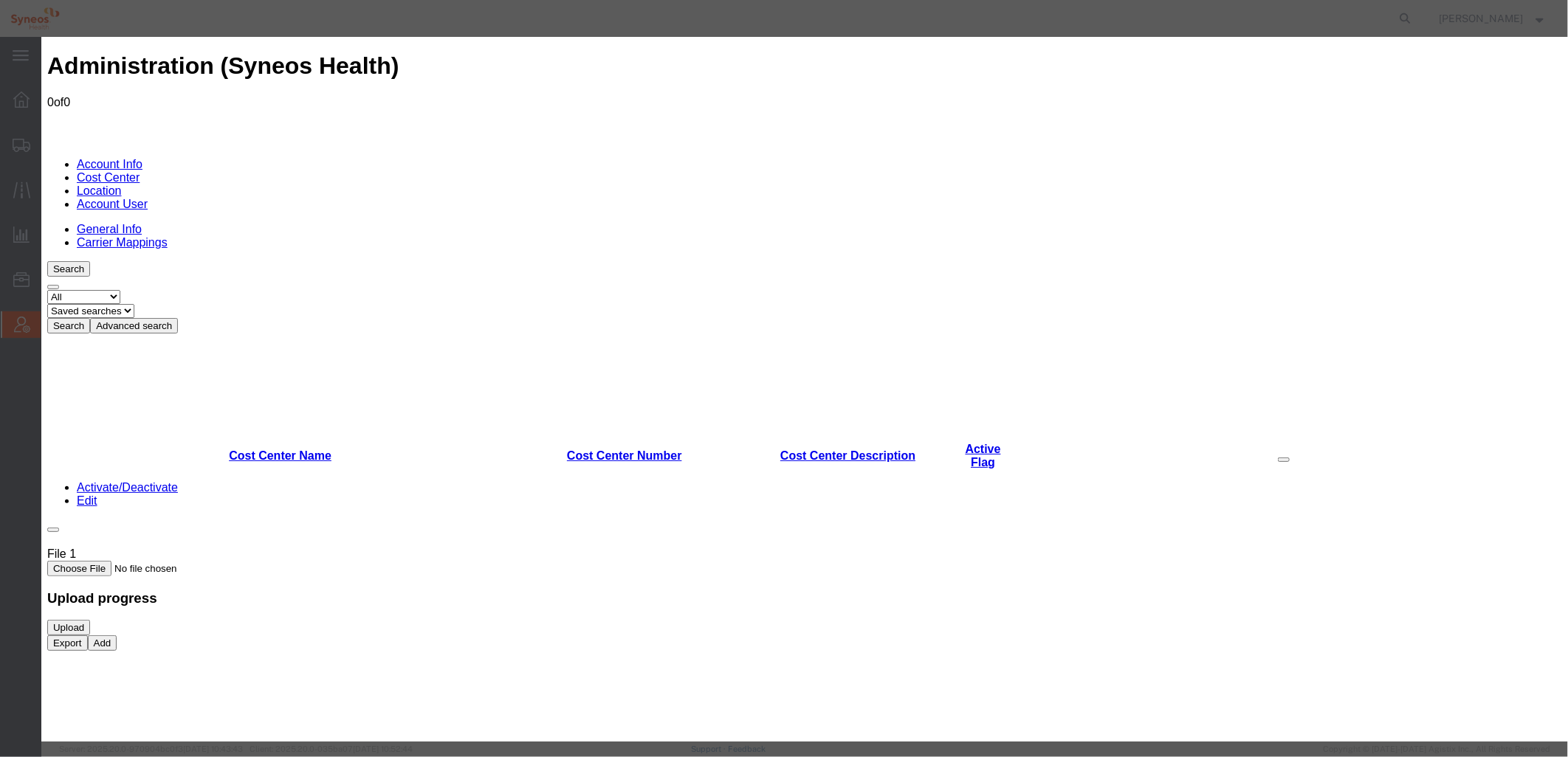
type input "7074695 - GSWLA.CL.BioMarin.BMALSD.25.BMRN US ET CLN2 Q3 SOW"
paste textarea "7074695 - GSWLA.CL.BioMarin.BMALSD.25.BMRN US ET CLN2 Q3 SOW"
type textarea "7074695 - GSWLA.CL.BioMarin.BMALSD.25.BMRN US ET CLN2 Q3 SOW"
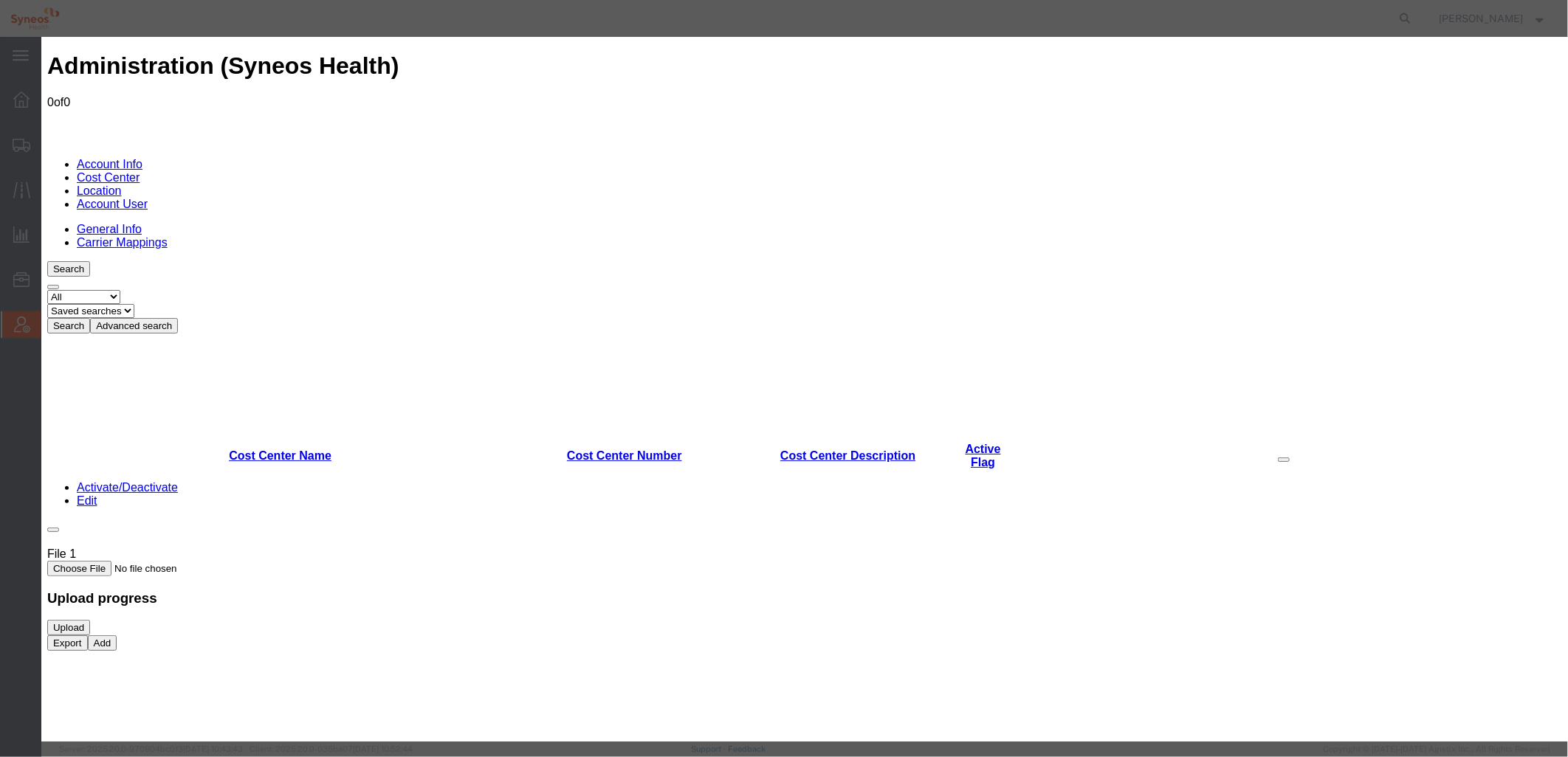
type input "7074695"
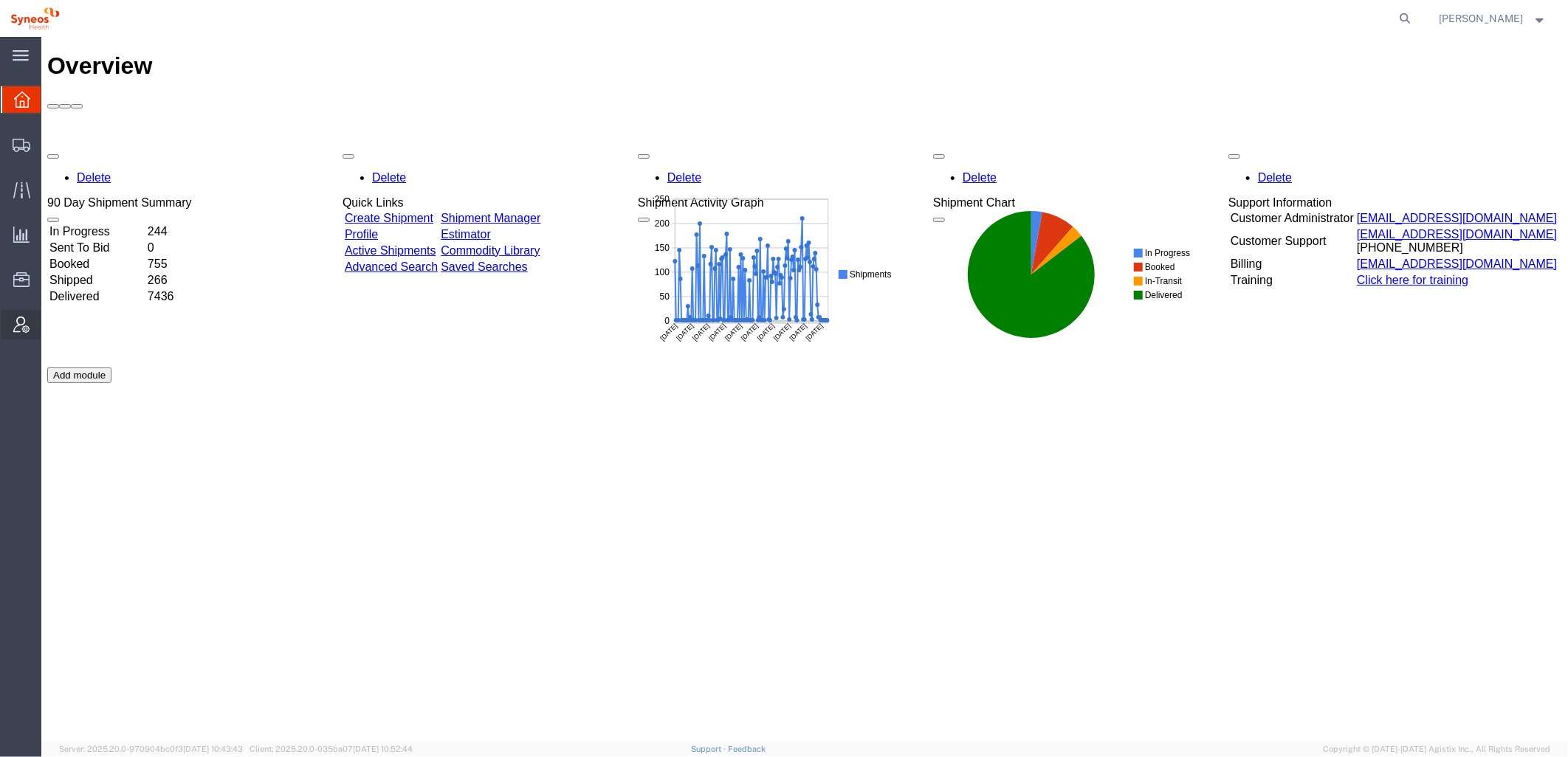
click at [21, 322] on icon at bounding box center [22, 325] width 17 height 17
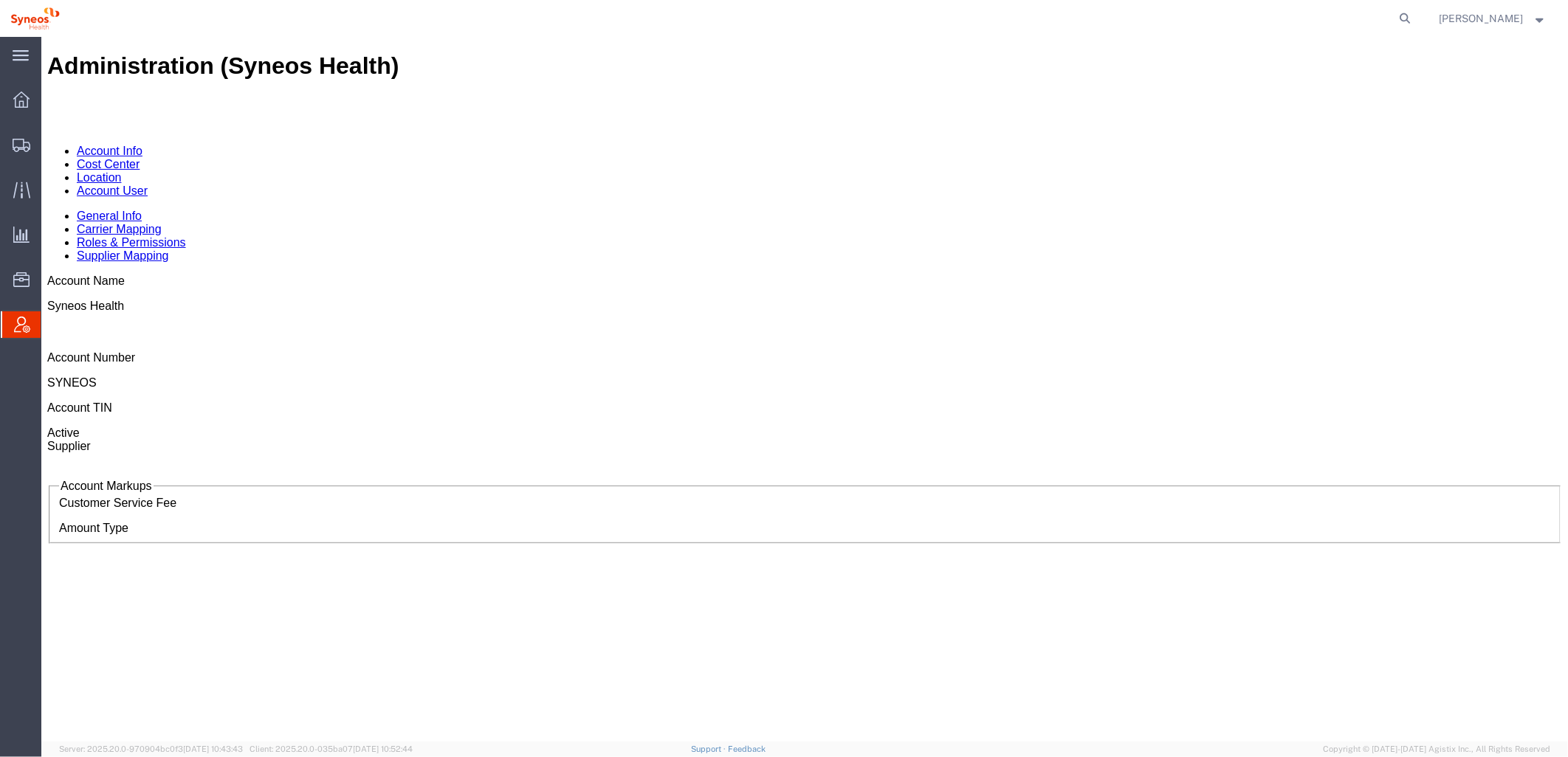
click at [139, 157] on link "Cost Center" at bounding box center [108, 163] width 63 height 13
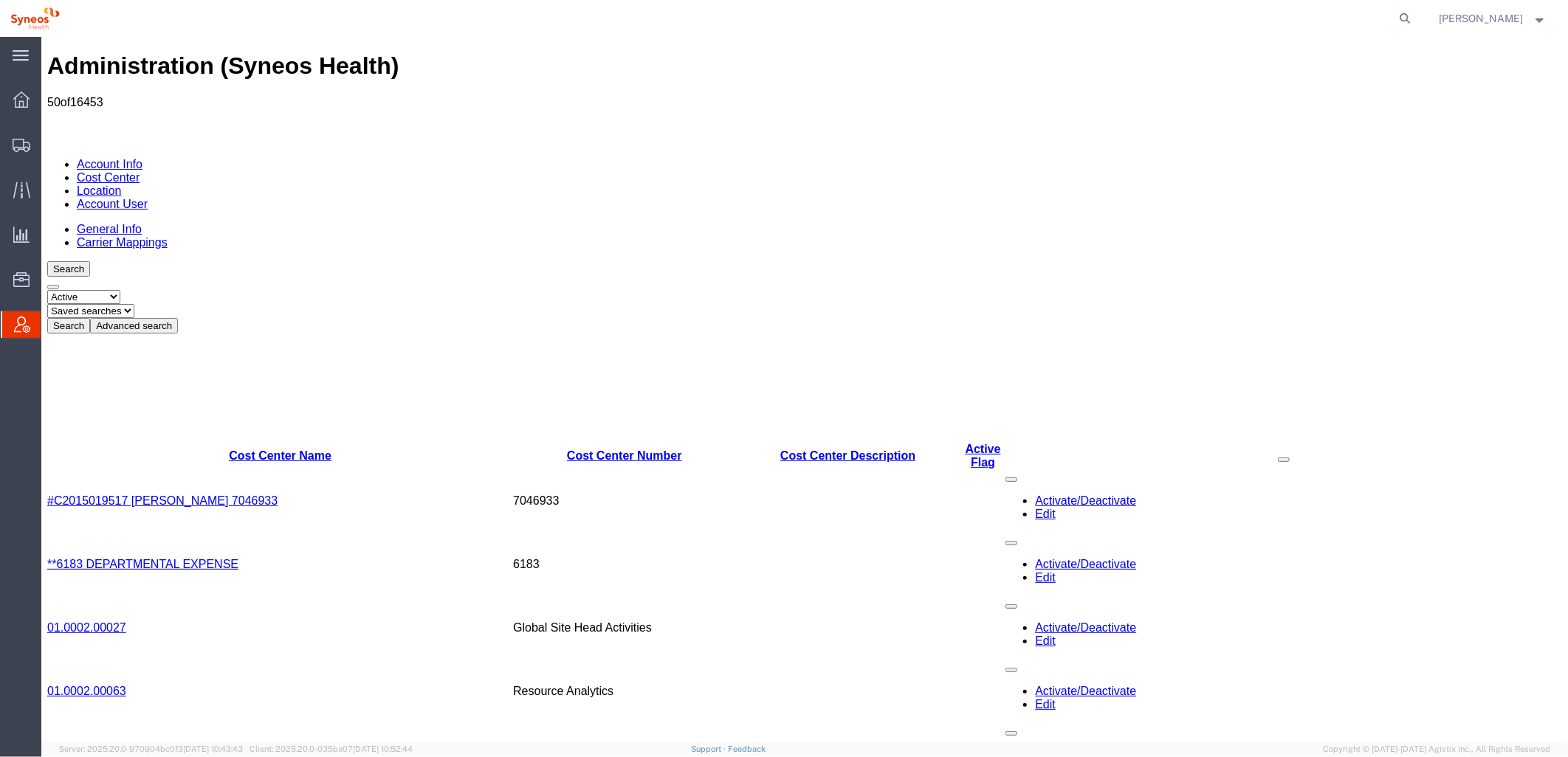
click at [177, 318] on button "Advanced search" at bounding box center [133, 326] width 88 height 16
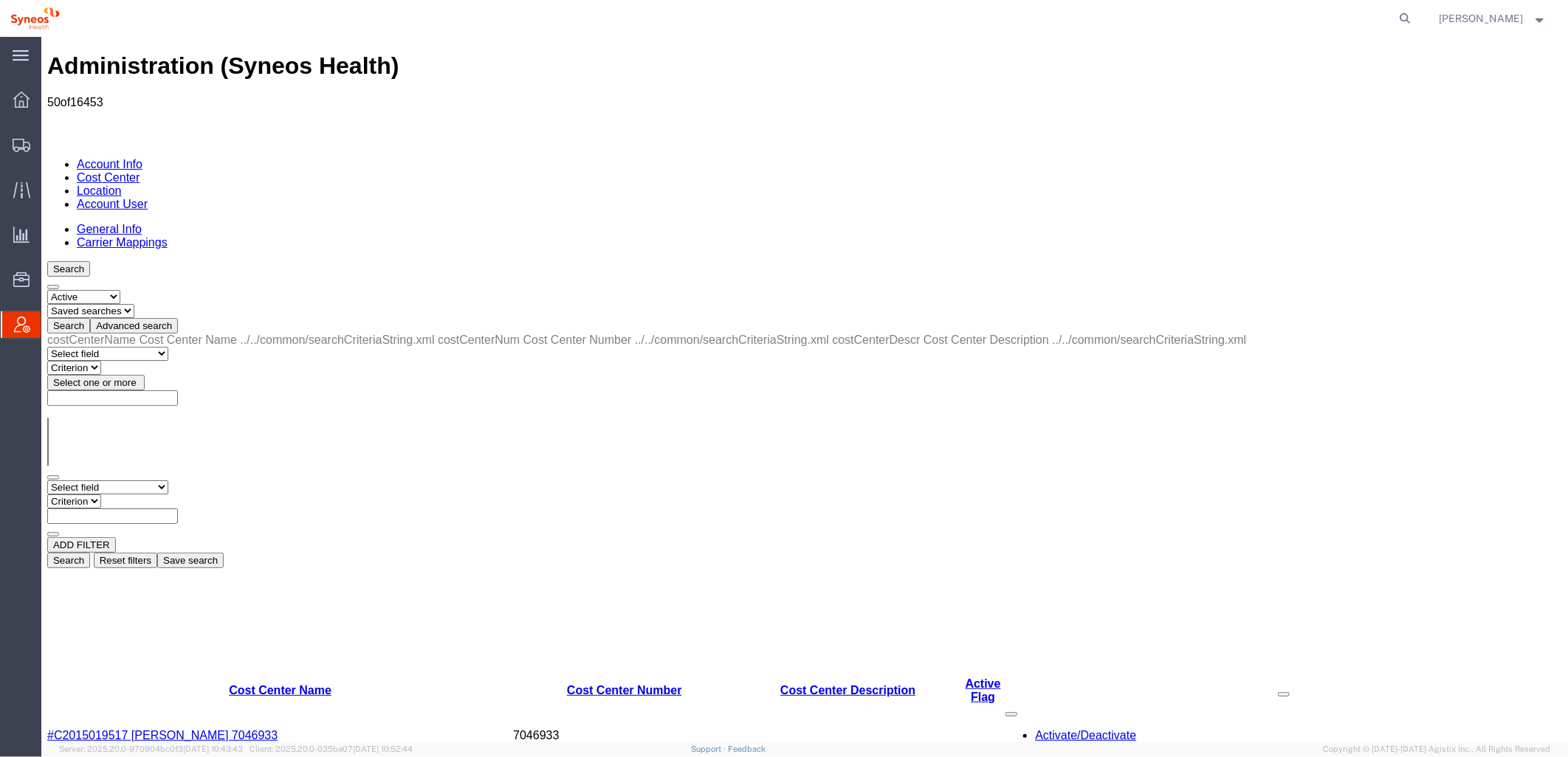
click at [119, 289] on select "Select status Active All Inactive" at bounding box center [83, 296] width 73 height 14
select select "ALL"
click at [47, 289] on select "Select status Active All Inactive" at bounding box center [83, 296] width 73 height 14
click at [177, 318] on button "Advanced search" at bounding box center [133, 326] width 88 height 16
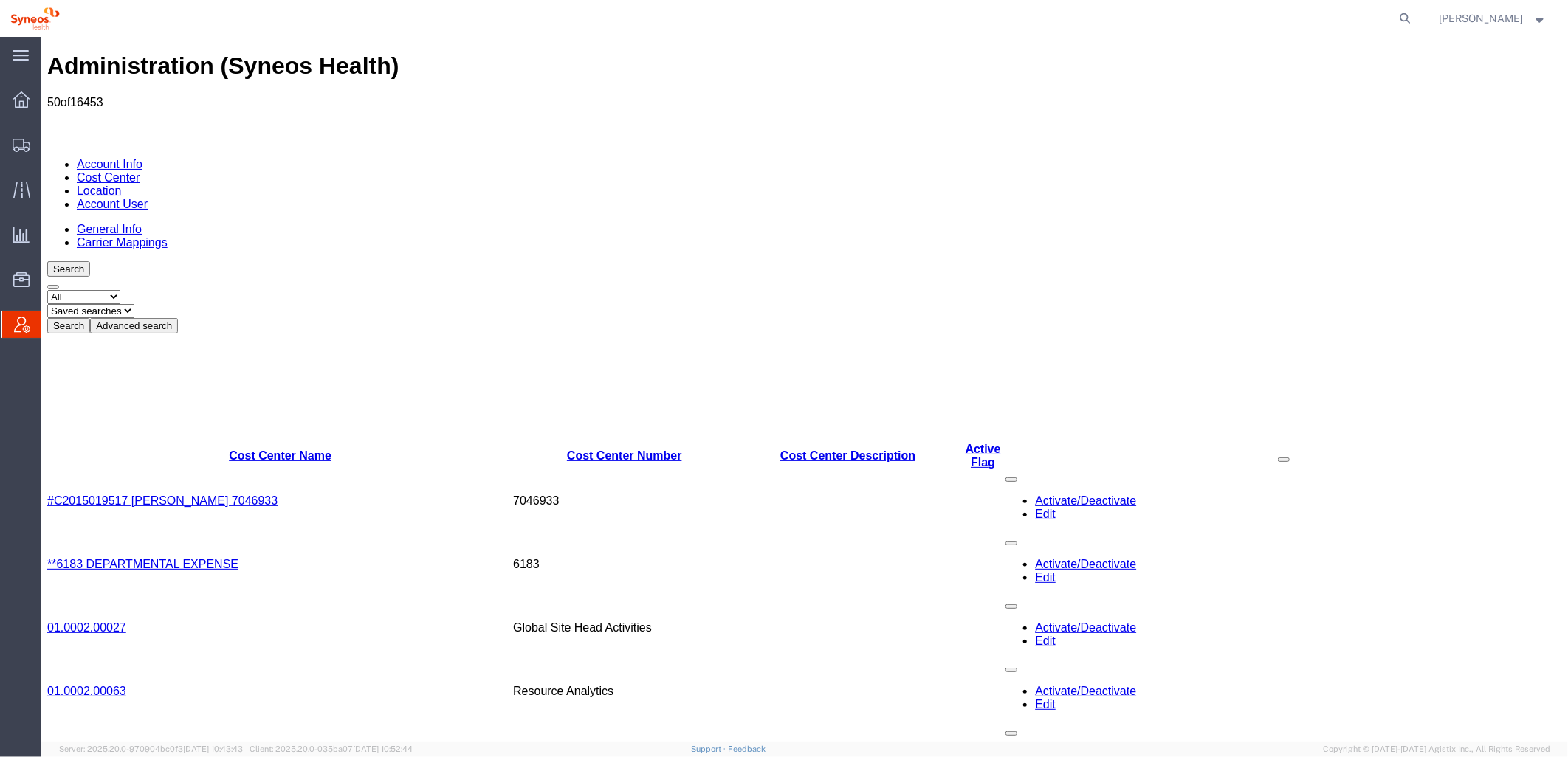
click at [177, 318] on button "Advanced search" at bounding box center [133, 326] width 88 height 16
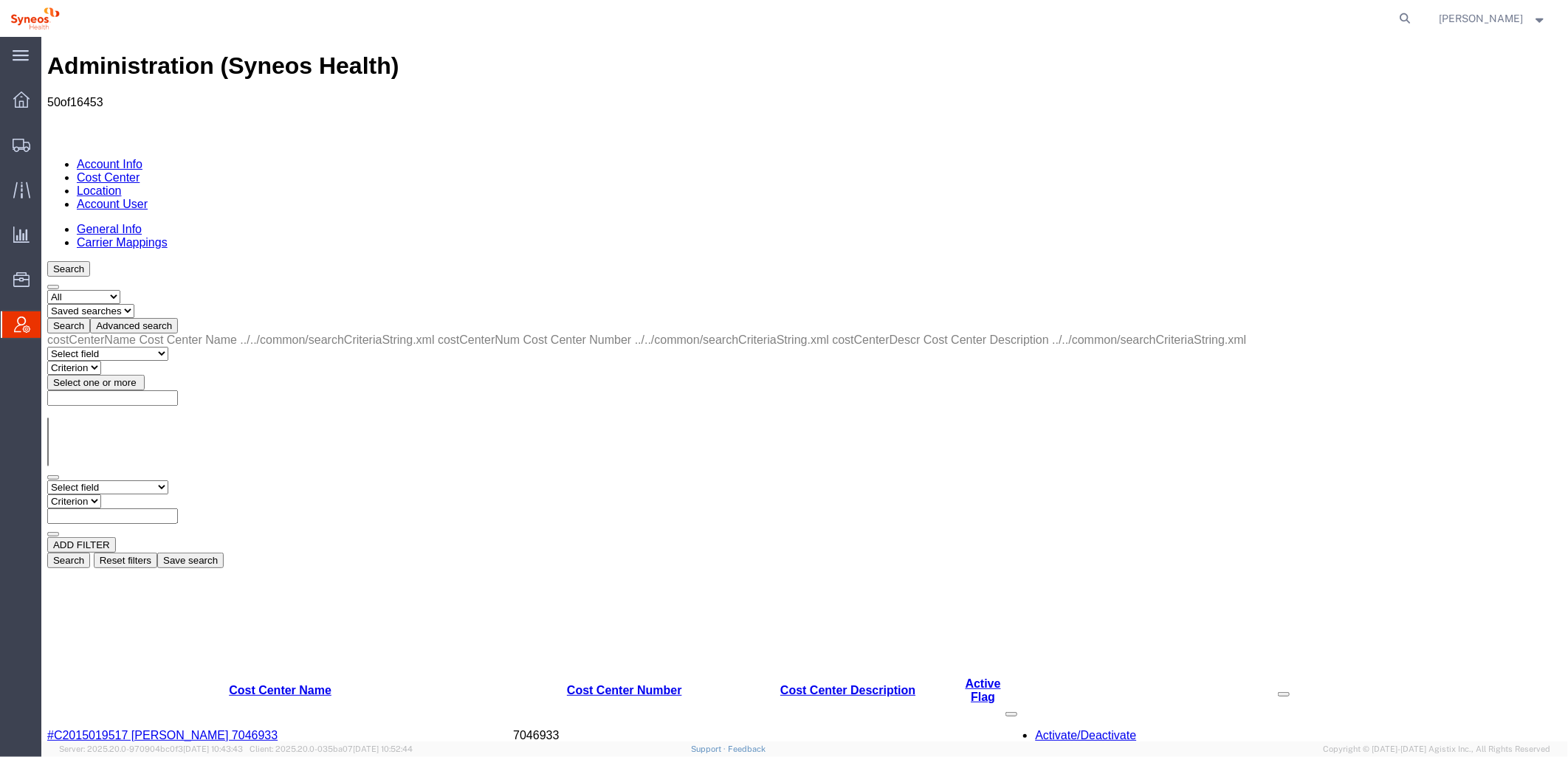
click at [167, 480] on select "Select field Cost Center Description Cost Center Name Cost Center Number" at bounding box center [108, 487] width 121 height 14
select select "costCenterDescr"
click at [47, 480] on select "Select field Cost Center Description Cost Center Name Cost Center Number" at bounding box center [108, 487] width 121 height 14
click at [135, 494] on select "Criterion contains does not contain is is blank is not blank starts with" at bounding box center [91, 501] width 89 height 14
select select "contains"
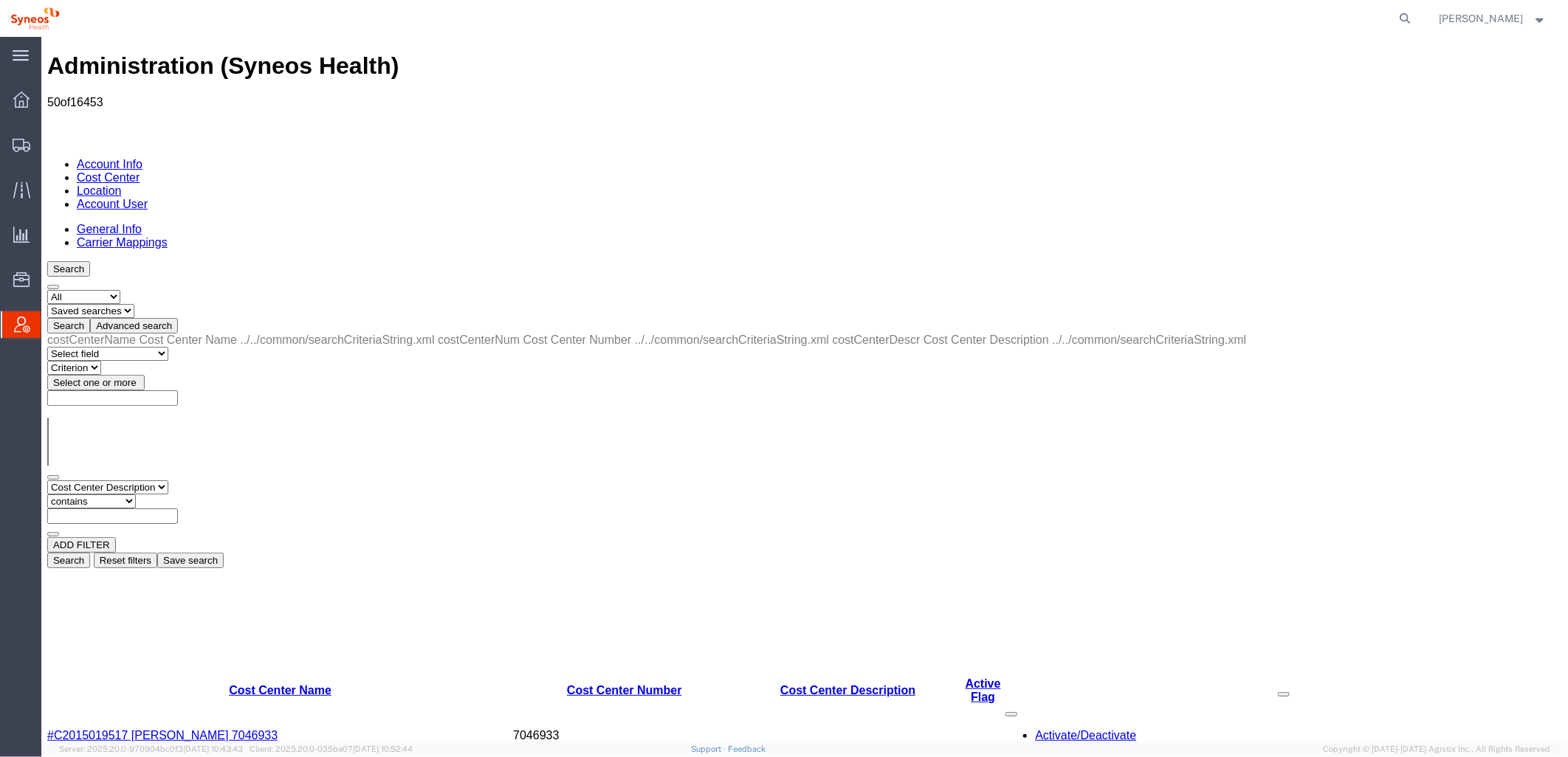
click at [135, 494] on select "Criterion contains does not contain is is blank is not blank starts with" at bounding box center [91, 501] width 89 height 14
paste input "7074695 - GSWLA.CL.BioMarin"
type input "7074695 - GSWLA.CL.BioMarin"
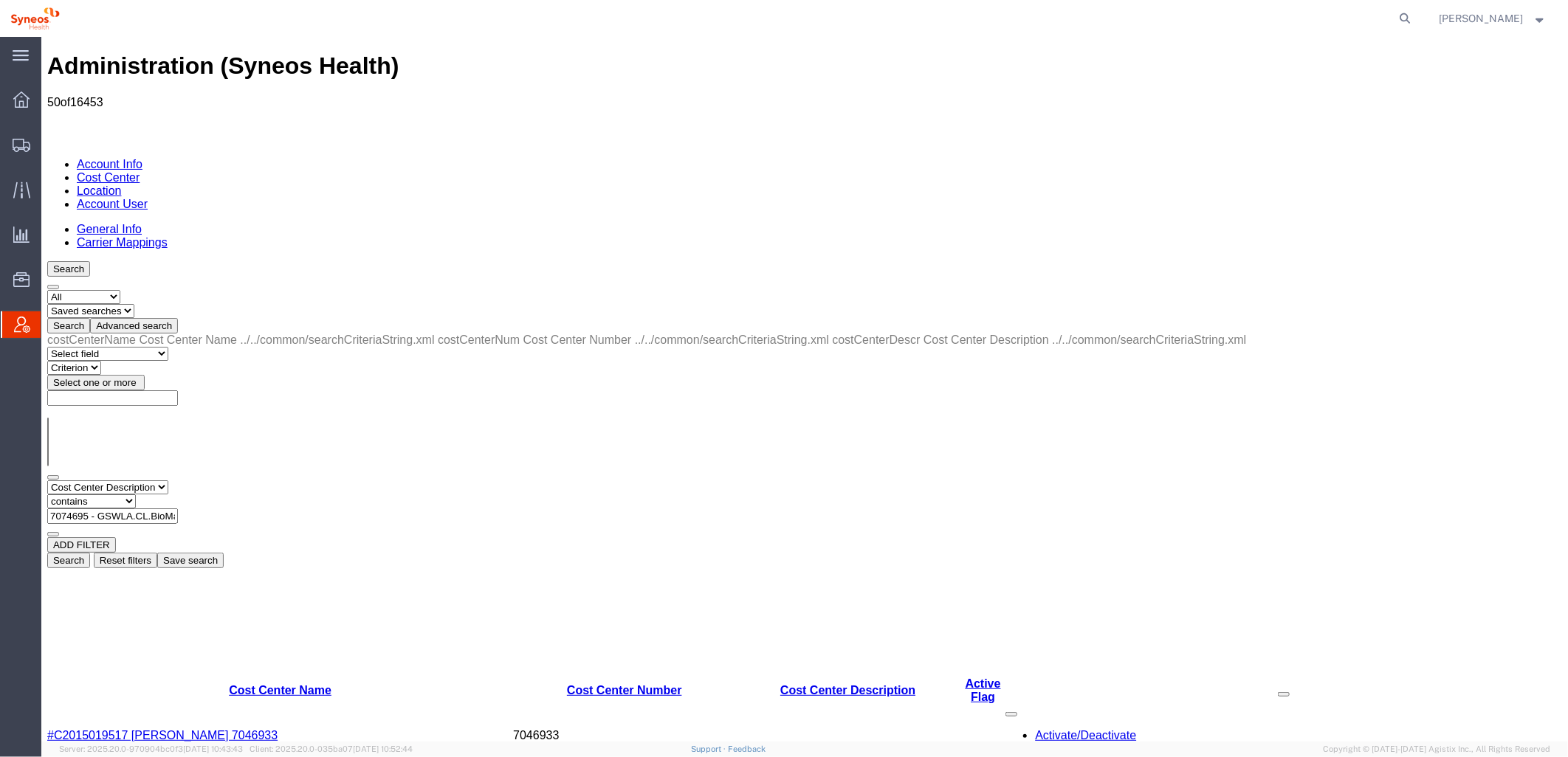
drag, startPoint x: 1303, startPoint y: 260, endPoint x: 1274, endPoint y: 275, distance: 32.6
click at [89, 553] on button "Search" at bounding box center [68, 560] width 43 height 16
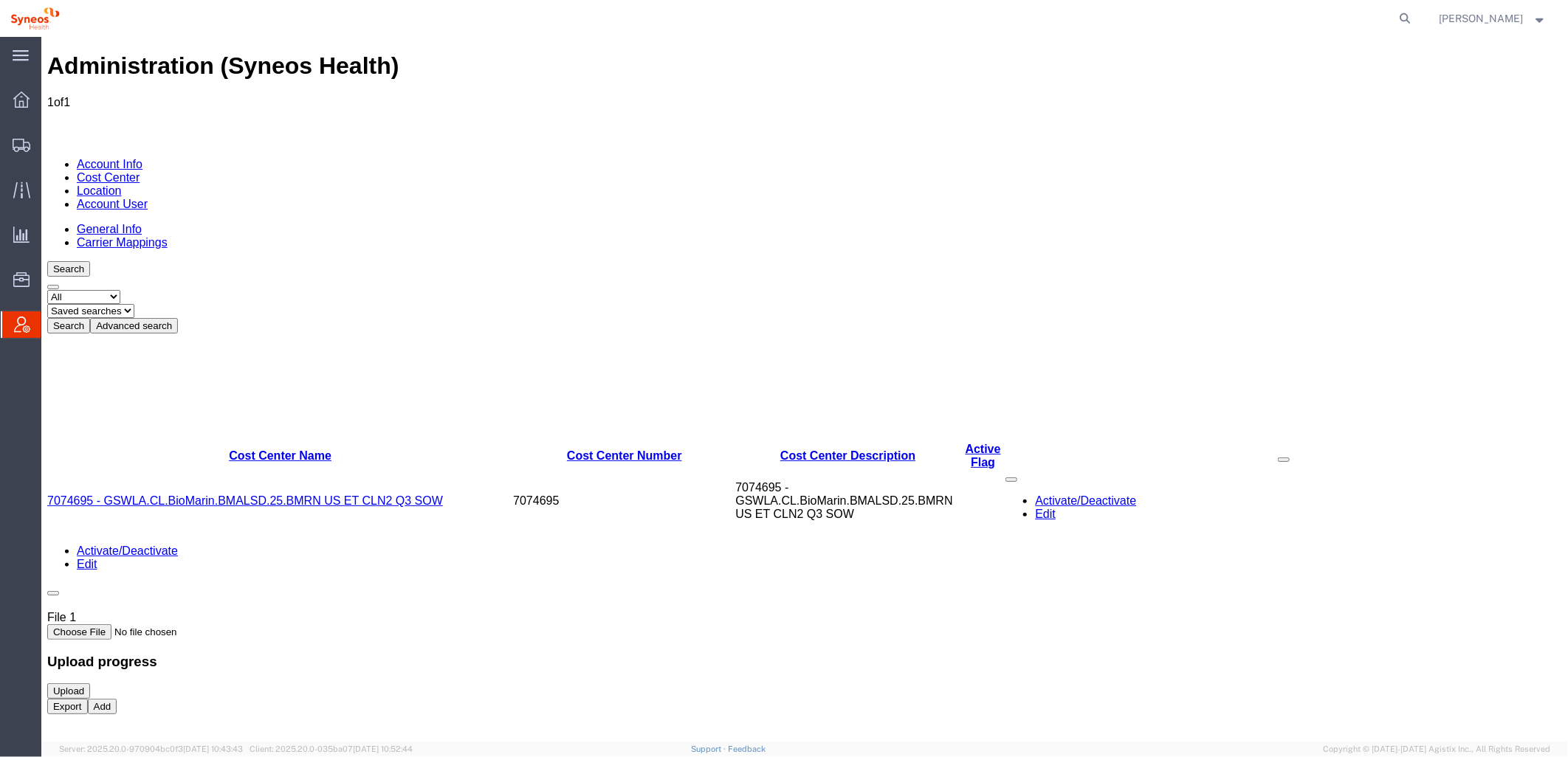
click at [134, 494] on link "7074695 - GSWLA.CL.BioMarin.BMALSD.25.BMRN US ET CLN2 Q3 SOW" at bounding box center [245, 500] width 396 height 13
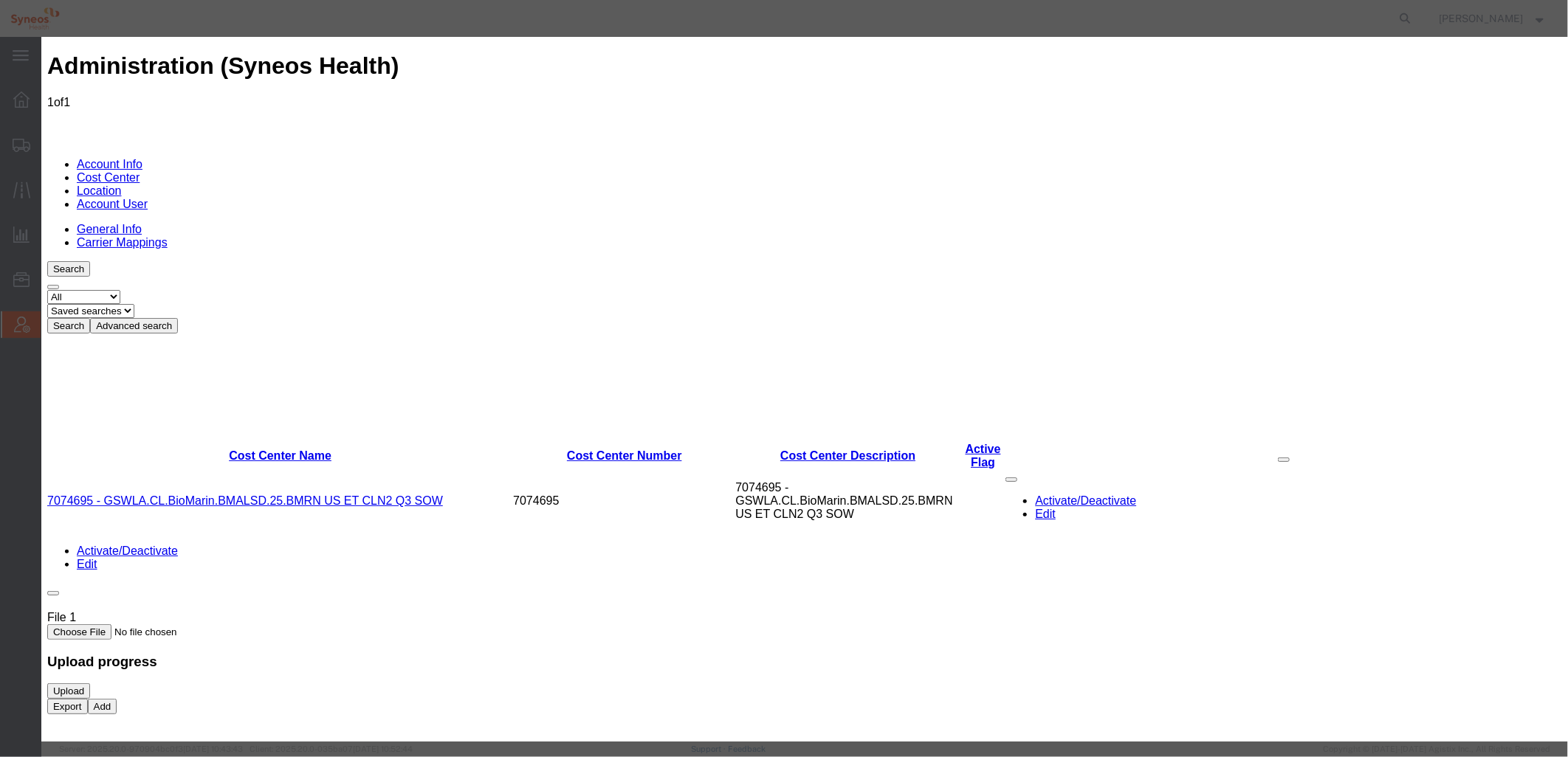
scroll to position [0, 211]
drag, startPoint x: 586, startPoint y: 195, endPoint x: 1082, endPoint y: 188, distance: 496.0
paste input
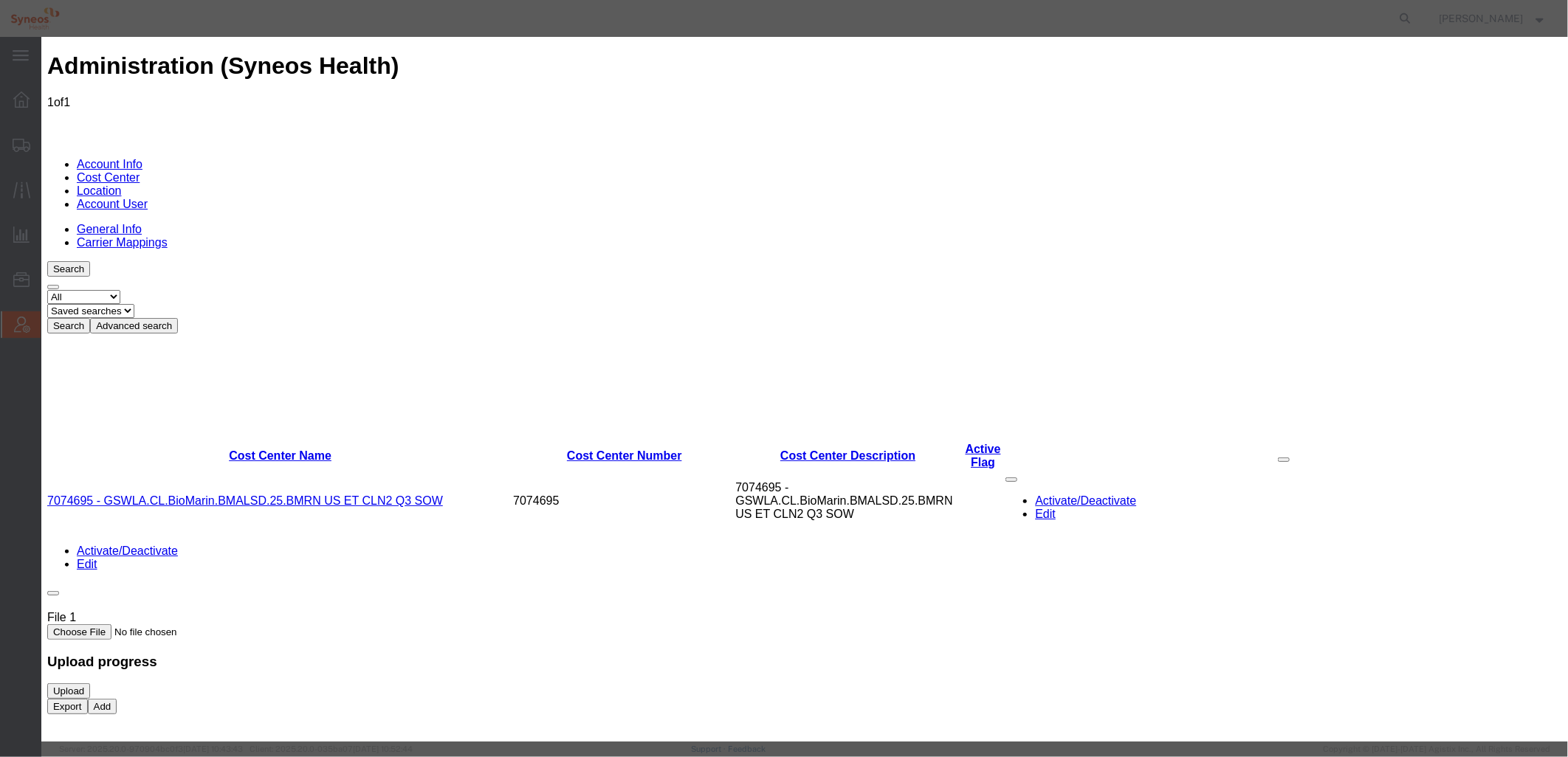
type input "7074695 - GSWLA.CL.BioMarin"
drag, startPoint x: 911, startPoint y: 201, endPoint x: 1013, endPoint y: 222, distance: 104.1
paste textarea
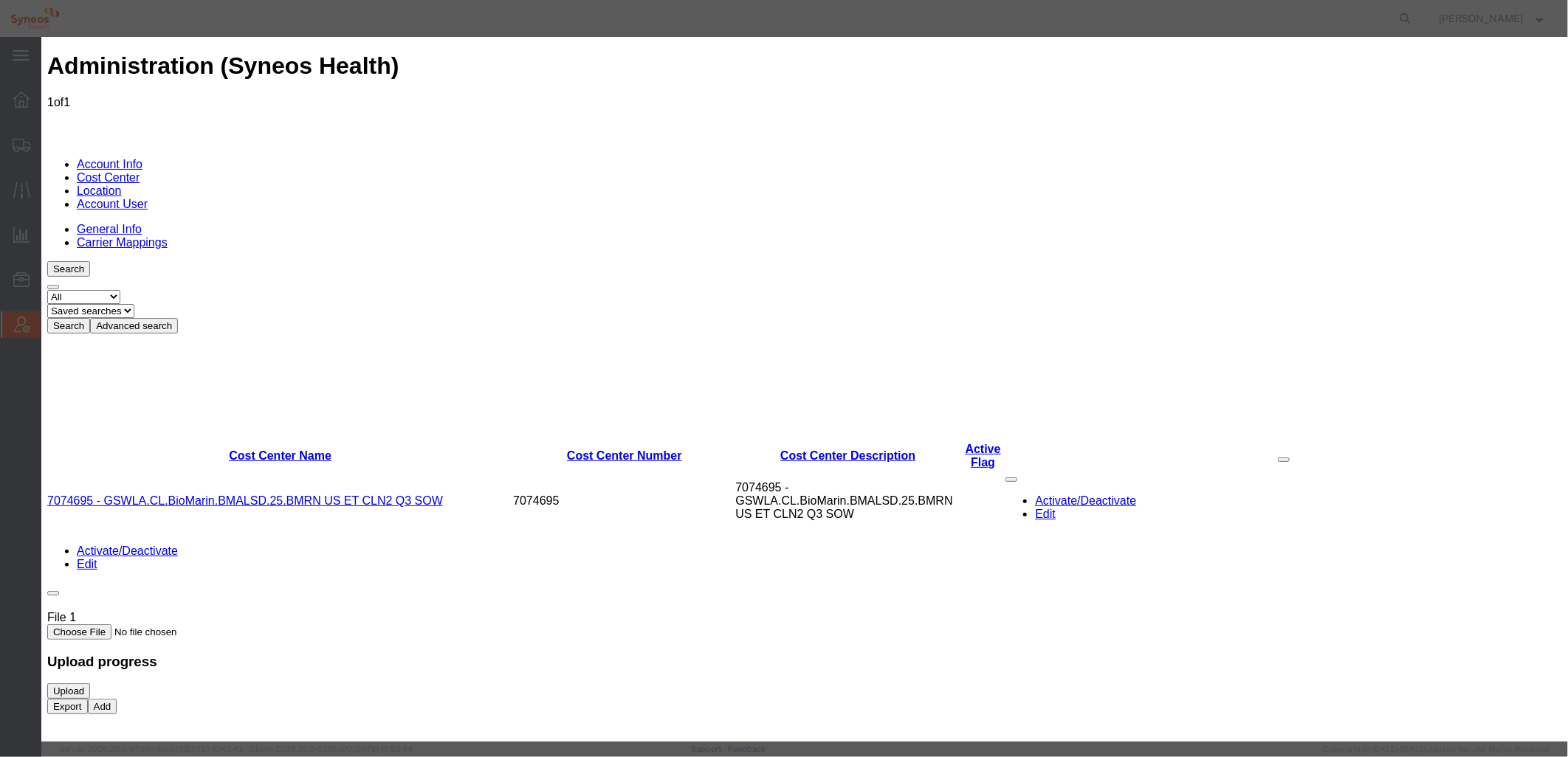
type textarea "7074695 - GSWLA.CL.BioMarin"
